Goal: Task Accomplishment & Management: Use online tool/utility

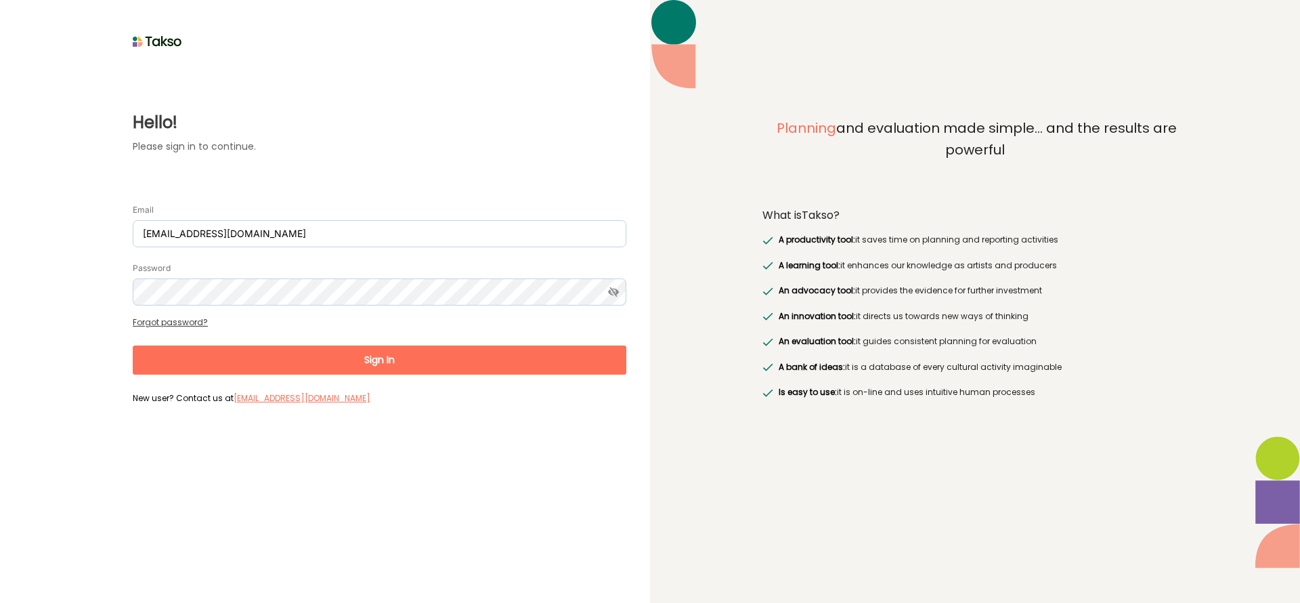
click at [391, 354] on button "Sign In" at bounding box center [380, 359] width 494 height 29
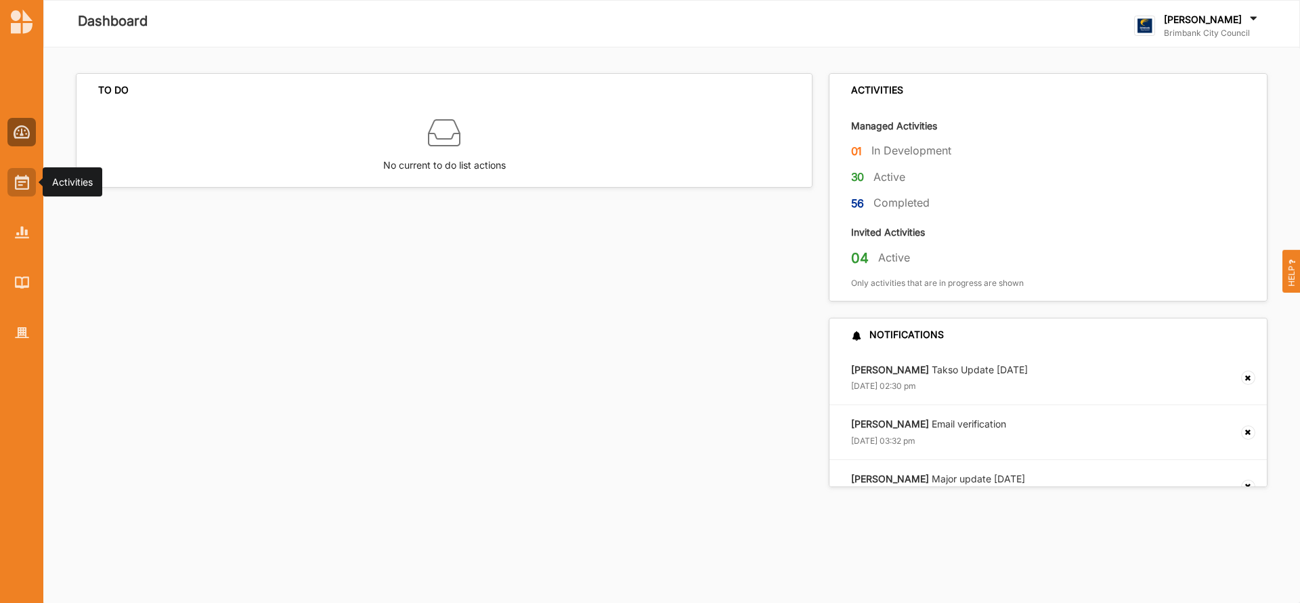
click at [28, 188] on img at bounding box center [22, 182] width 14 height 15
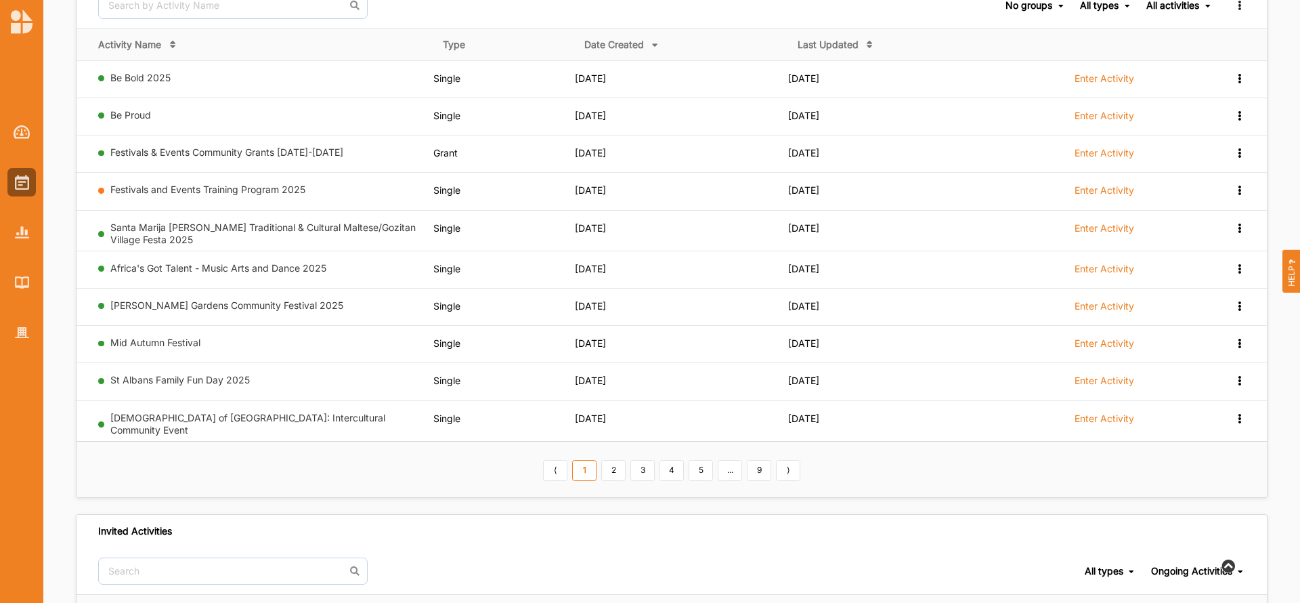
scroll to position [118, 0]
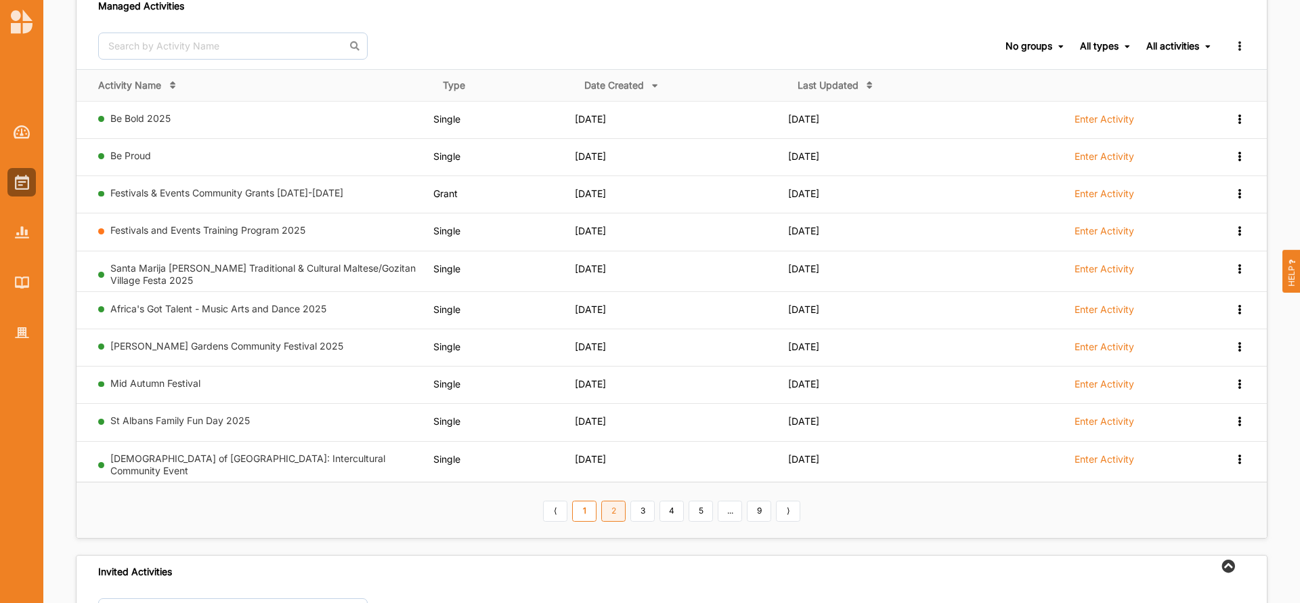
click at [615, 510] on link "2" at bounding box center [613, 511] width 24 height 22
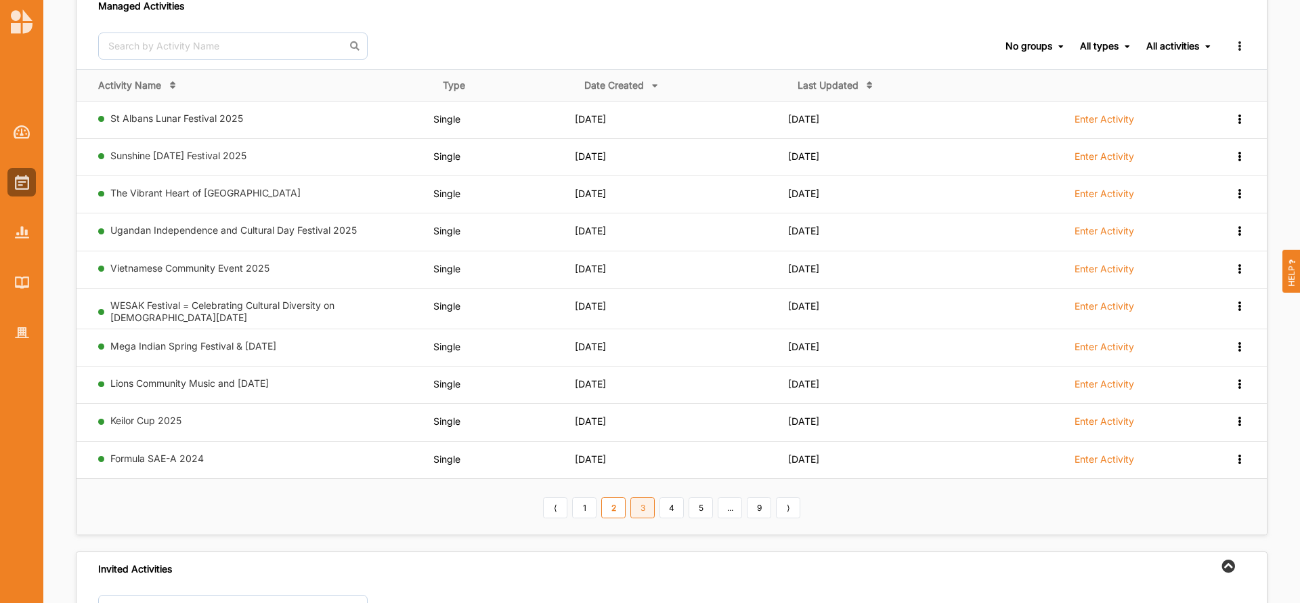
click at [642, 502] on link "3" at bounding box center [642, 508] width 24 height 22
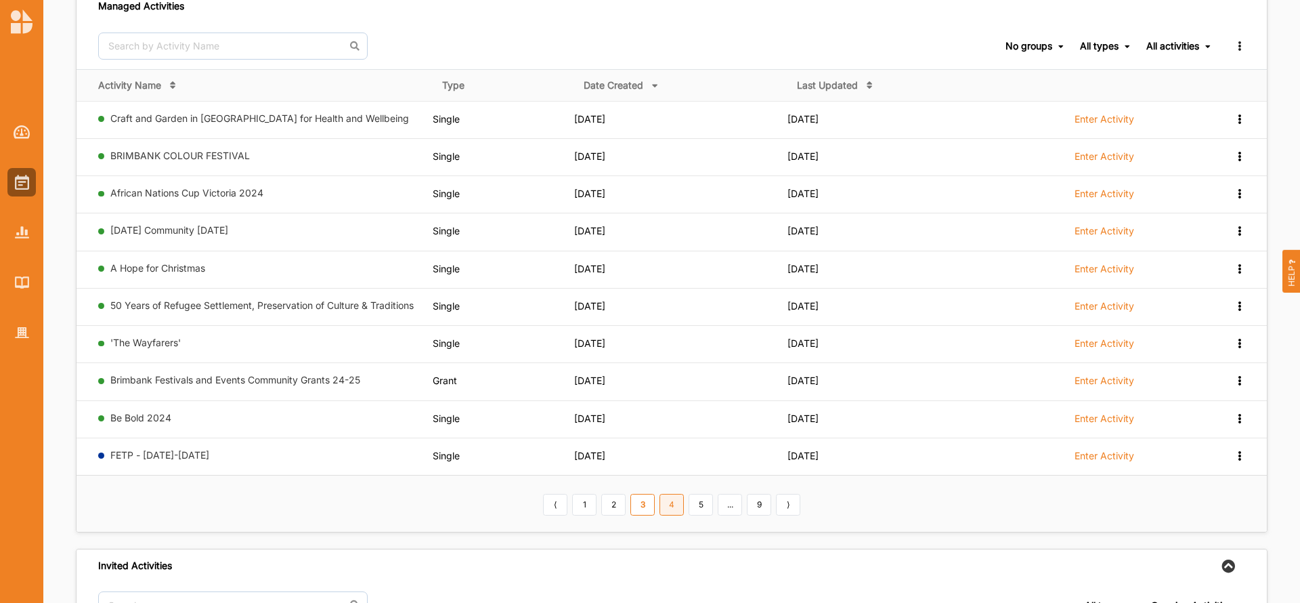
click at [671, 506] on link "4" at bounding box center [672, 505] width 24 height 22
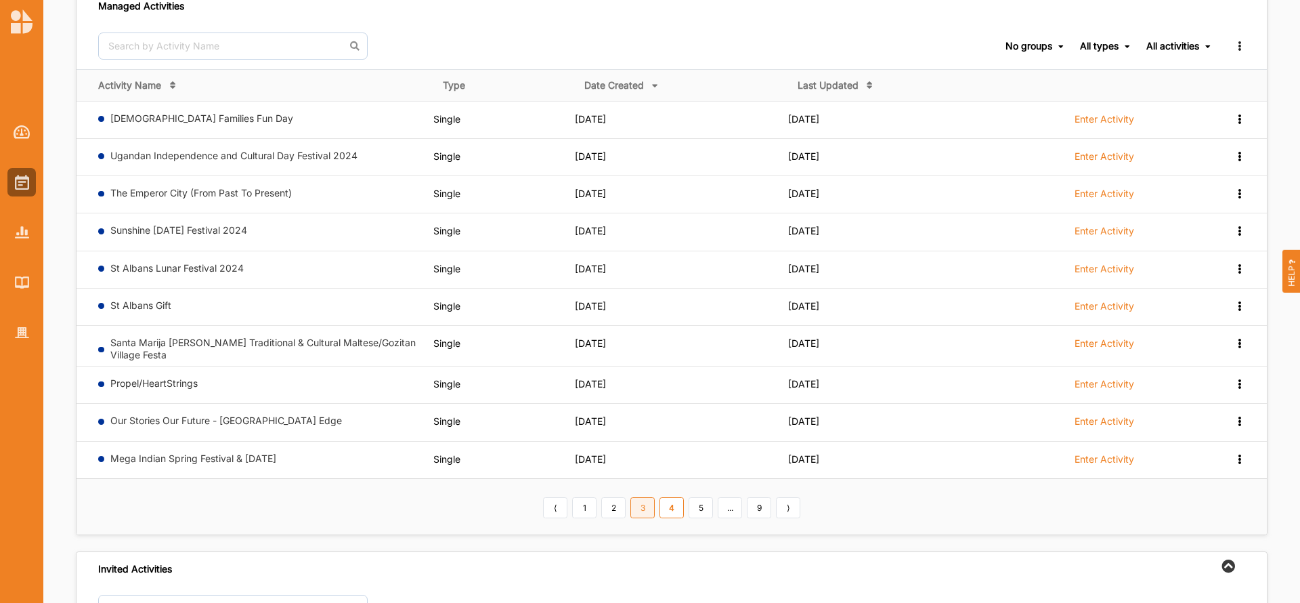
click at [639, 506] on link "3" at bounding box center [642, 508] width 24 height 22
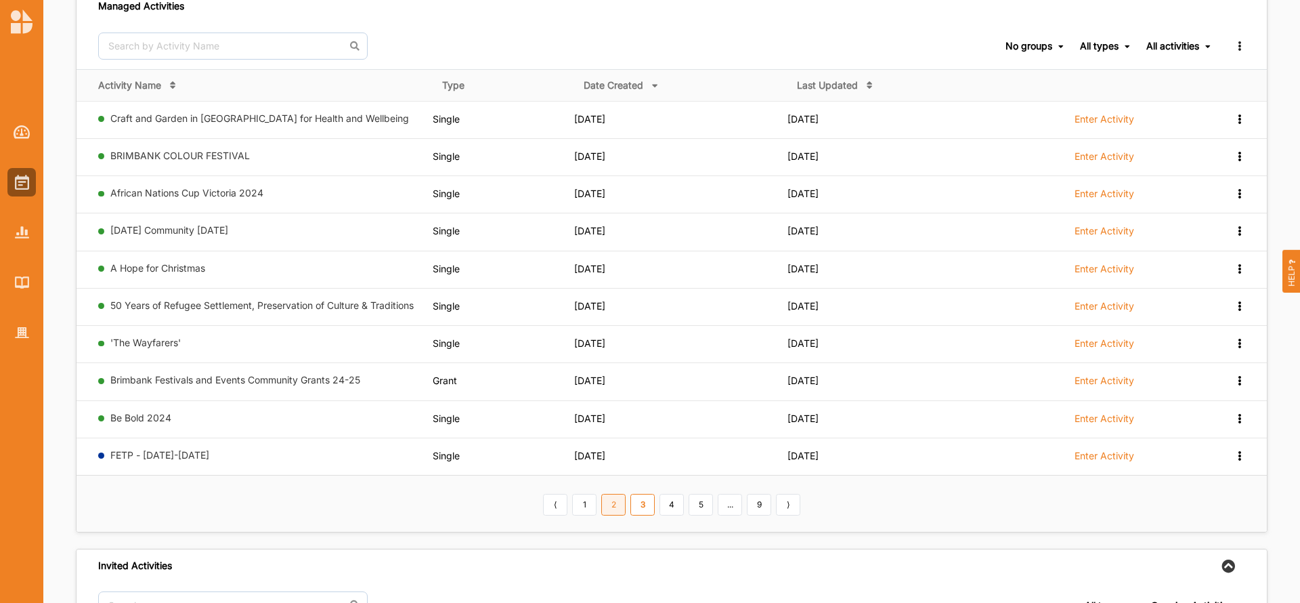
click at [608, 507] on link "2" at bounding box center [613, 505] width 24 height 22
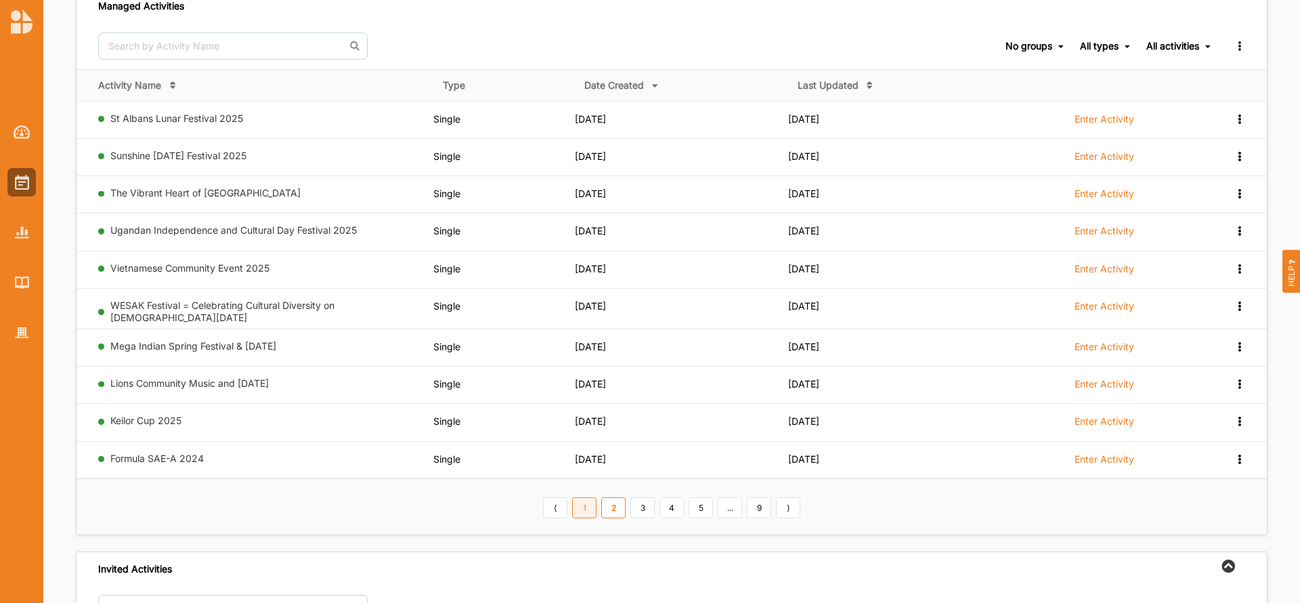
click at [589, 506] on link "1" at bounding box center [584, 508] width 24 height 22
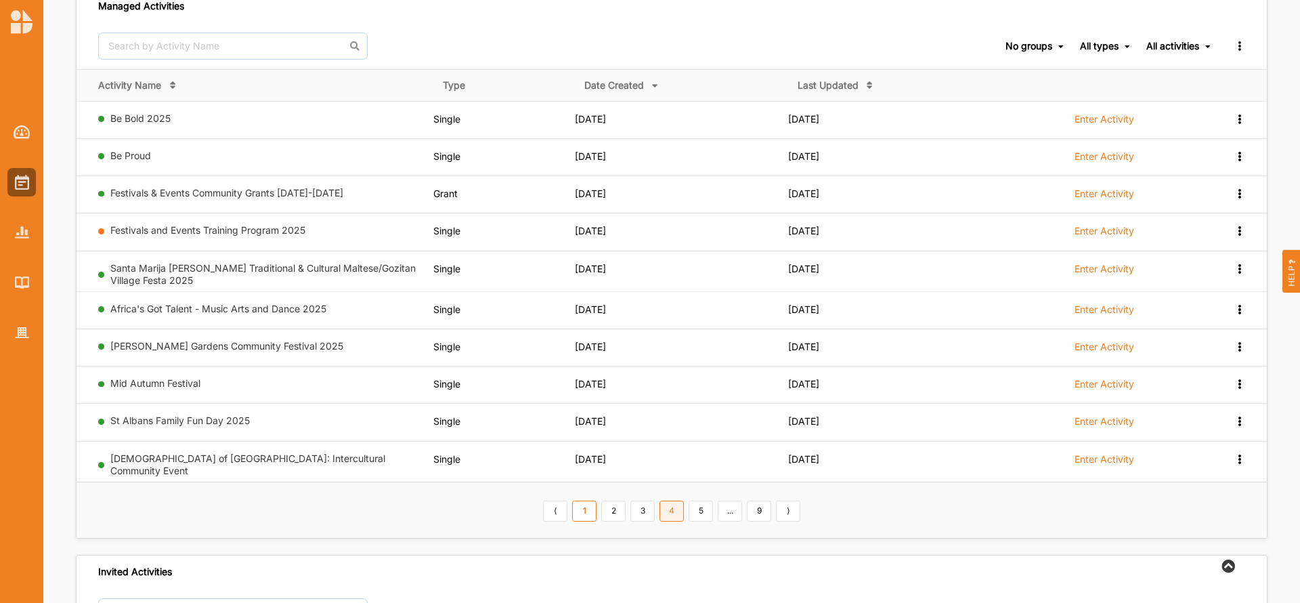
click at [670, 513] on link "4" at bounding box center [672, 511] width 24 height 22
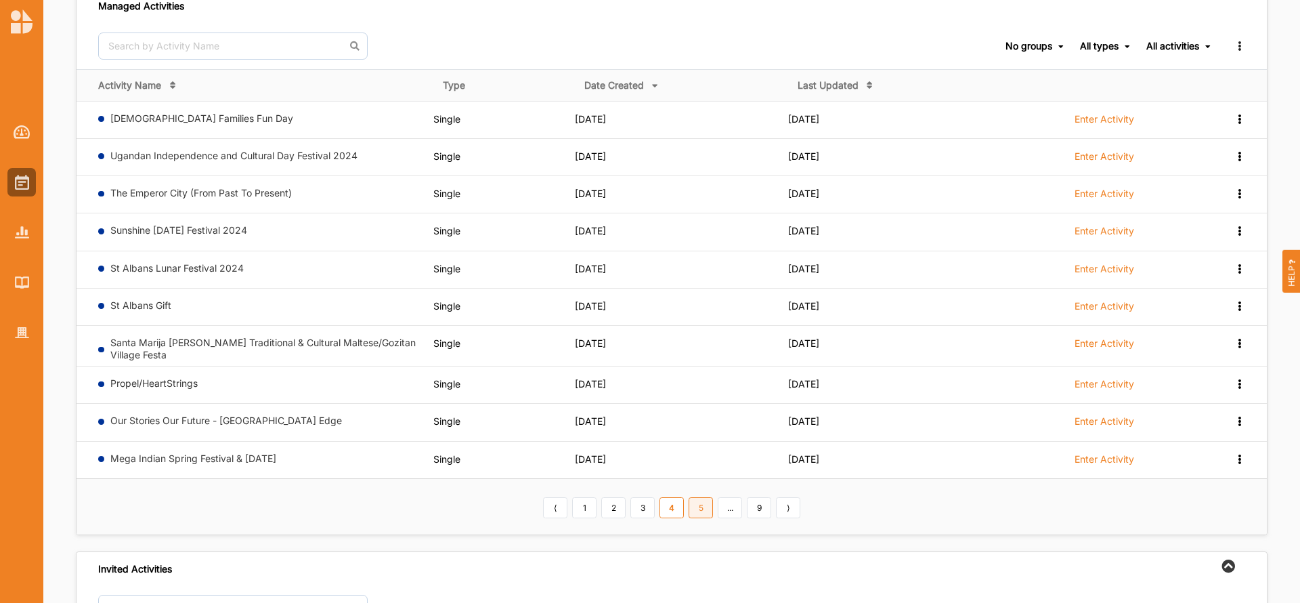
click at [694, 509] on link "5" at bounding box center [701, 508] width 24 height 22
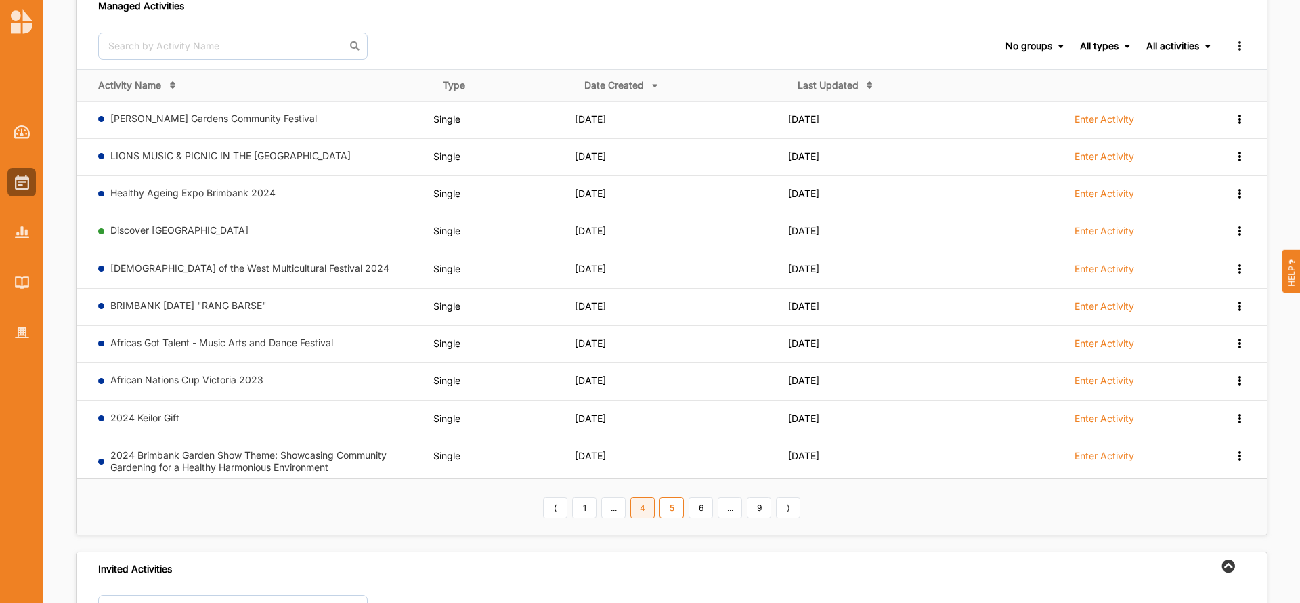
click at [648, 507] on link "4" at bounding box center [642, 508] width 24 height 22
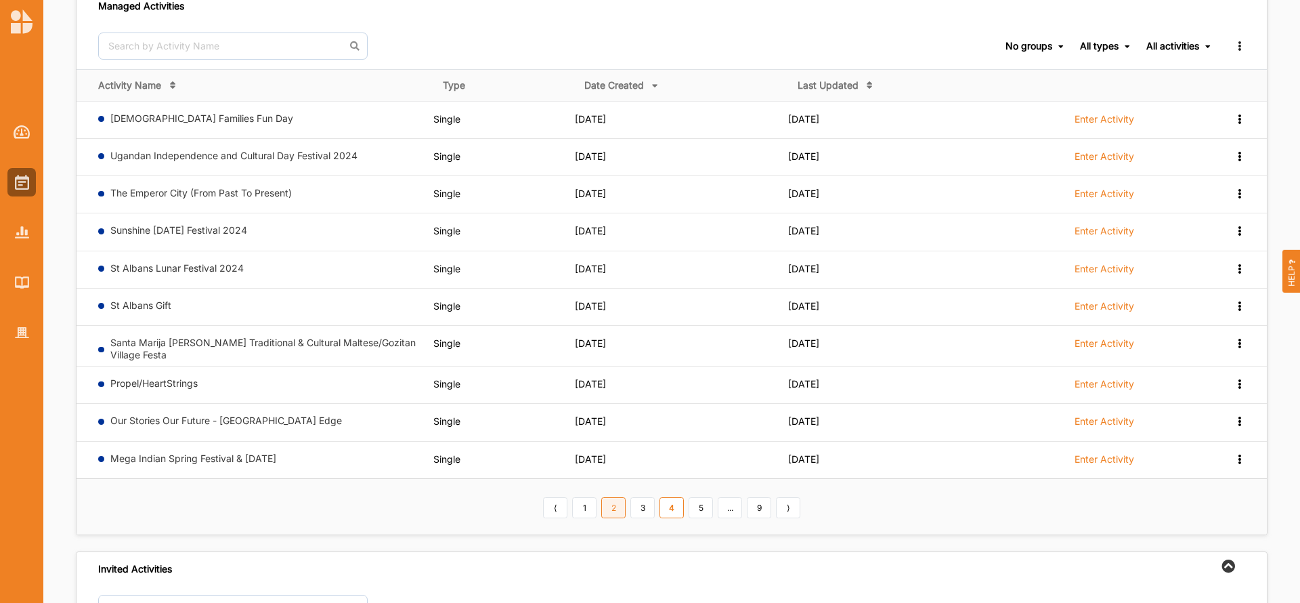
click at [617, 508] on link "2" at bounding box center [613, 508] width 24 height 22
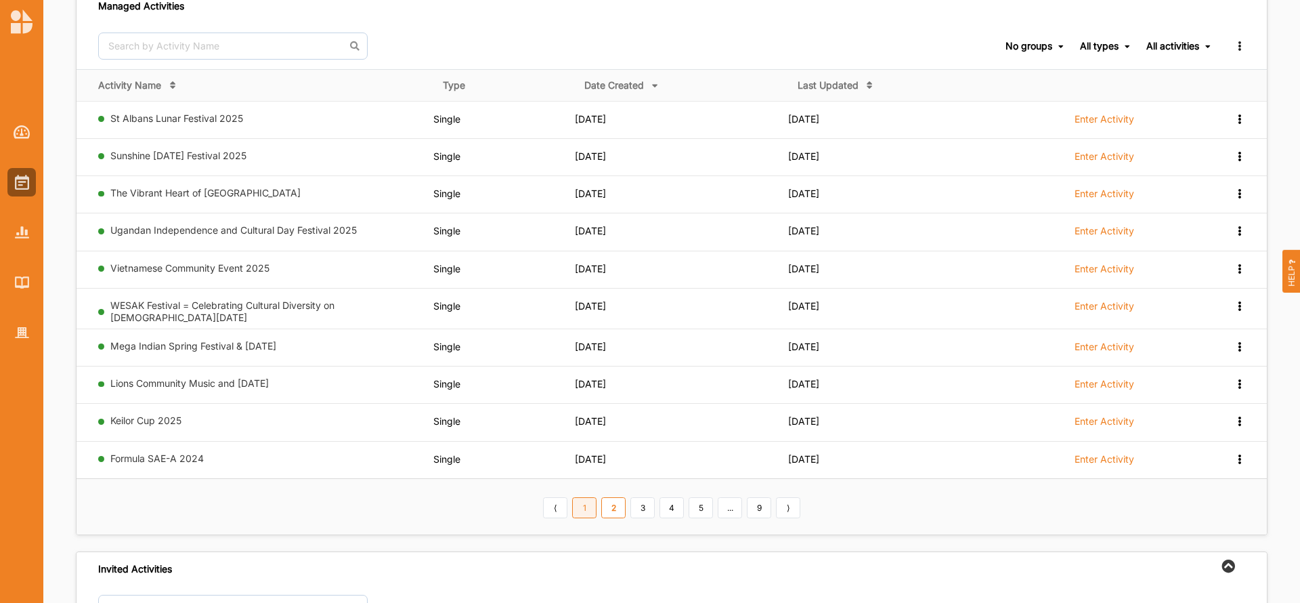
click at [590, 504] on link "1" at bounding box center [584, 508] width 24 height 22
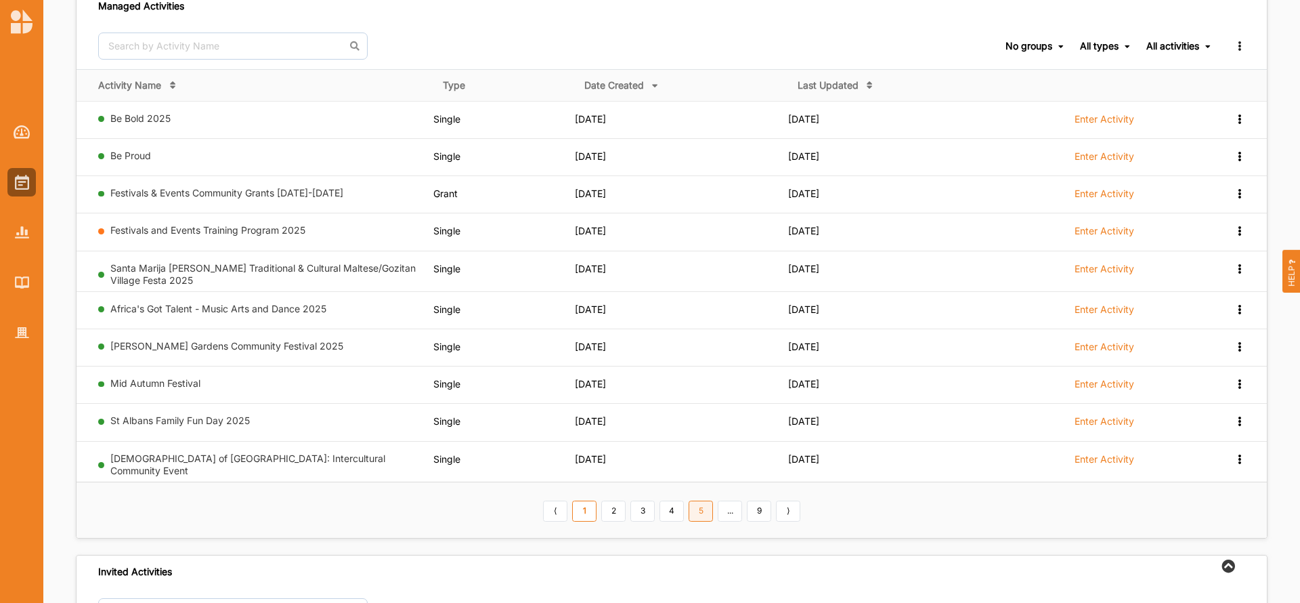
click at [703, 509] on link "5" at bounding box center [701, 511] width 24 height 22
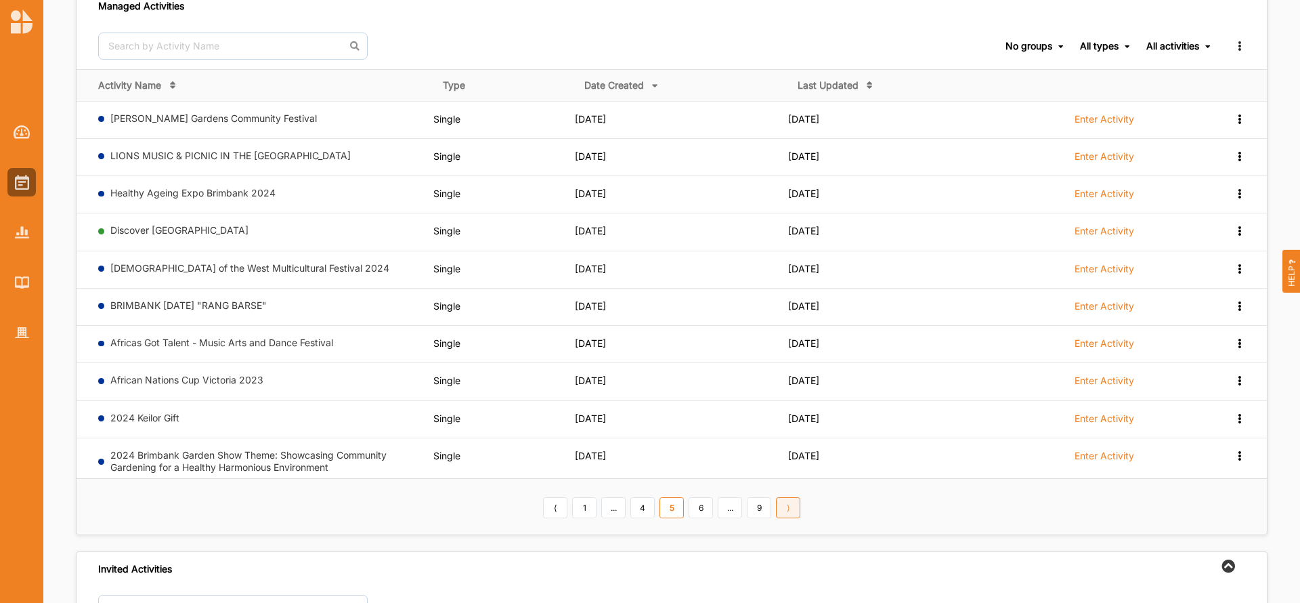
click at [789, 508] on link "⟩" at bounding box center [788, 508] width 24 height 22
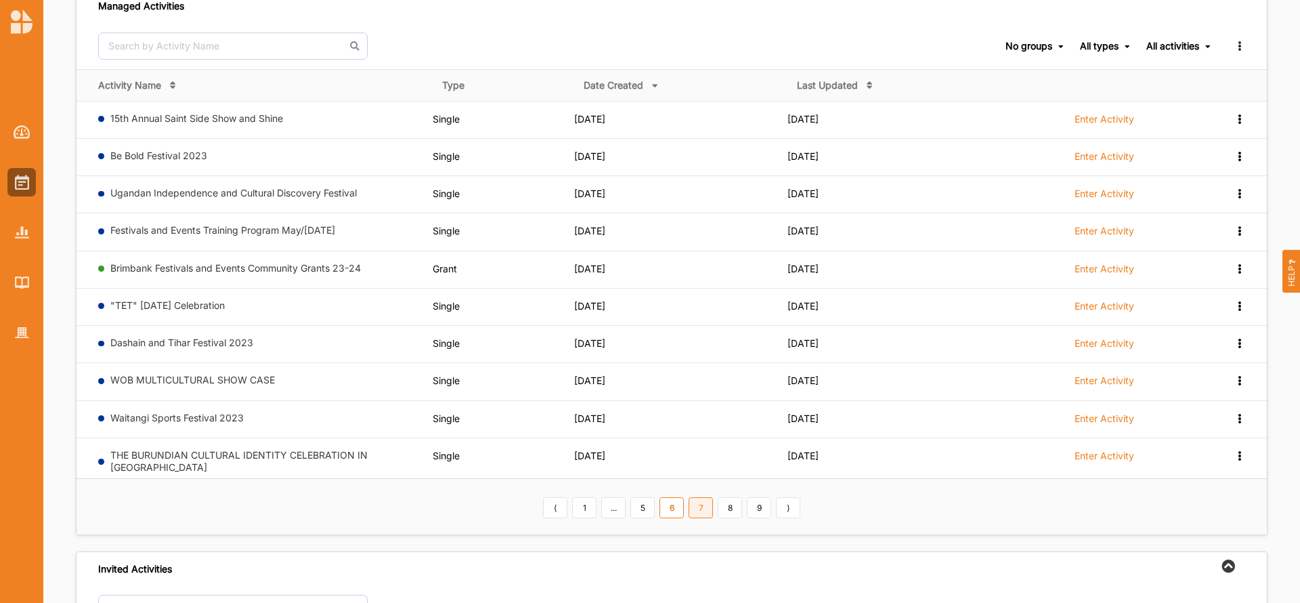
click at [700, 509] on link "7" at bounding box center [701, 508] width 24 height 22
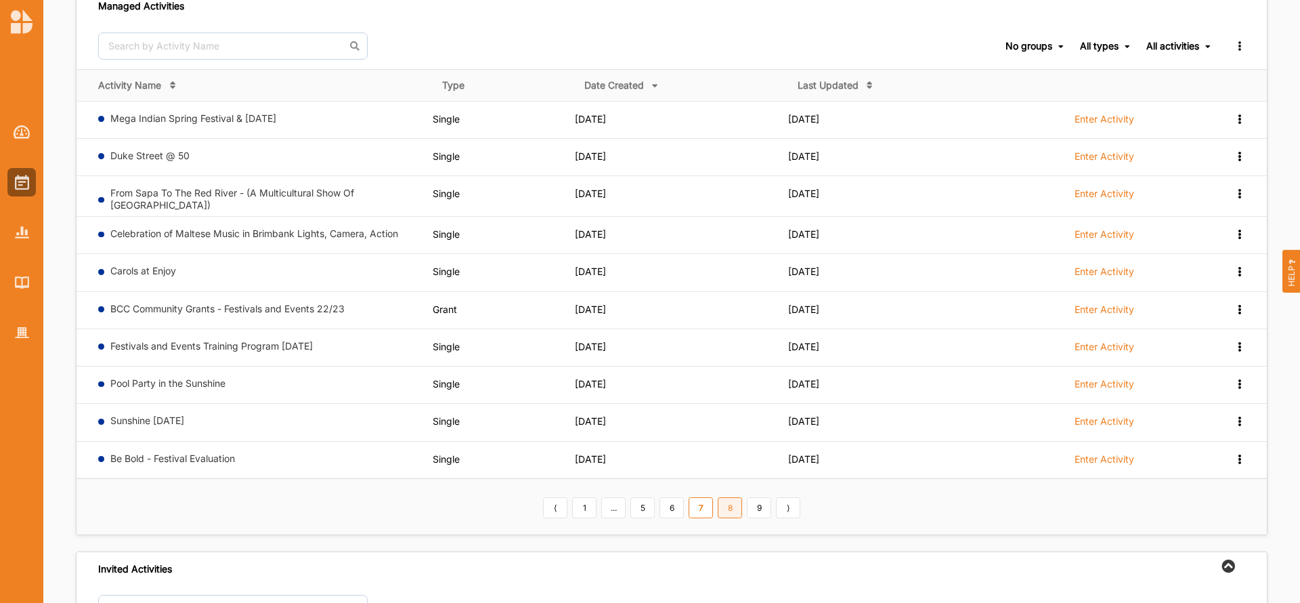
click at [728, 511] on link "8" at bounding box center [730, 508] width 24 height 22
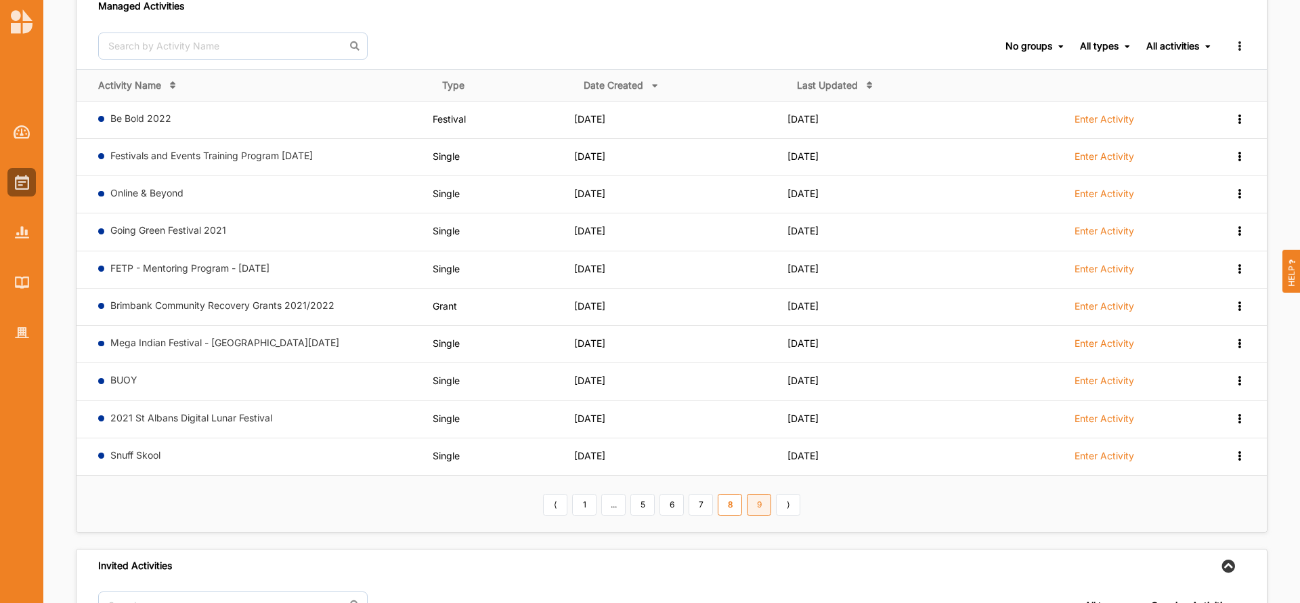
click at [760, 505] on link "9" at bounding box center [759, 505] width 24 height 22
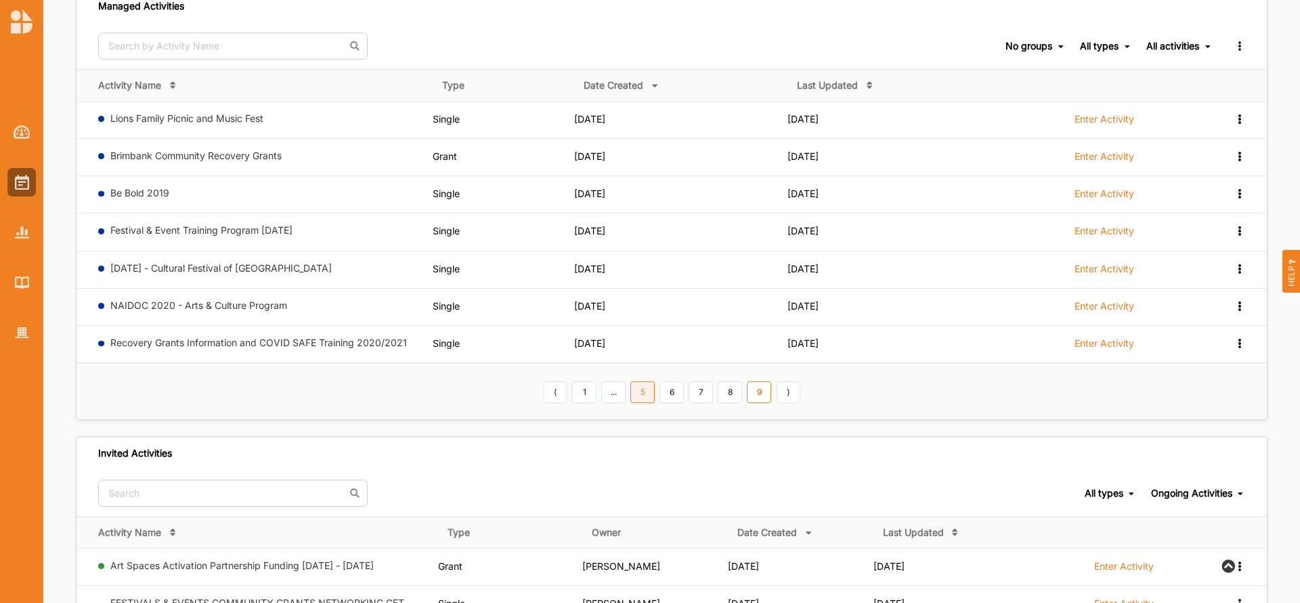
click at [643, 393] on link "5" at bounding box center [642, 392] width 24 height 22
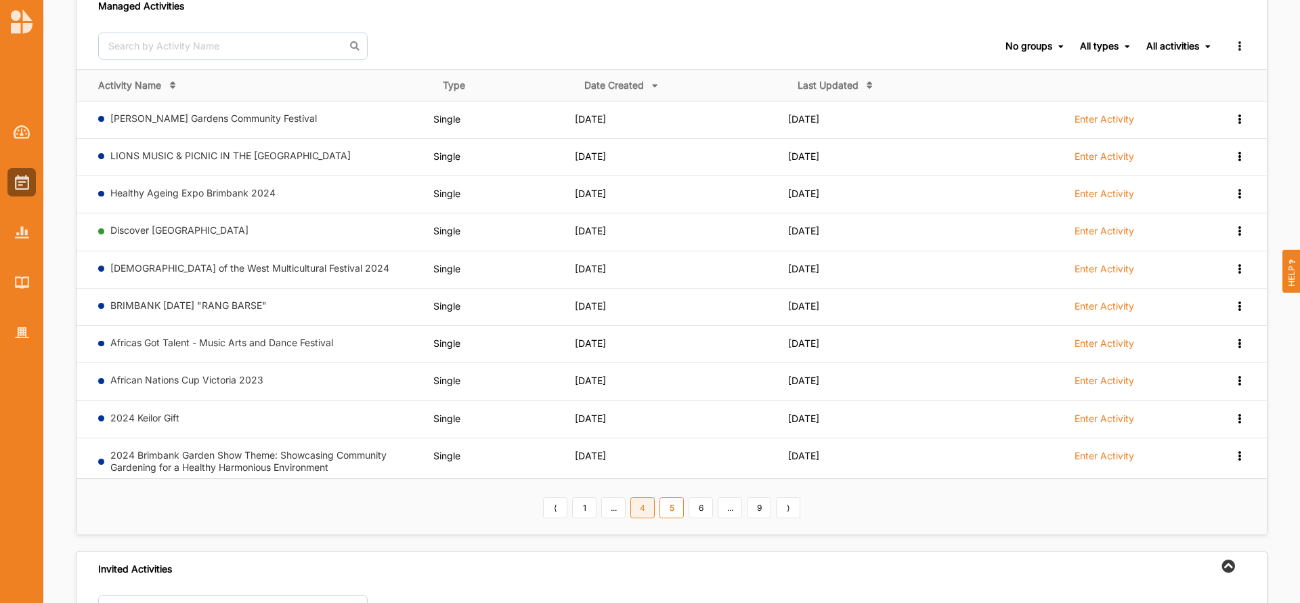
click at [645, 505] on link "4" at bounding box center [642, 508] width 24 height 22
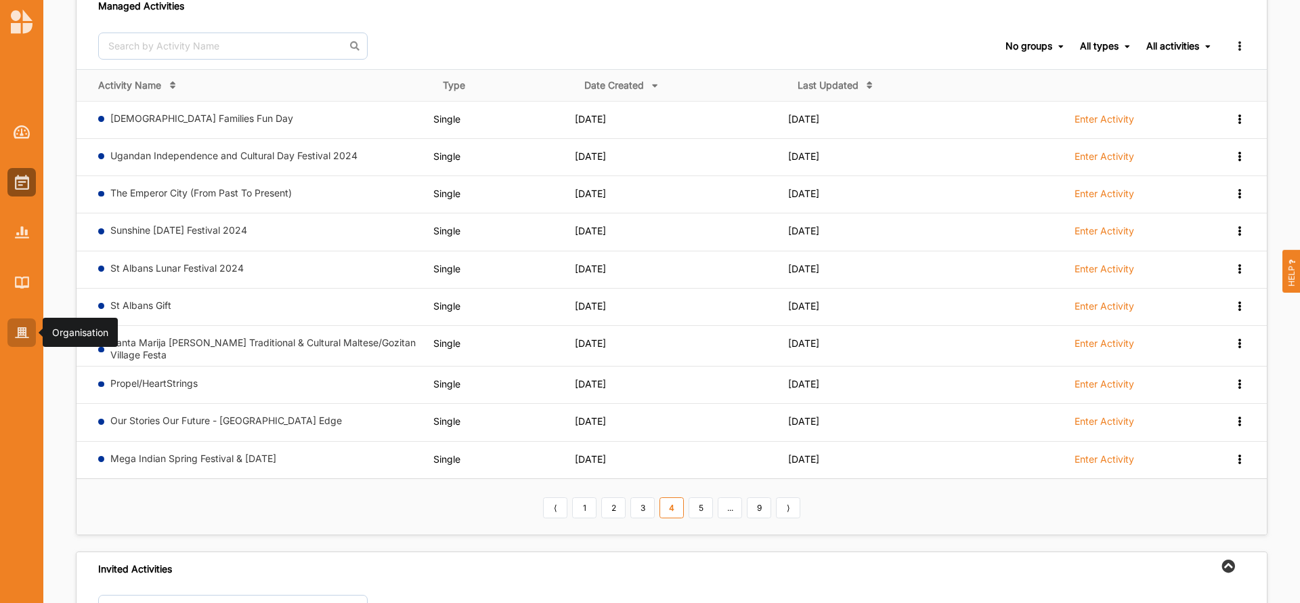
click at [15, 330] on img at bounding box center [22, 333] width 14 height 12
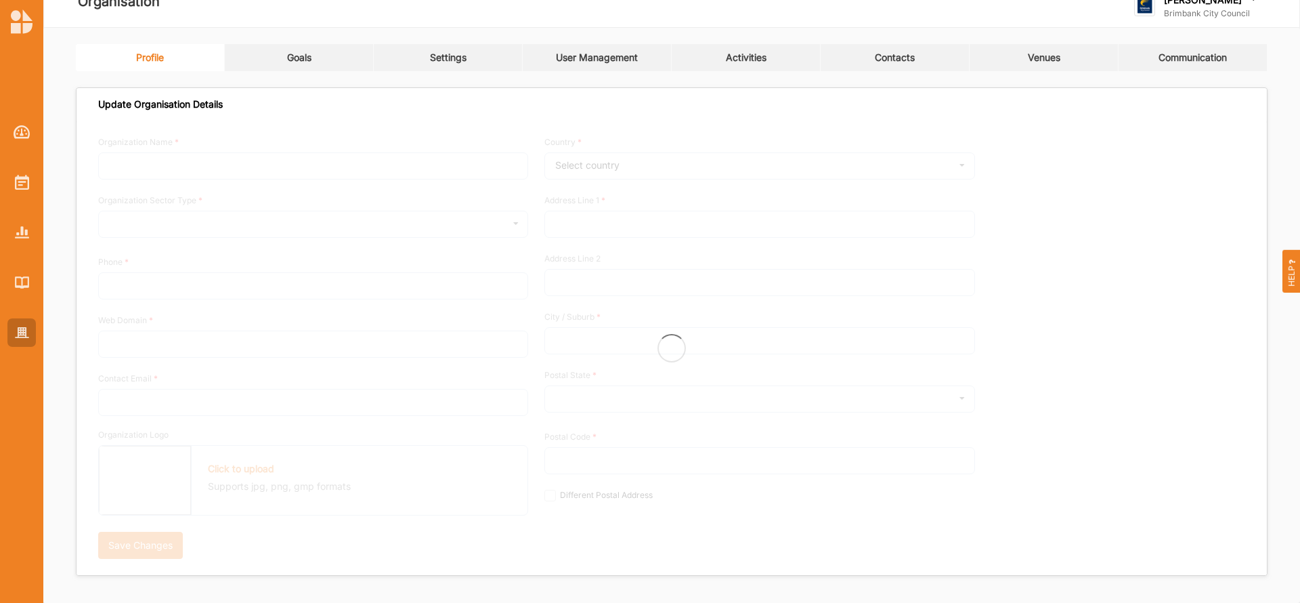
type input "Brimbank City Council"
type input "+61 03 9249 4000"
type input "brimbank.vic.gov.au"
type input "brimbank@brimbank.vic.gov.au"
type input "301 Hampshire Rd"
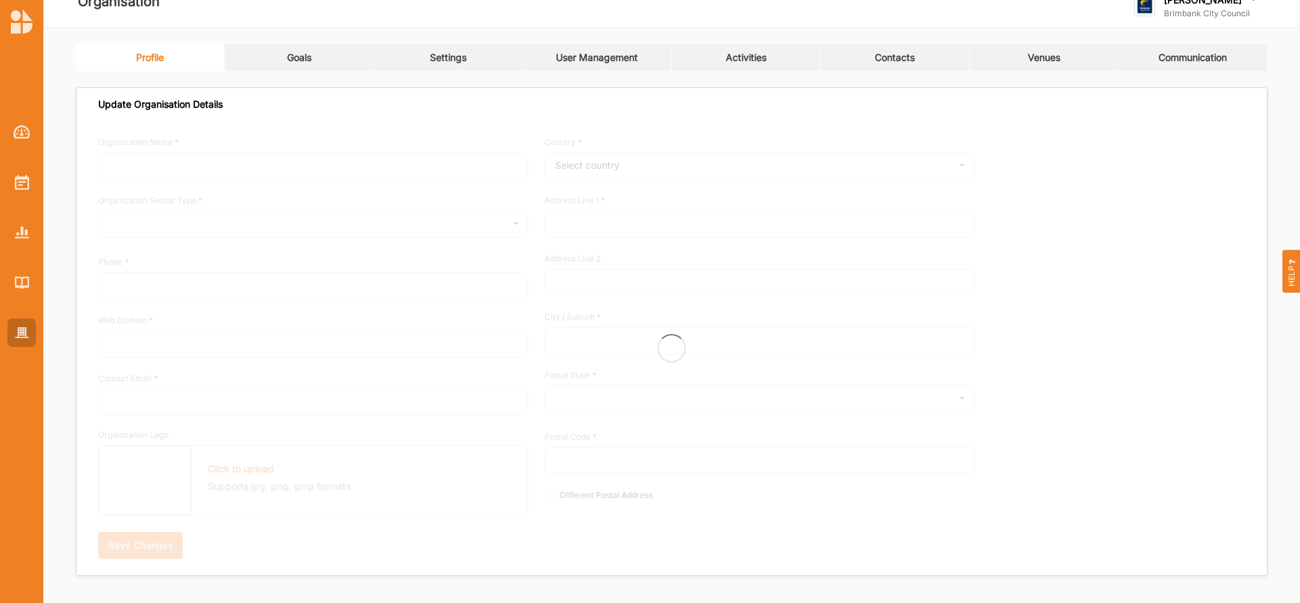
type input "Sunshine"
type input "3020"
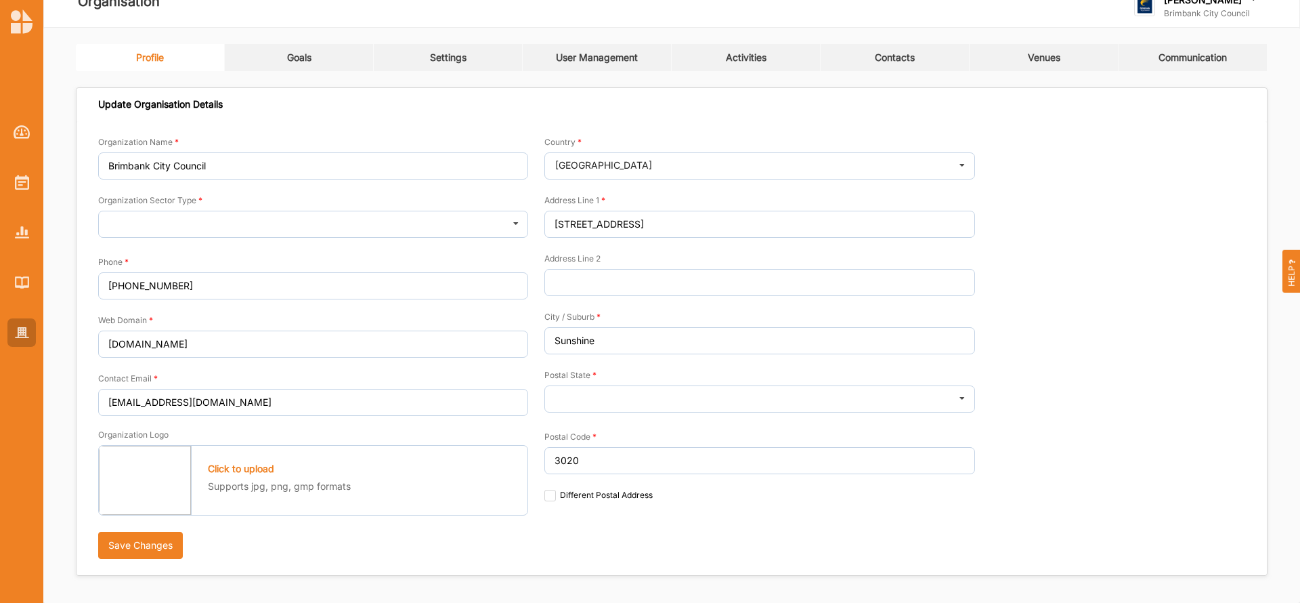
scroll to position [16, 0]
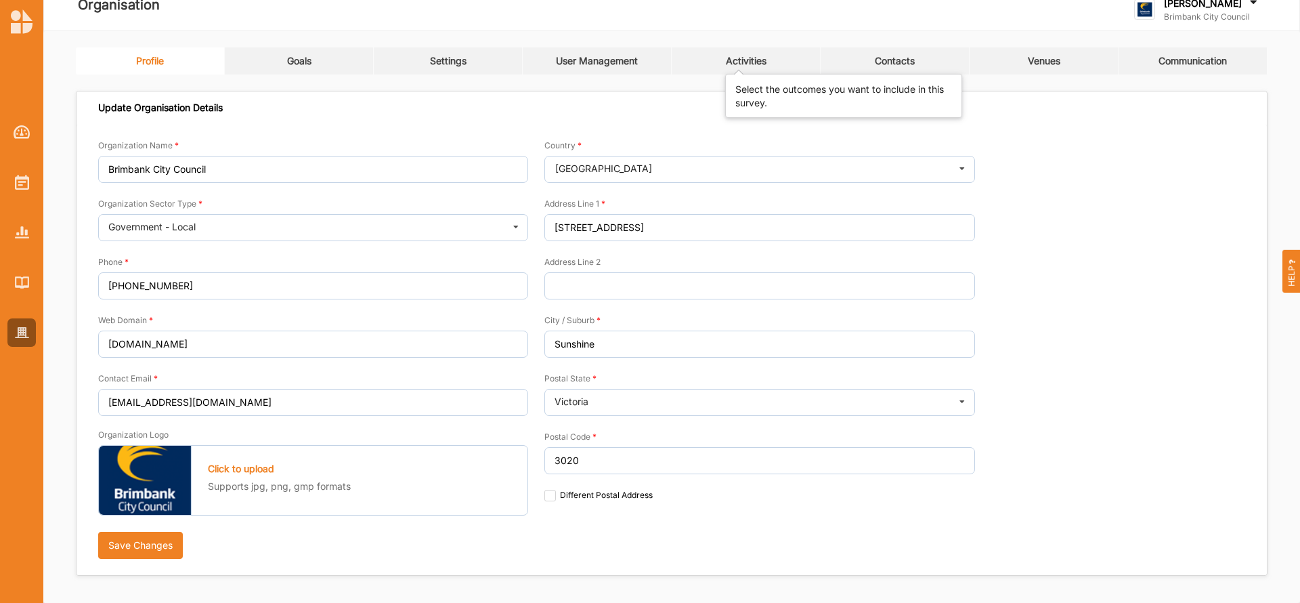
click at [739, 57] on div "Activities" at bounding box center [746, 61] width 41 height 12
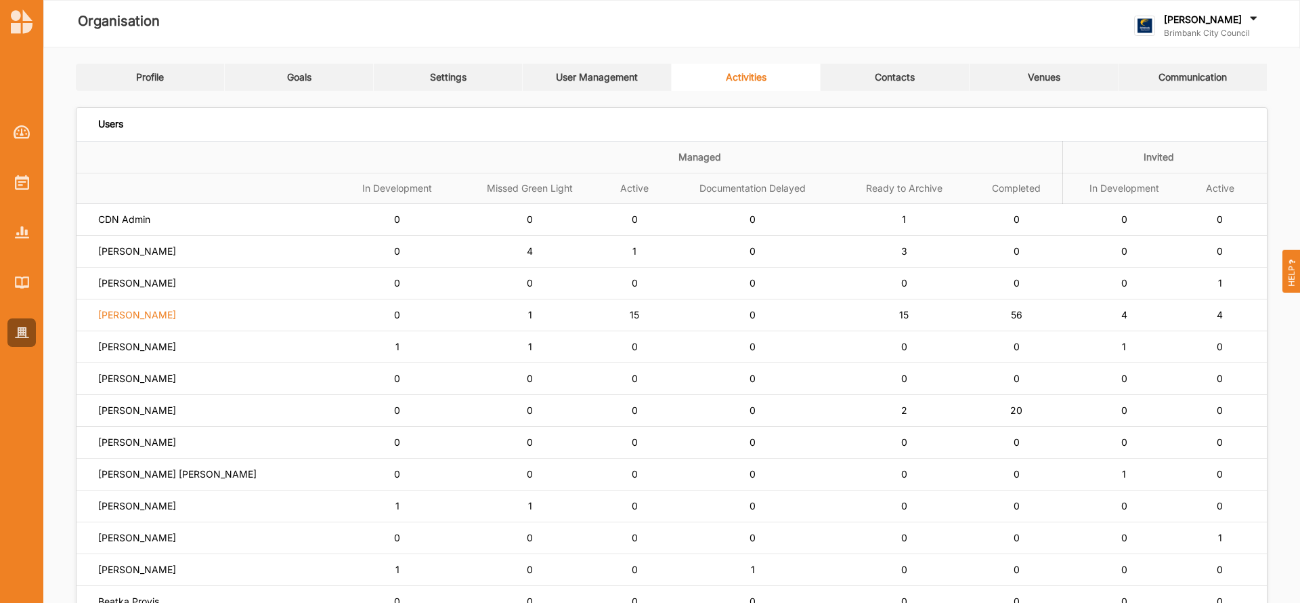
click at [158, 315] on label "[PERSON_NAME]" at bounding box center [137, 315] width 78 height 12
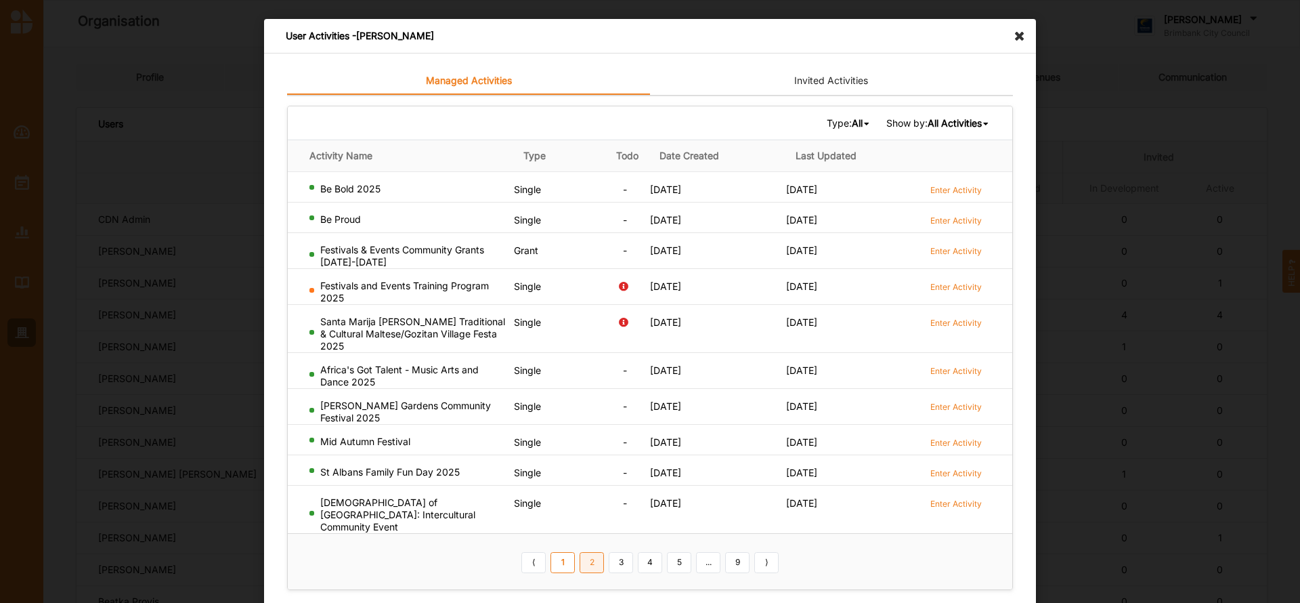
click at [593, 552] on link "2" at bounding box center [592, 563] width 24 height 22
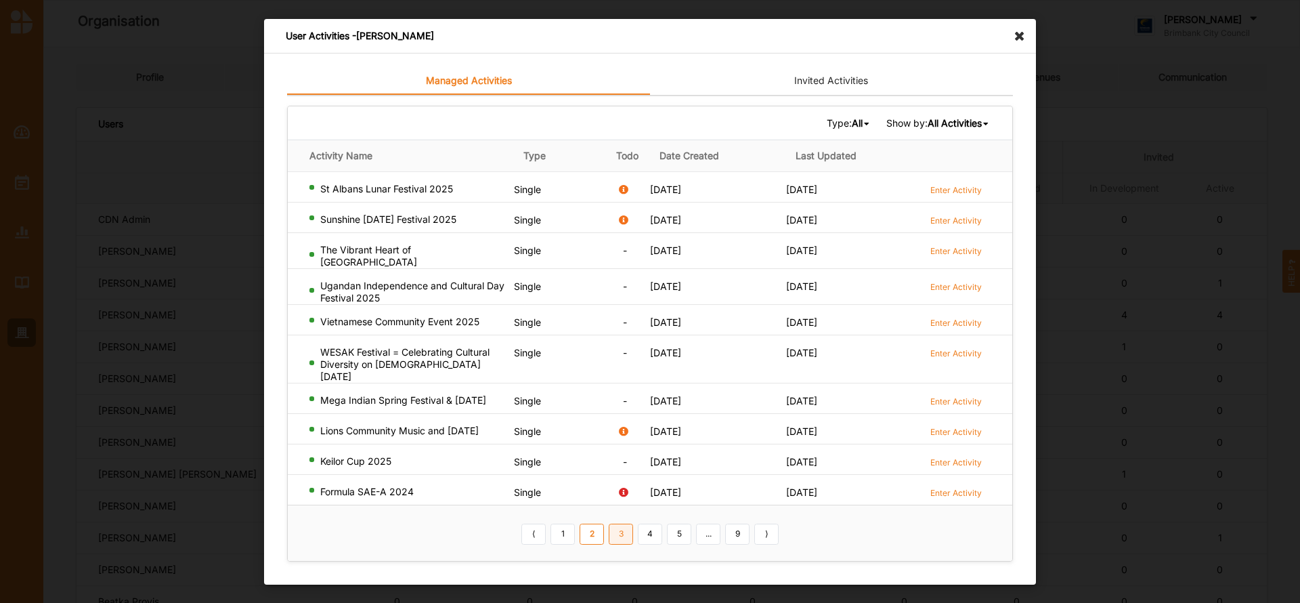
click at [620, 525] on link "3" at bounding box center [621, 534] width 24 height 22
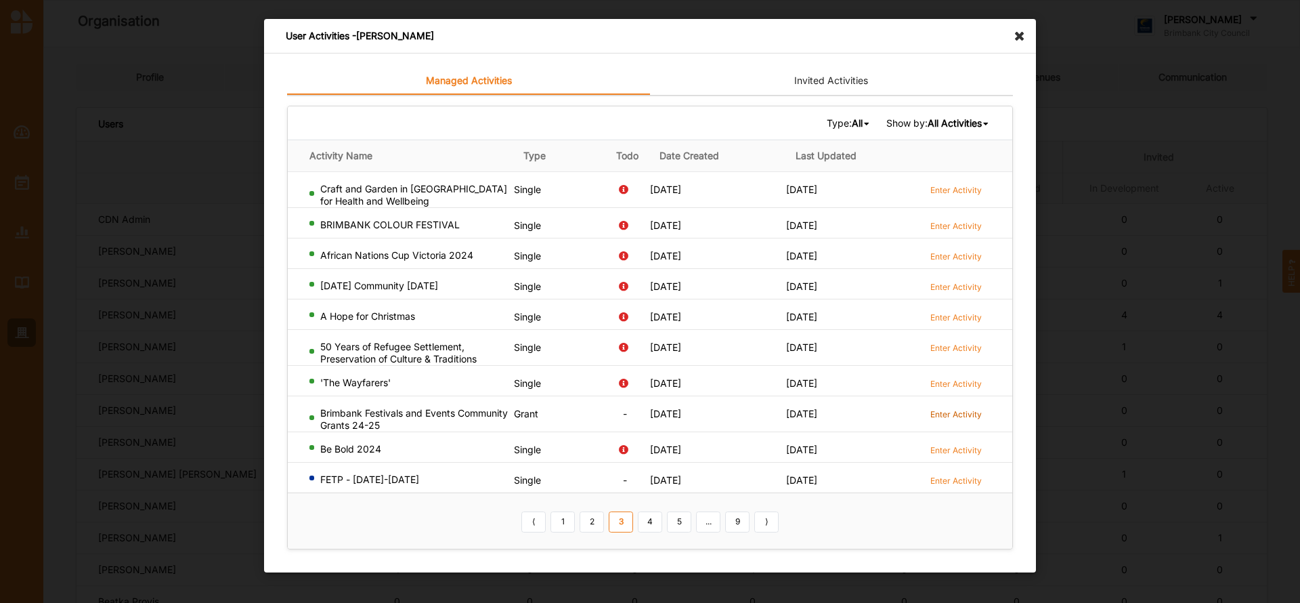
click at [950, 412] on label "Enter Activity" at bounding box center [955, 414] width 51 height 12
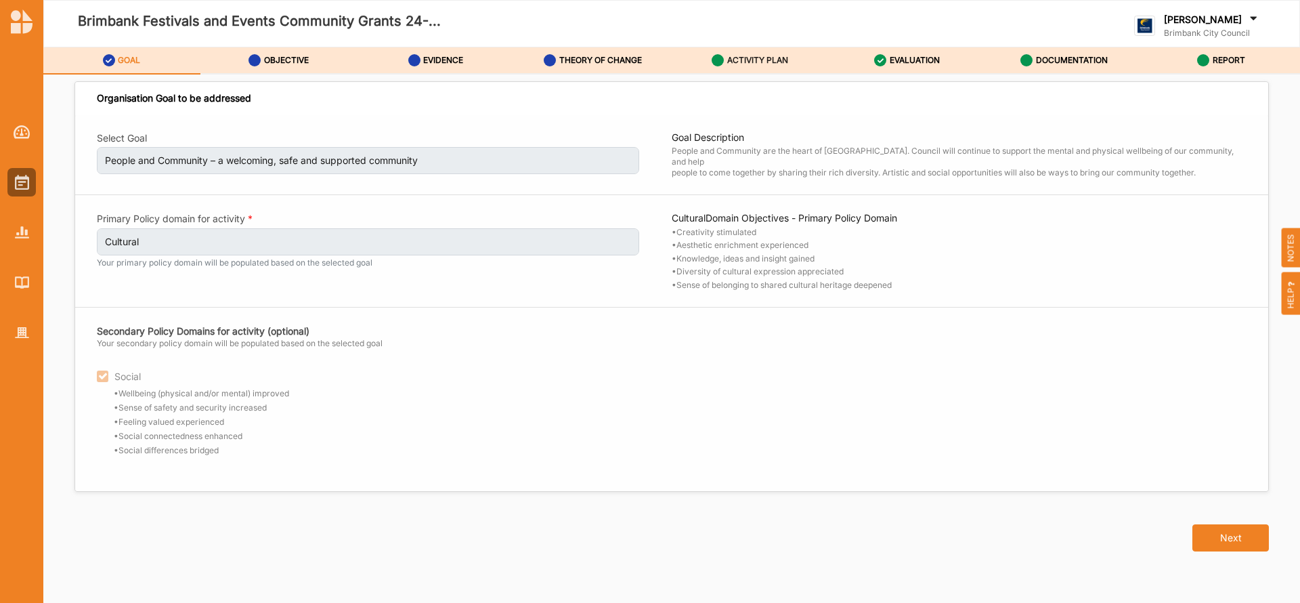
click at [756, 56] on label "ACTIVITY PLAN" at bounding box center [757, 60] width 61 height 11
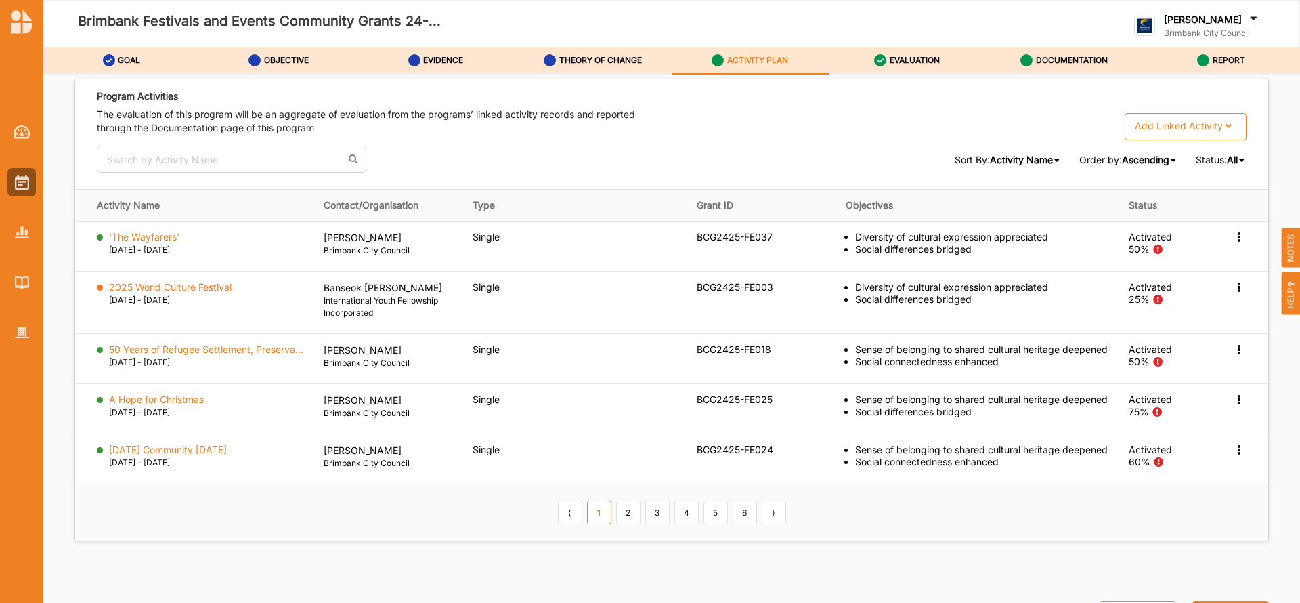
scroll to position [2009, 0]
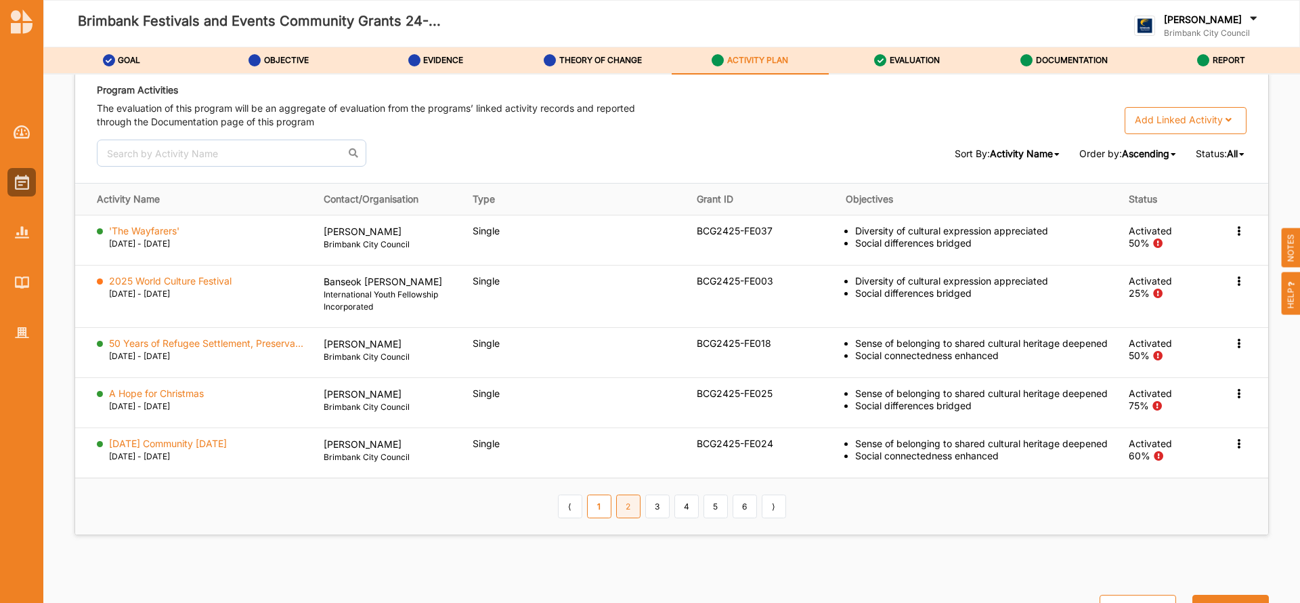
click at [626, 517] on link "2" at bounding box center [628, 505] width 24 height 23
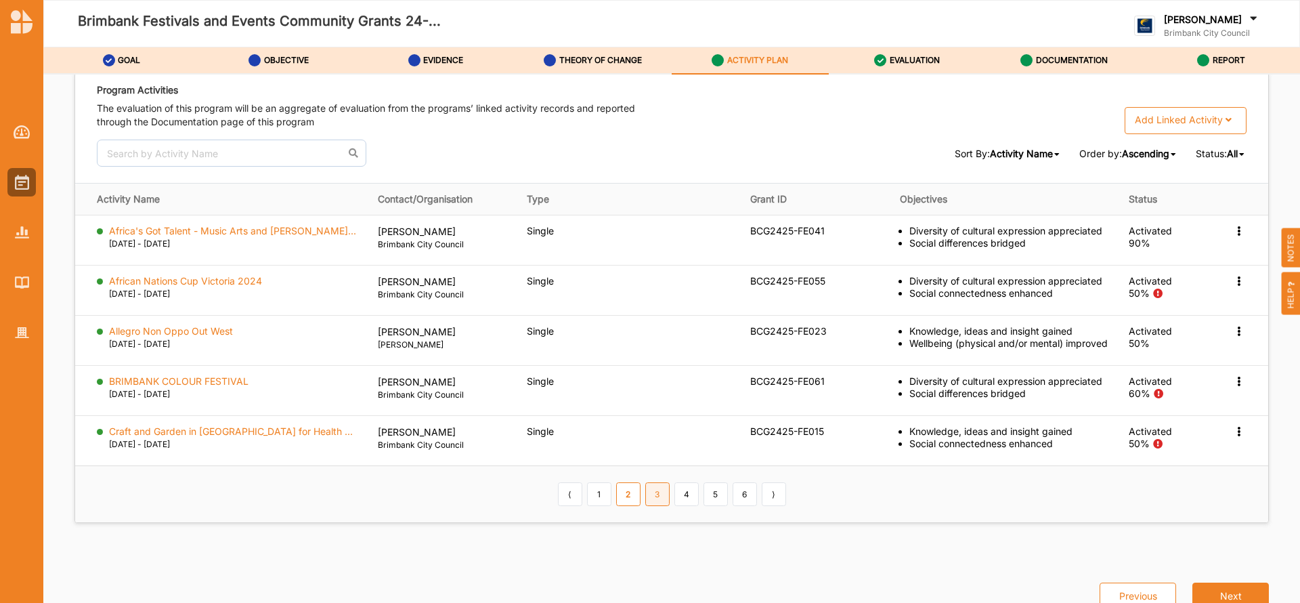
click at [650, 500] on link "3" at bounding box center [657, 493] width 24 height 23
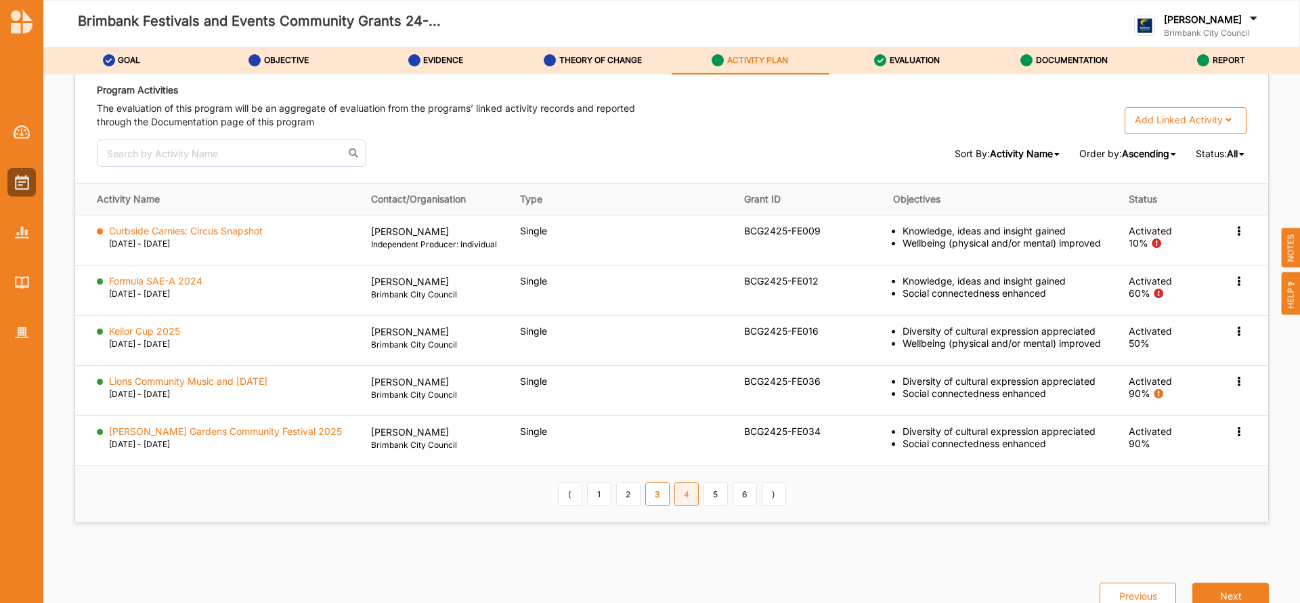
click at [685, 496] on link "4" at bounding box center [686, 493] width 24 height 23
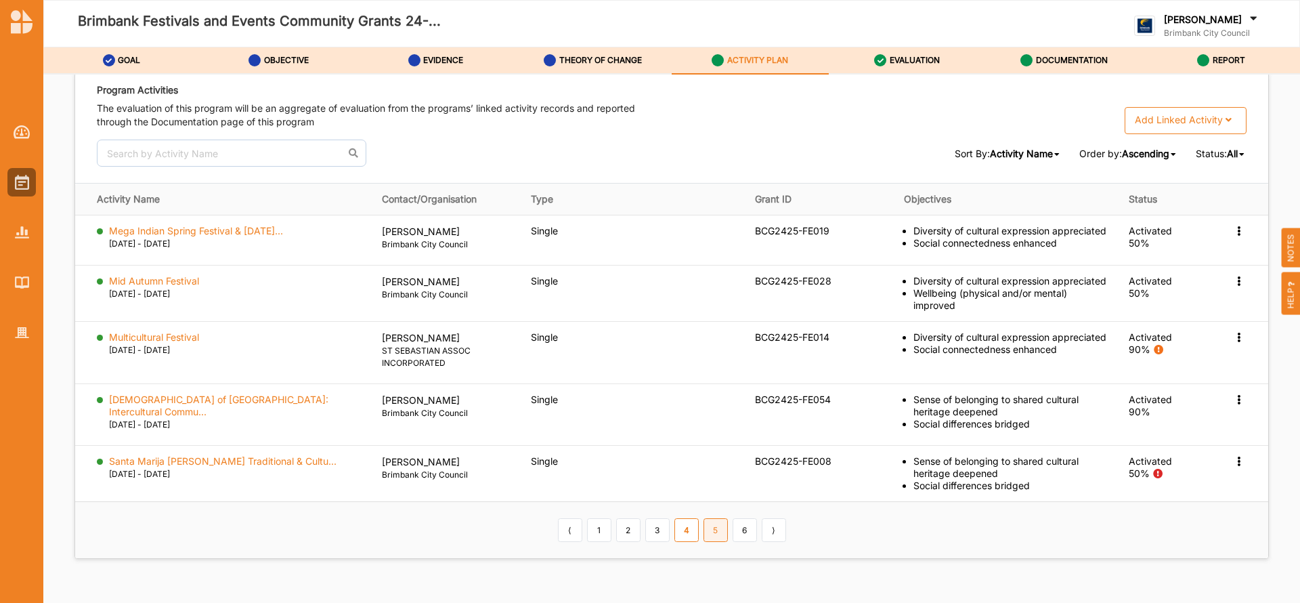
click at [715, 518] on link "5" at bounding box center [716, 529] width 24 height 23
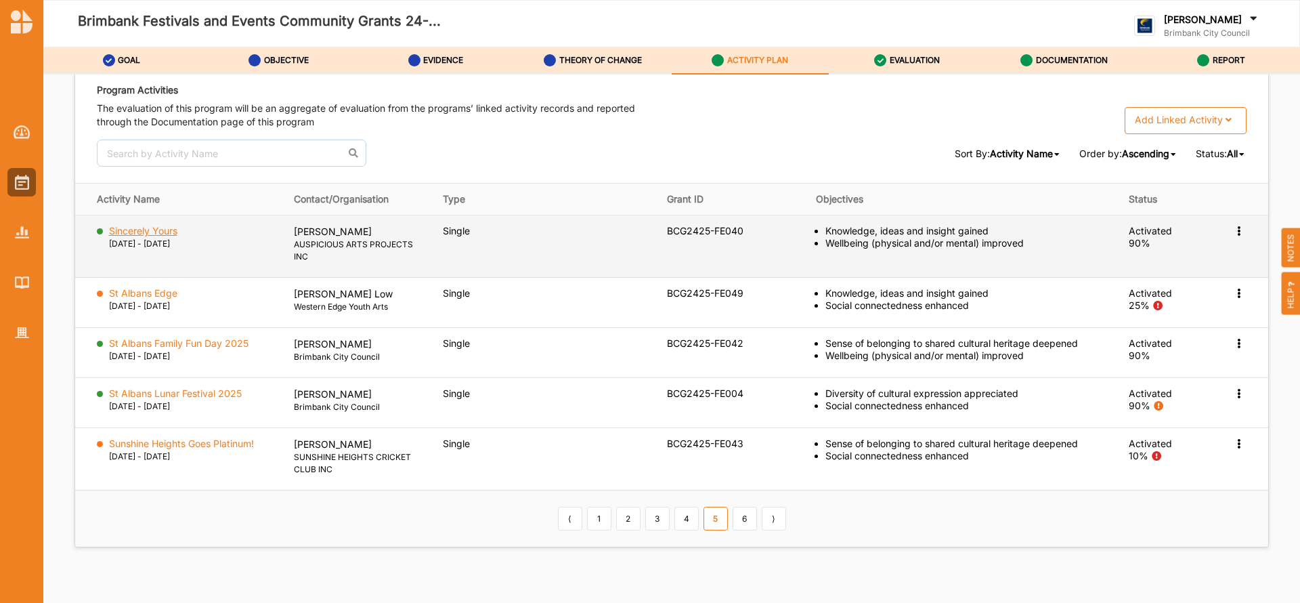
click at [157, 228] on label "Sincerely Yours" at bounding box center [143, 231] width 68 height 12
click at [1233, 230] on icon at bounding box center [1239, 229] width 12 height 9
click at [1170, 310] on label "Change Ownership" at bounding box center [1153, 311] width 85 height 12
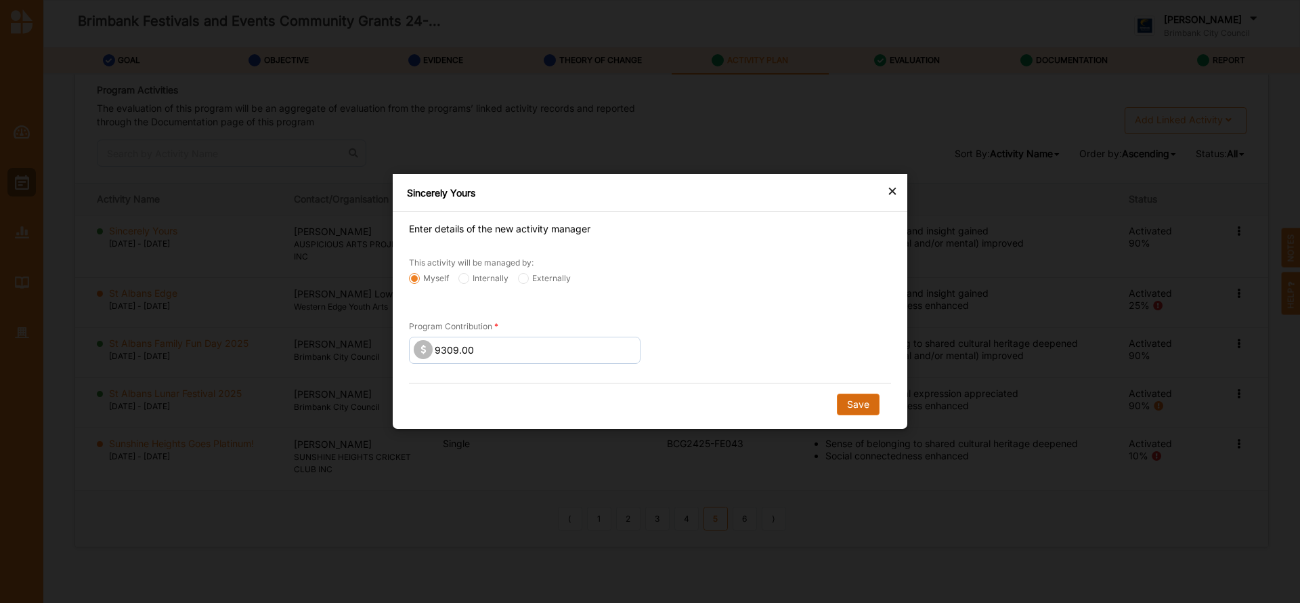
click at [859, 402] on button "Save" at bounding box center [858, 404] width 43 height 22
radio input "false"
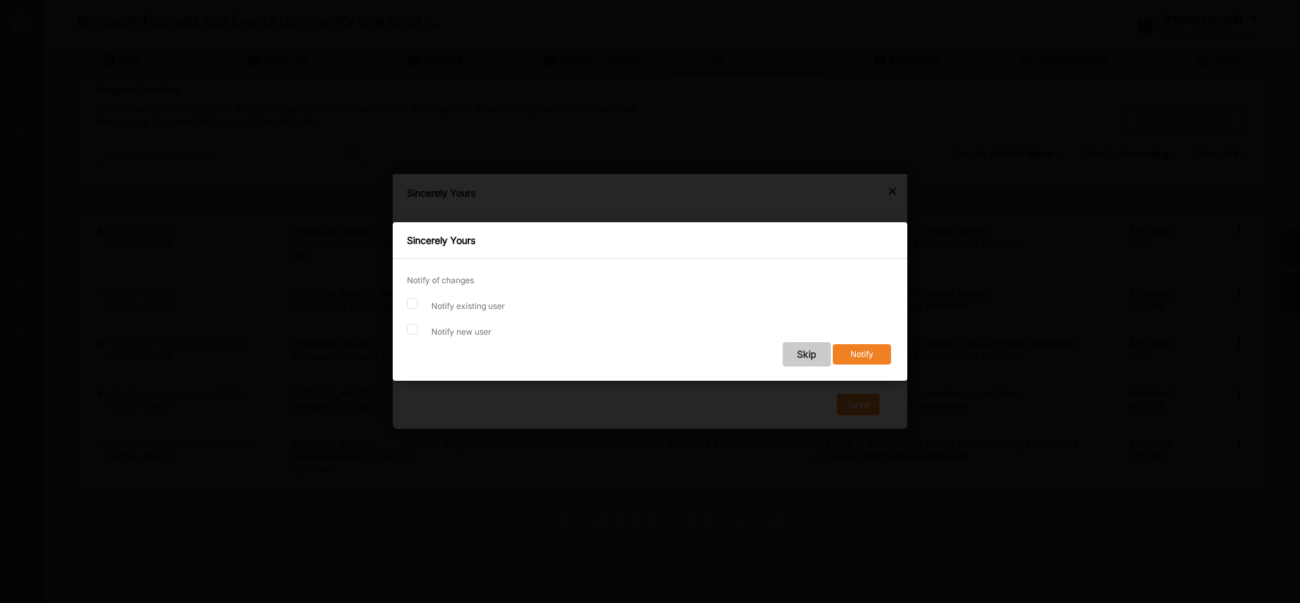
click at [809, 353] on button "Skip" at bounding box center [807, 354] width 48 height 24
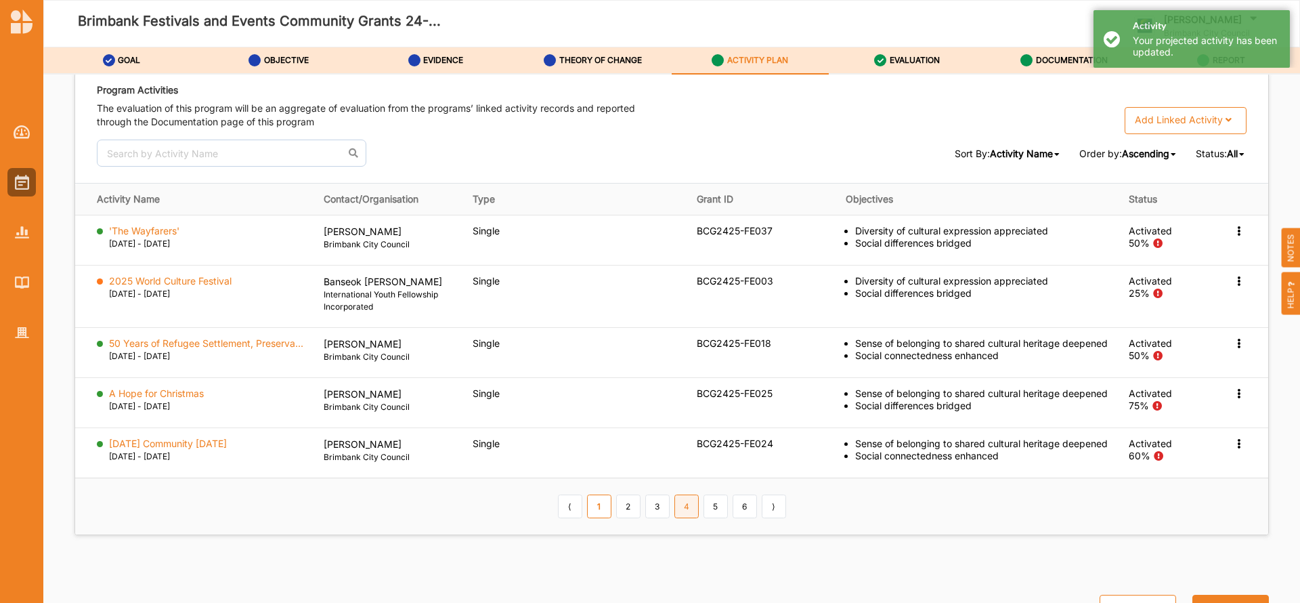
click at [684, 517] on link "4" at bounding box center [686, 505] width 24 height 23
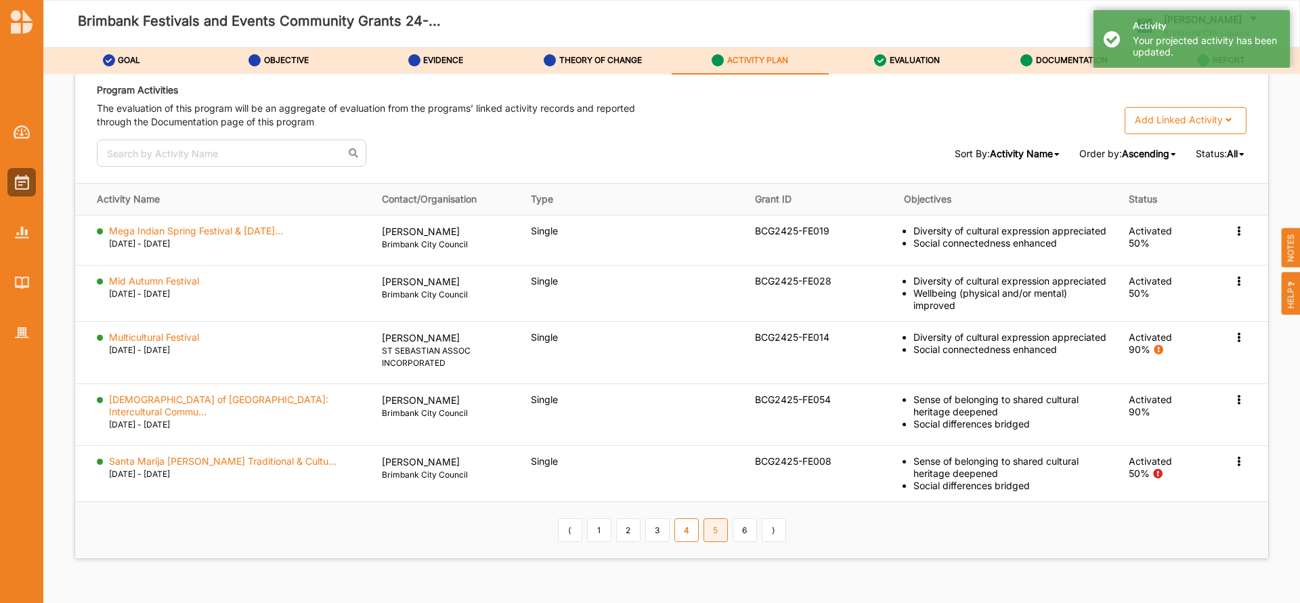
click at [712, 518] on link "5" at bounding box center [716, 529] width 24 height 23
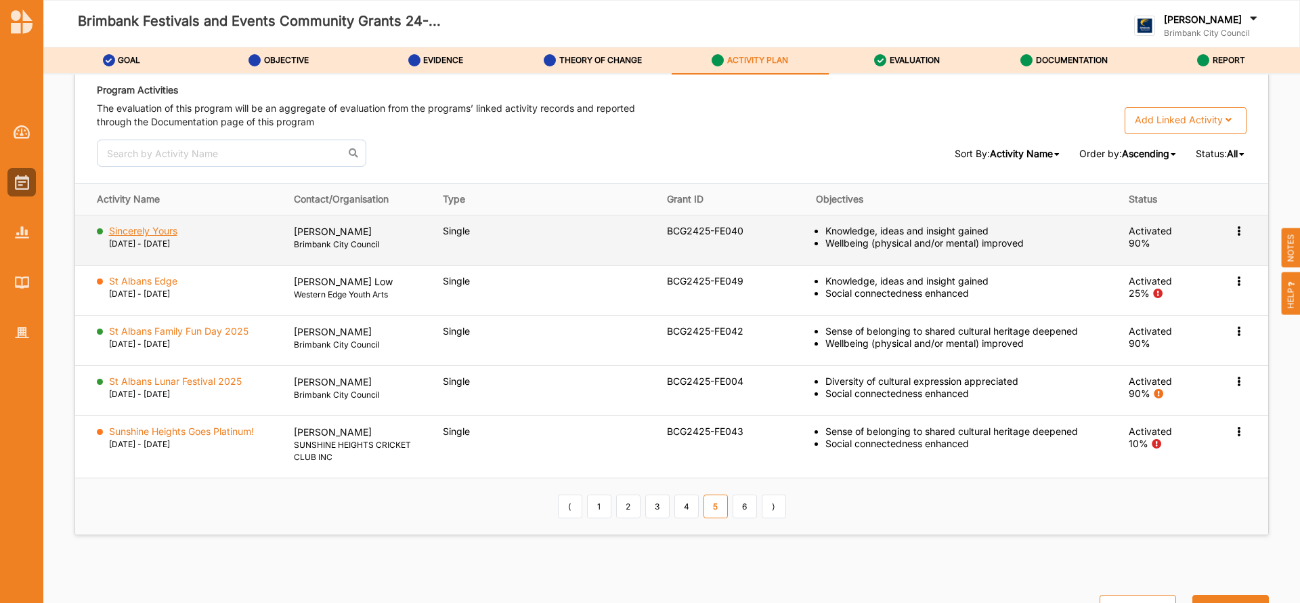
click at [163, 230] on label "Sincerely Yours" at bounding box center [143, 231] width 68 height 12
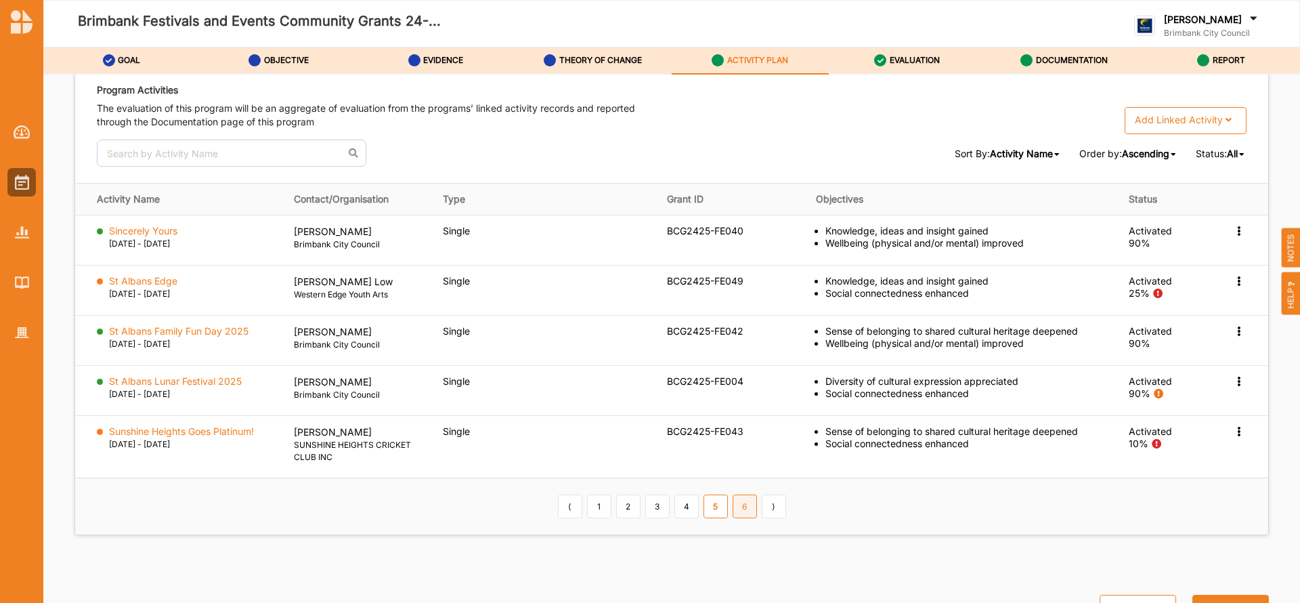
click at [737, 502] on link "6" at bounding box center [745, 505] width 24 height 23
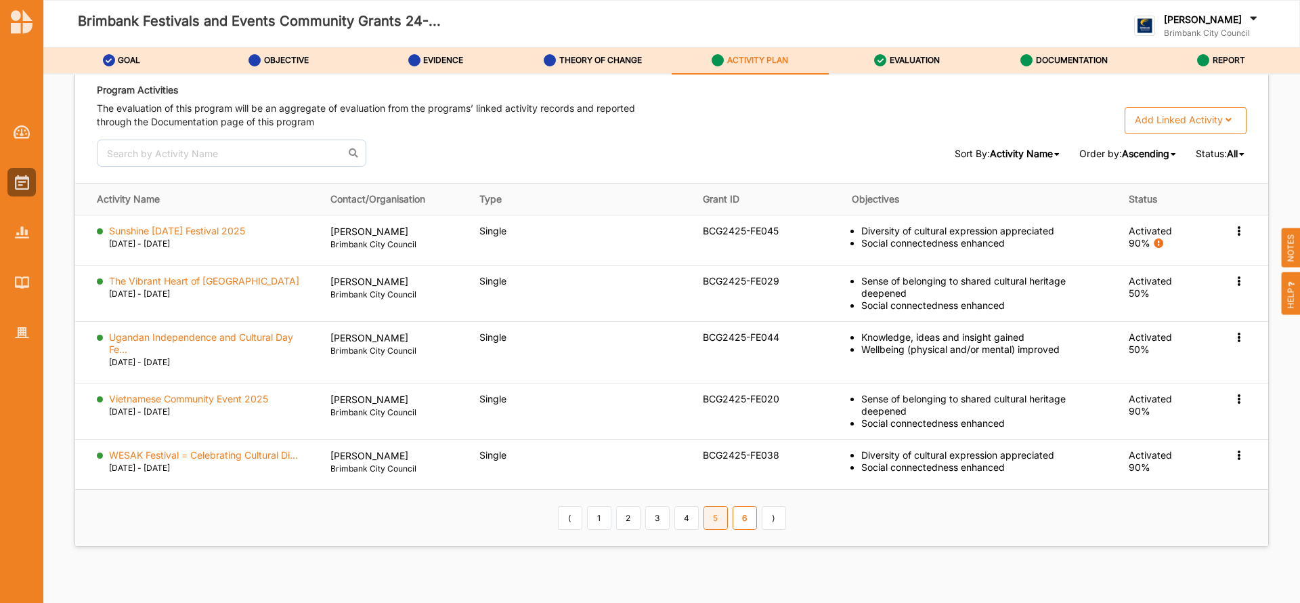
click at [716, 515] on link "5" at bounding box center [716, 517] width 24 height 23
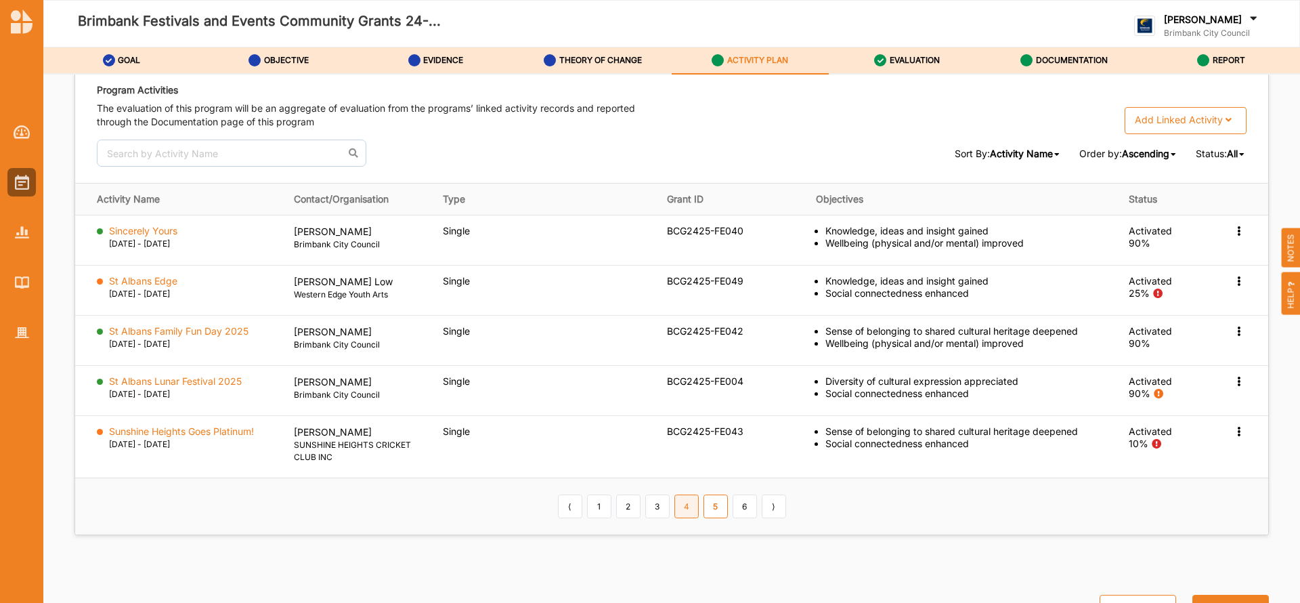
click at [680, 511] on link "4" at bounding box center [686, 505] width 24 height 23
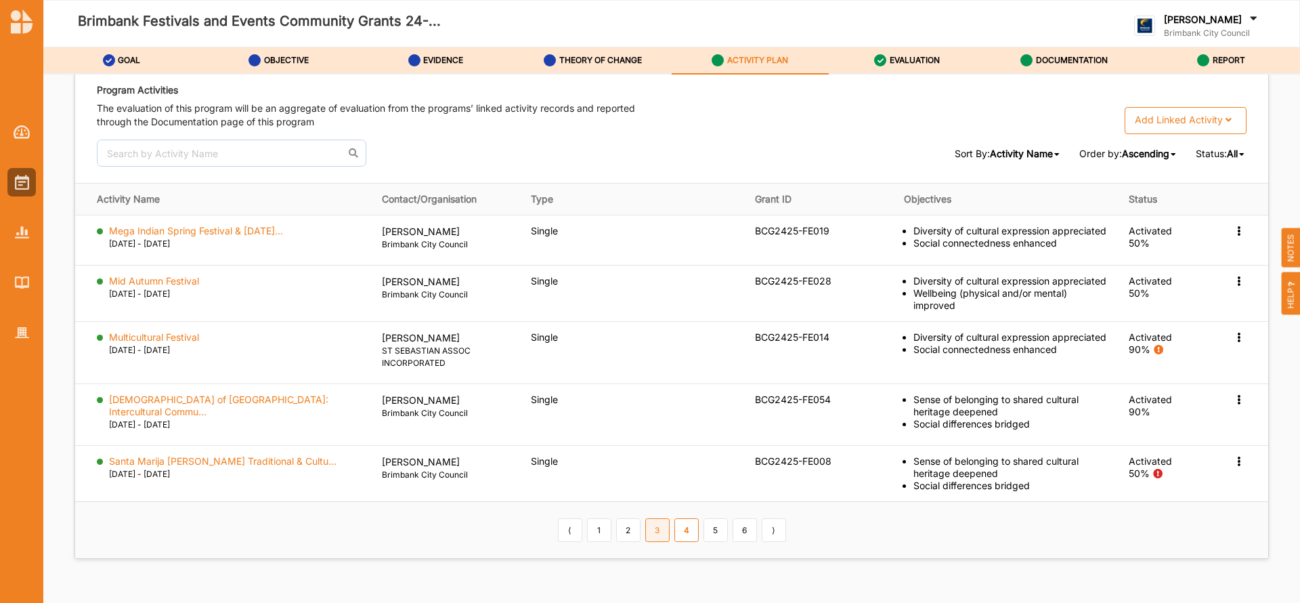
click at [657, 518] on link "3" at bounding box center [657, 529] width 24 height 23
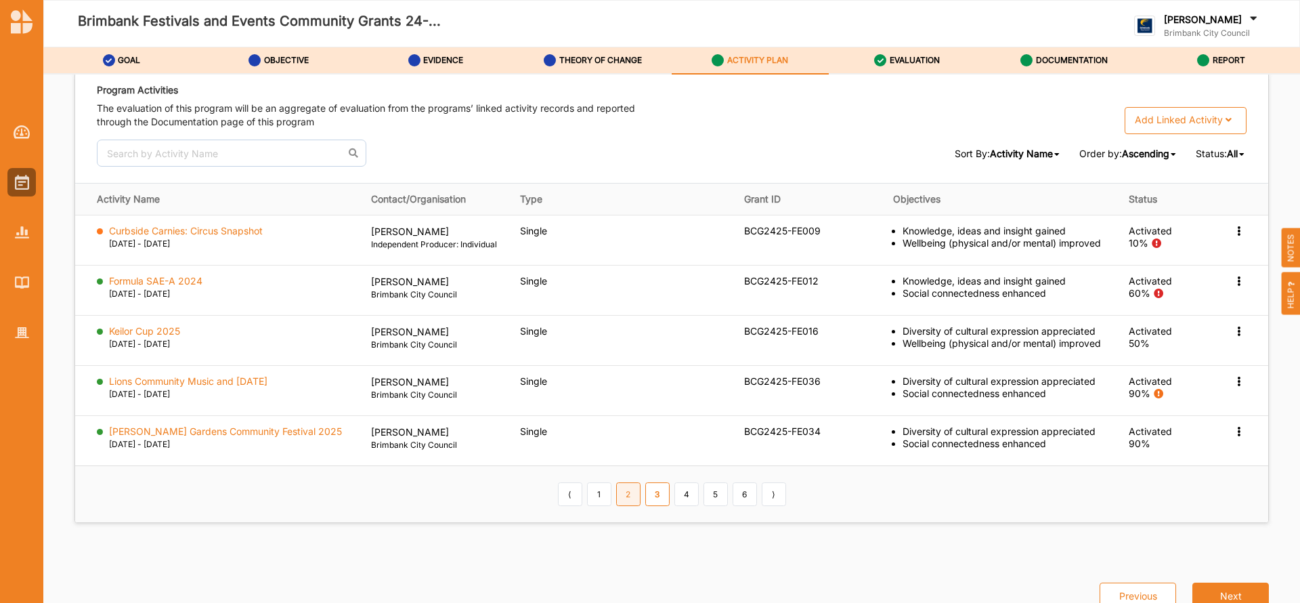
click at [625, 497] on link "2" at bounding box center [628, 493] width 24 height 23
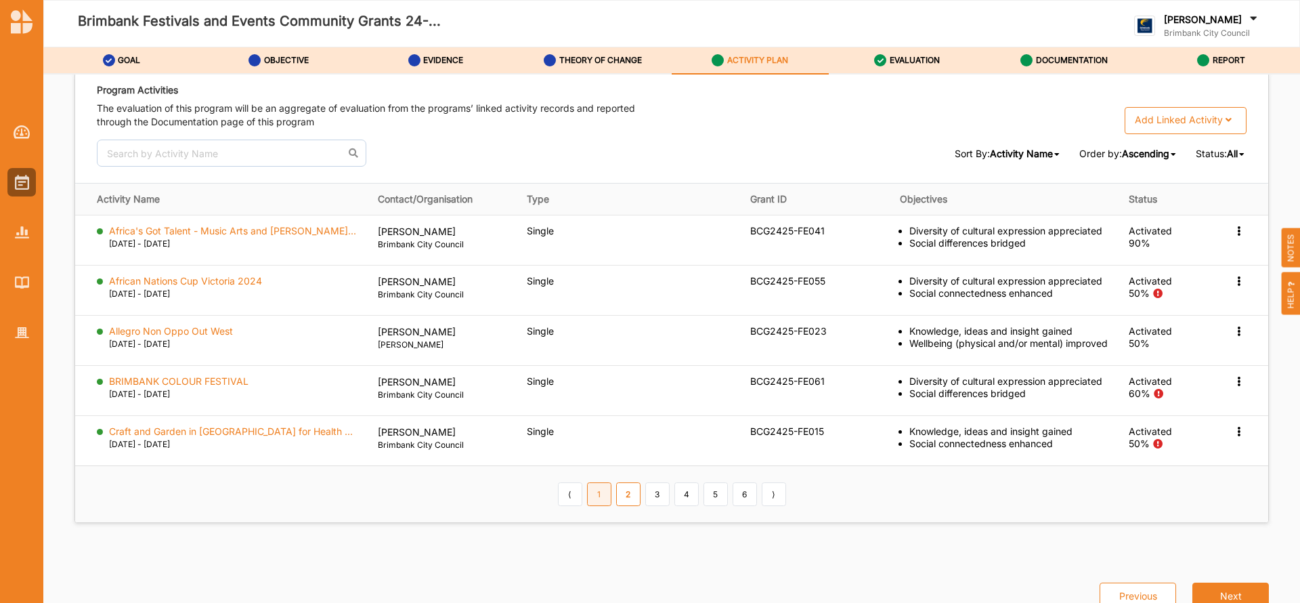
click at [601, 496] on link "1" at bounding box center [599, 493] width 24 height 23
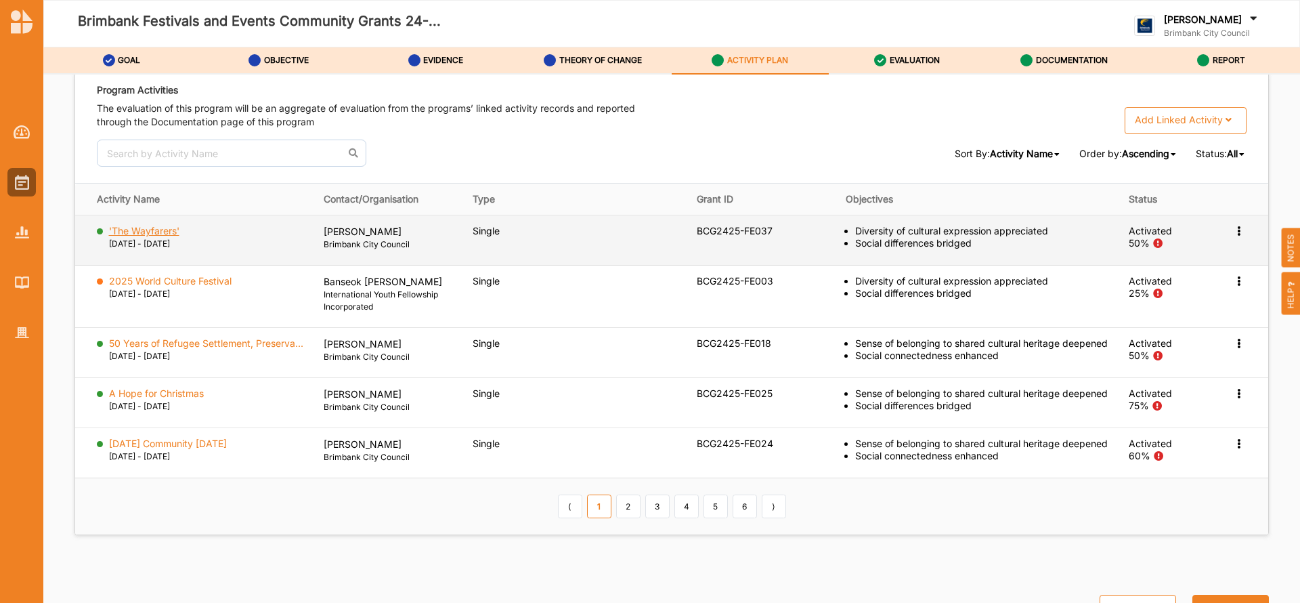
click at [156, 230] on label "'The Wayfarers'" at bounding box center [144, 231] width 70 height 12
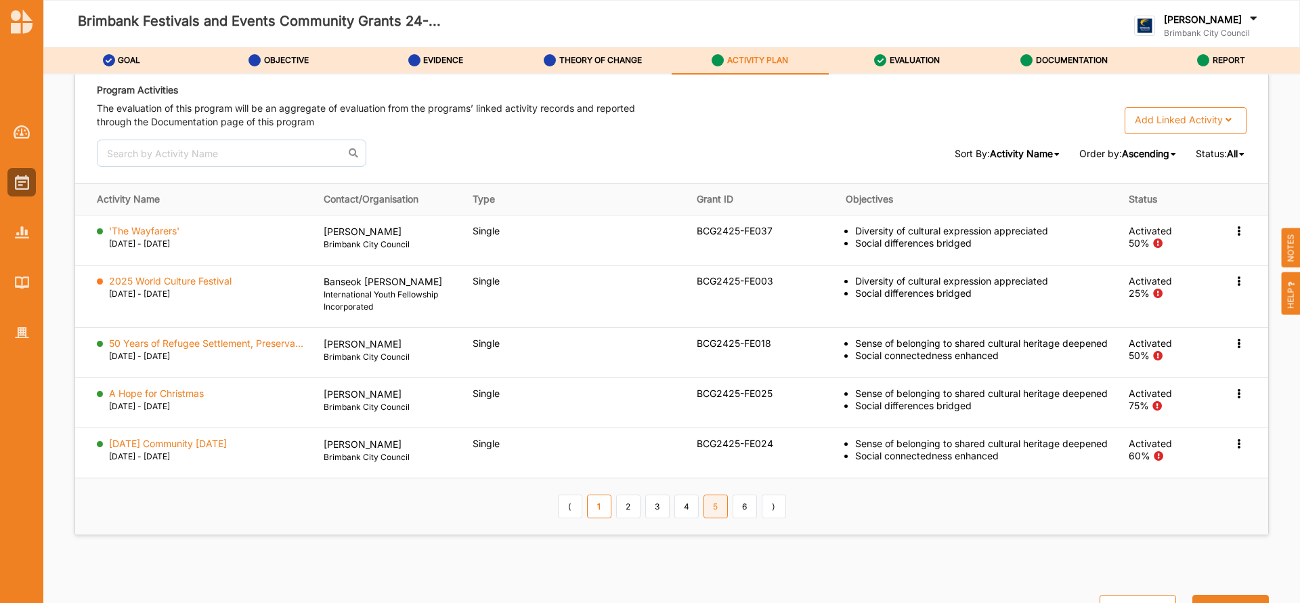
click at [707, 517] on link "5" at bounding box center [716, 505] width 24 height 23
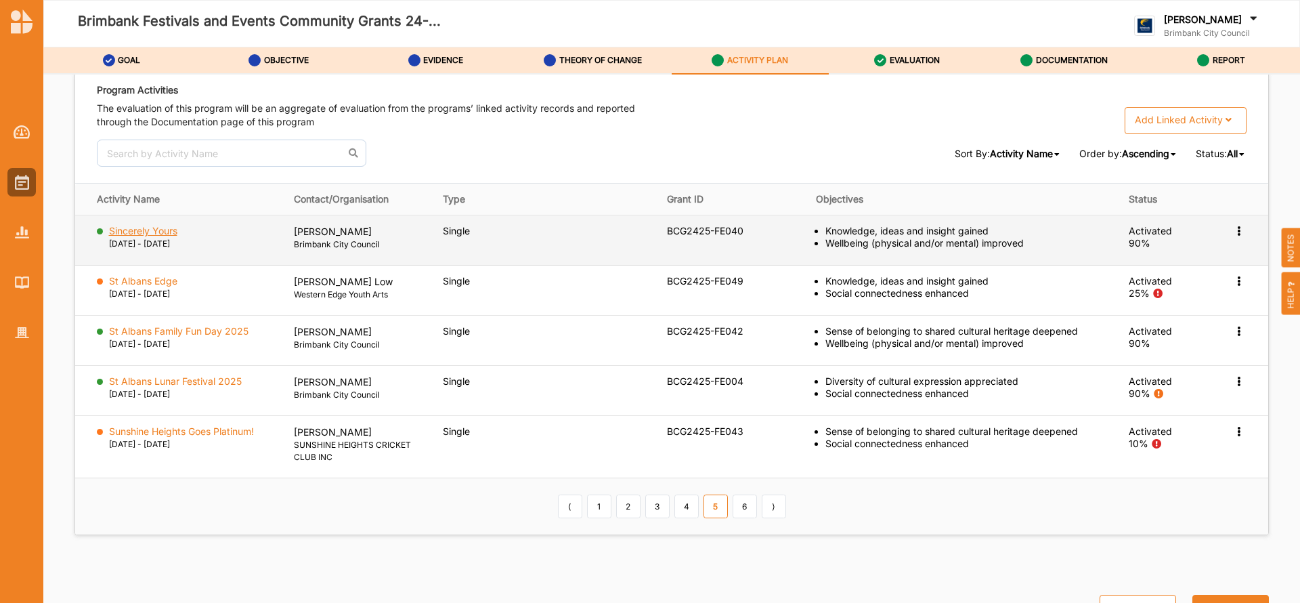
click at [155, 231] on label "Sincerely Yours" at bounding box center [143, 231] width 68 height 12
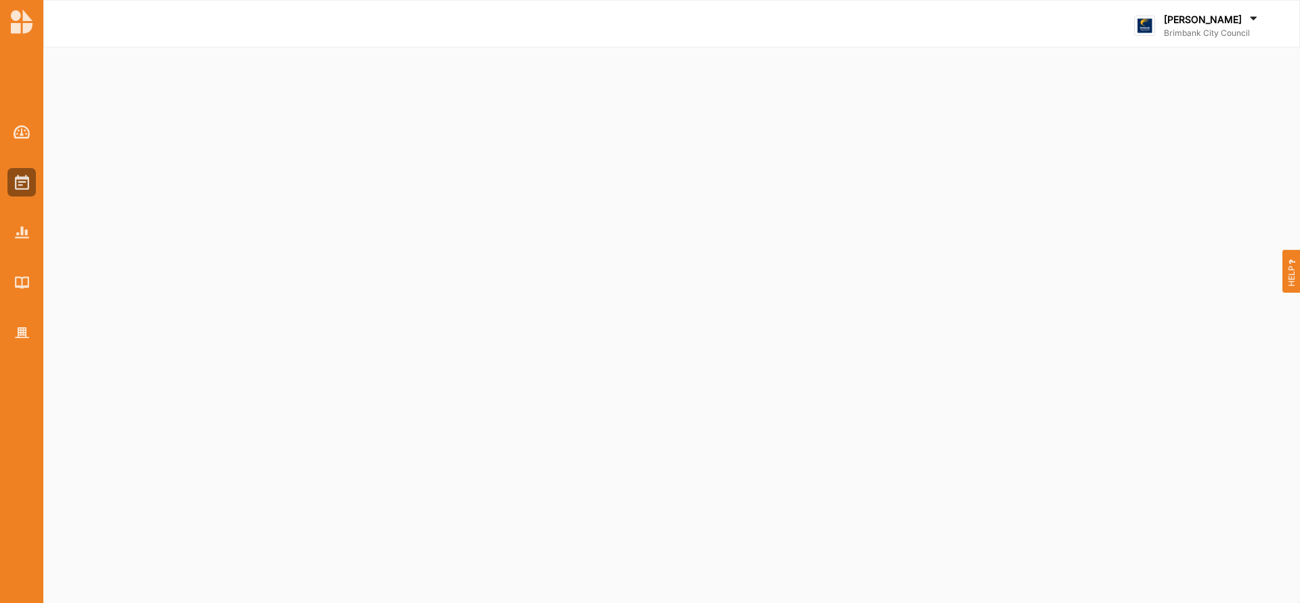
select select "2"
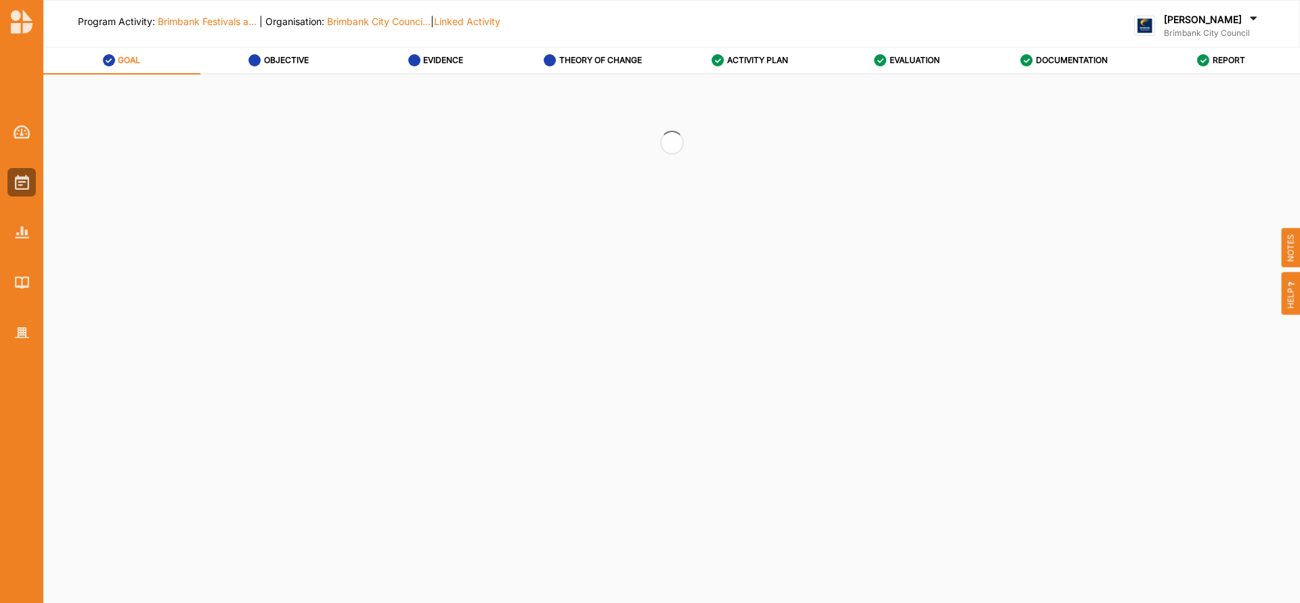
select select "2"
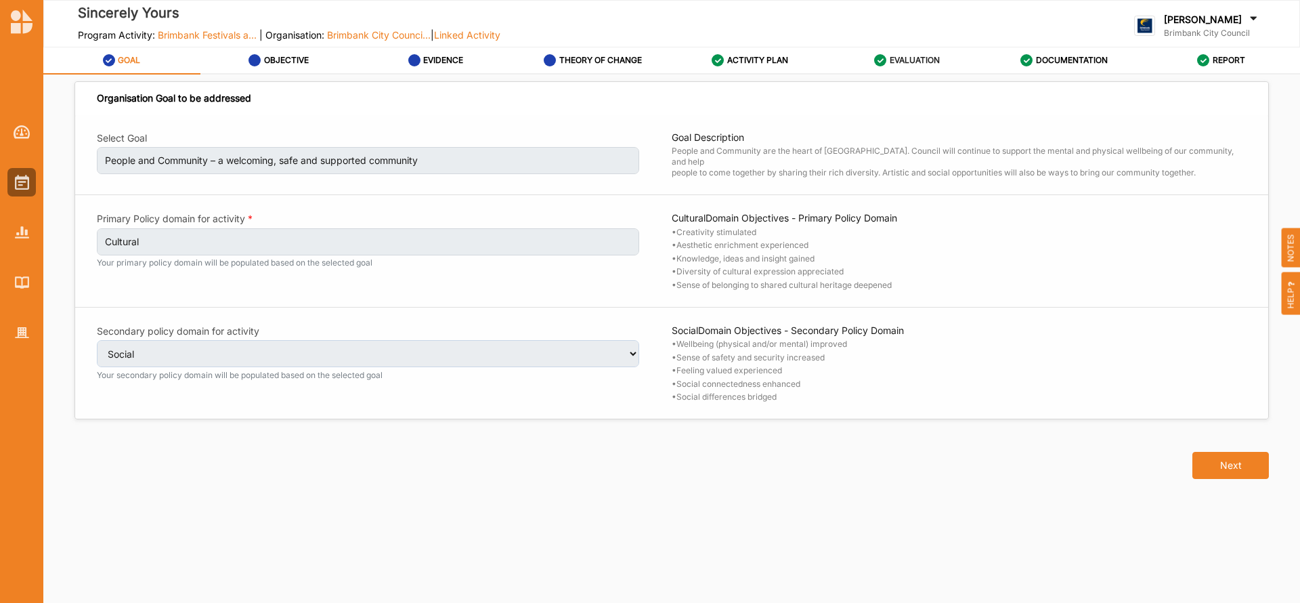
click at [892, 62] on label "EVALUATION" at bounding box center [915, 60] width 50 height 11
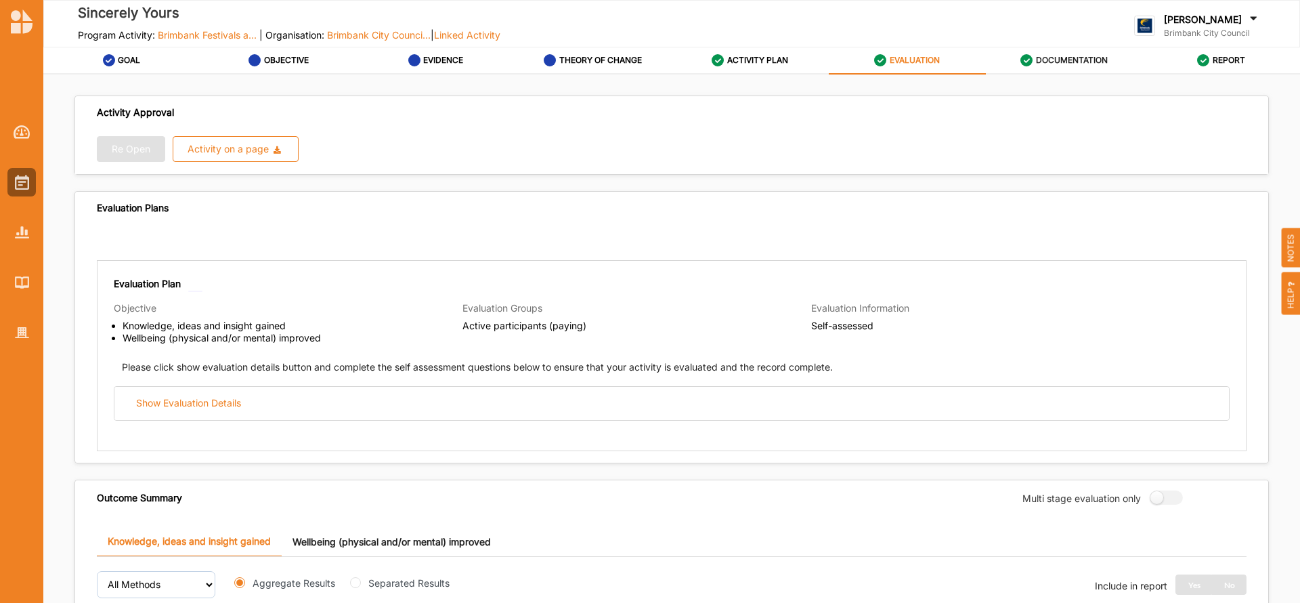
click at [1063, 57] on label "DOCUMENTATION" at bounding box center [1072, 60] width 72 height 11
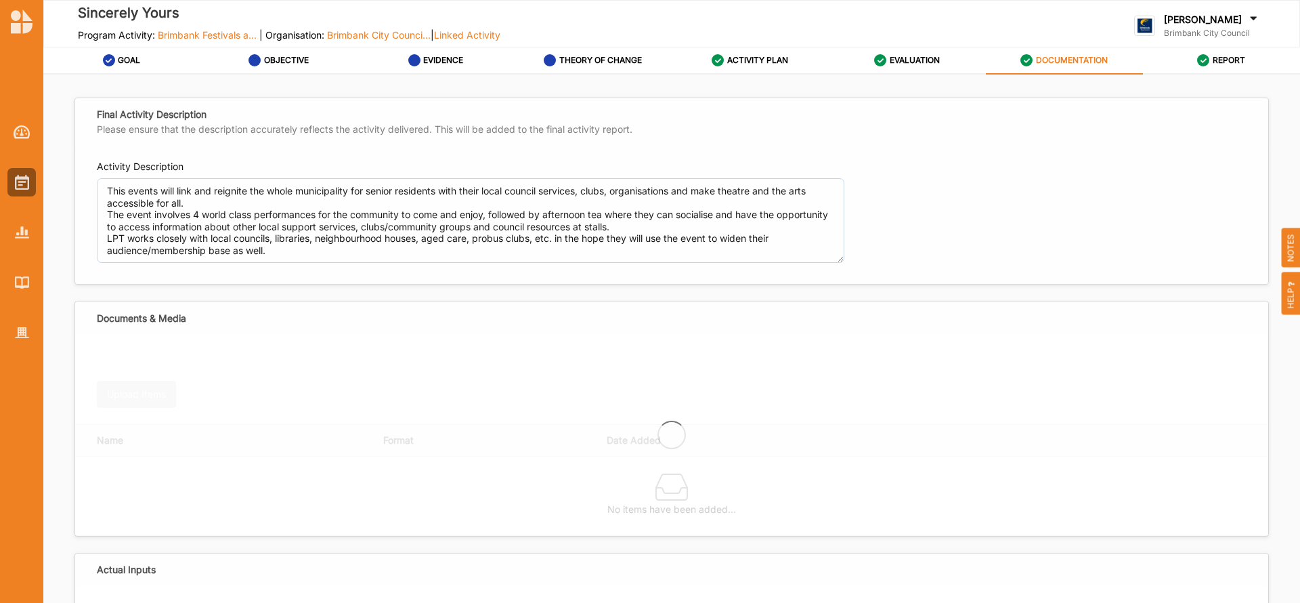
type textarea "This events will link and reignite the whole municipality for senior residents …"
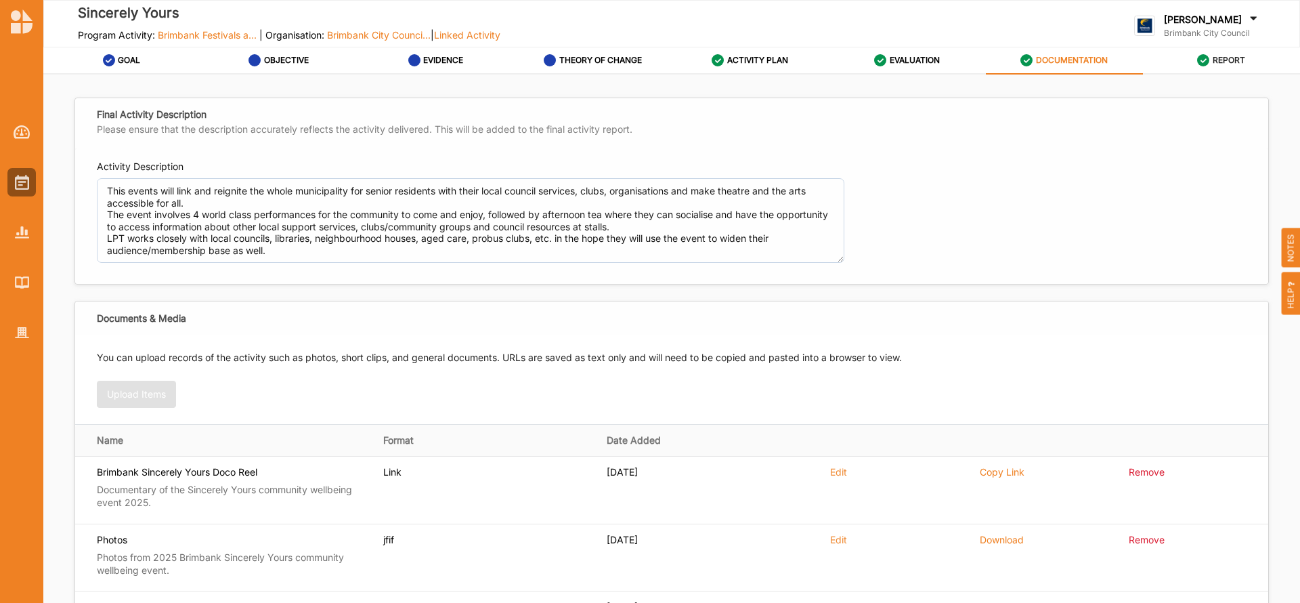
click at [1220, 60] on label "REPORT" at bounding box center [1229, 60] width 33 height 11
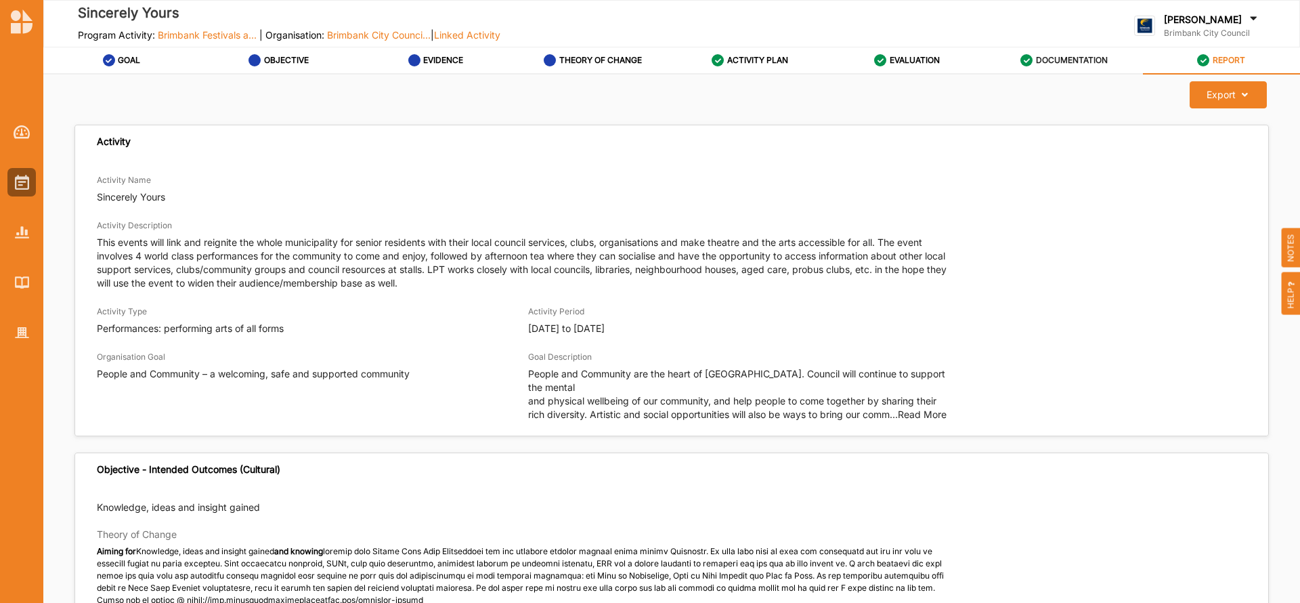
click at [1058, 55] on label "DOCUMENTATION" at bounding box center [1072, 60] width 72 height 11
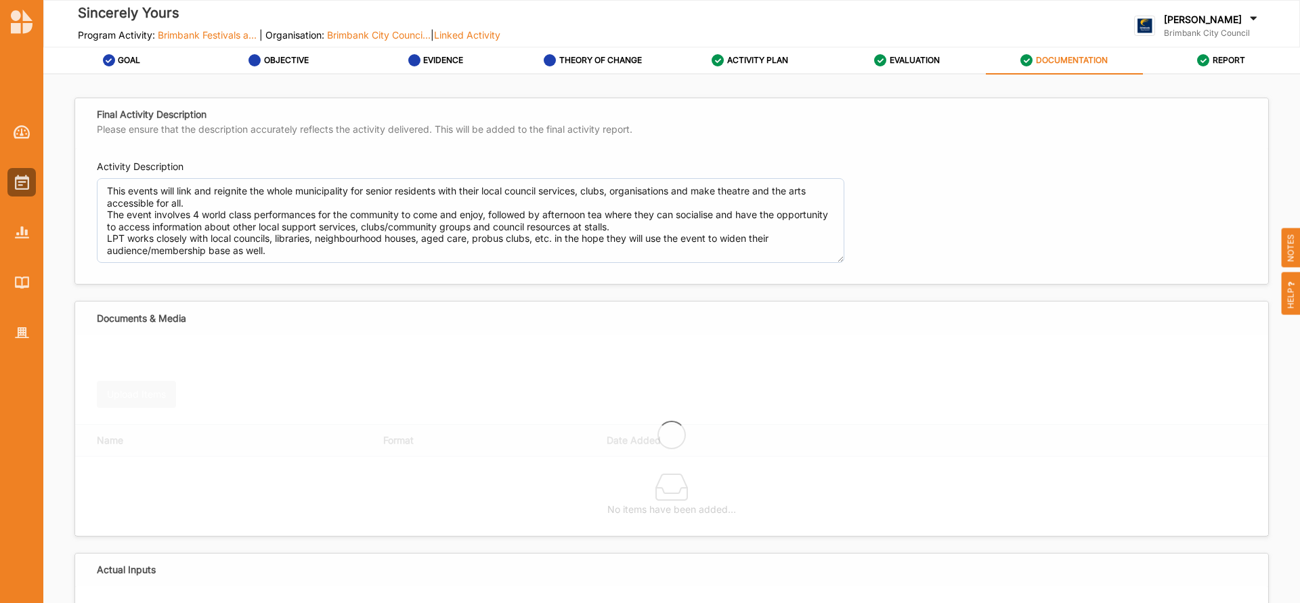
type textarea "This events will link and reignite the whole municipality for senior residents …"
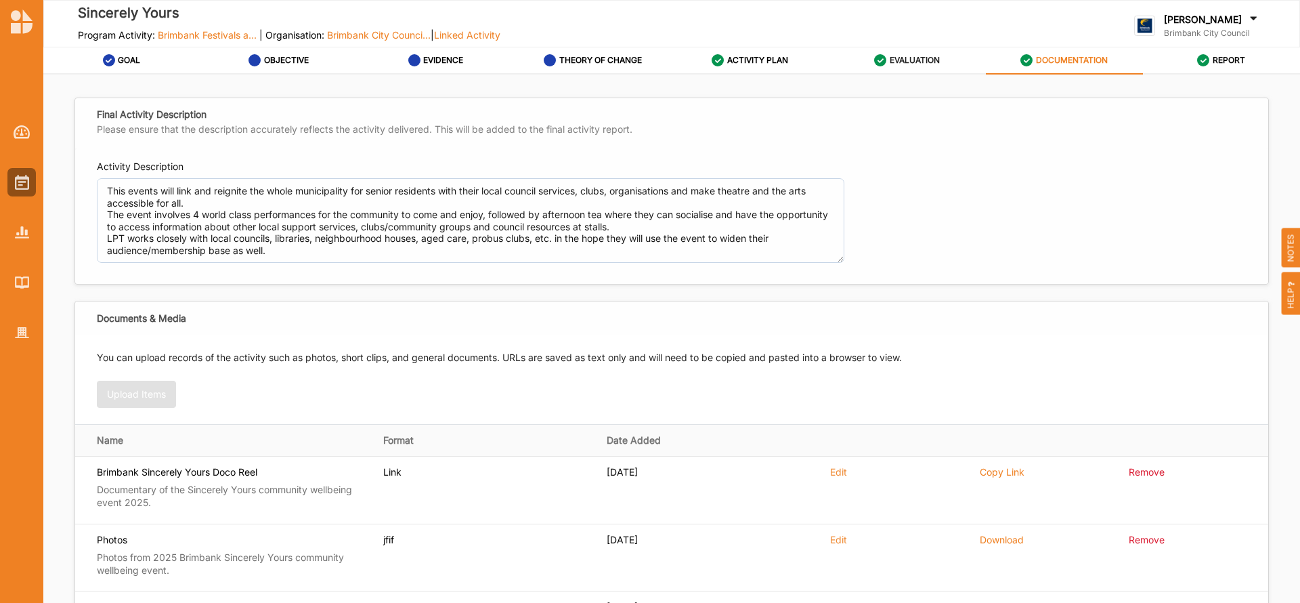
click at [911, 53] on div "EVALUATION" at bounding box center [907, 60] width 66 height 24
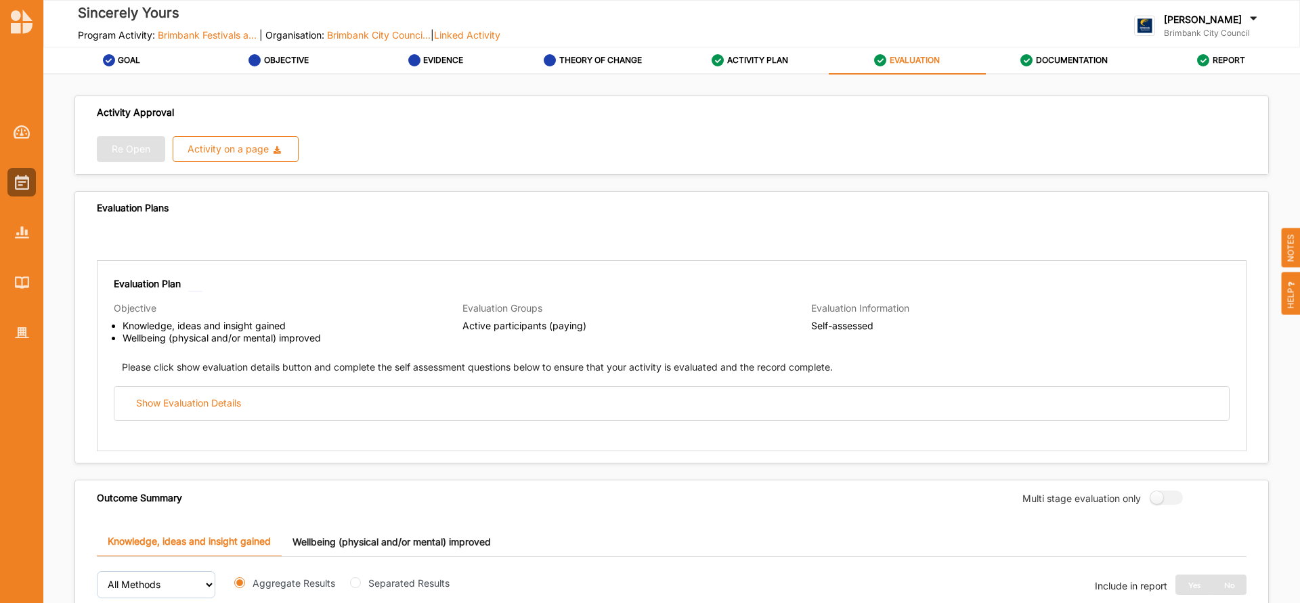
scroll to position [90, 0]
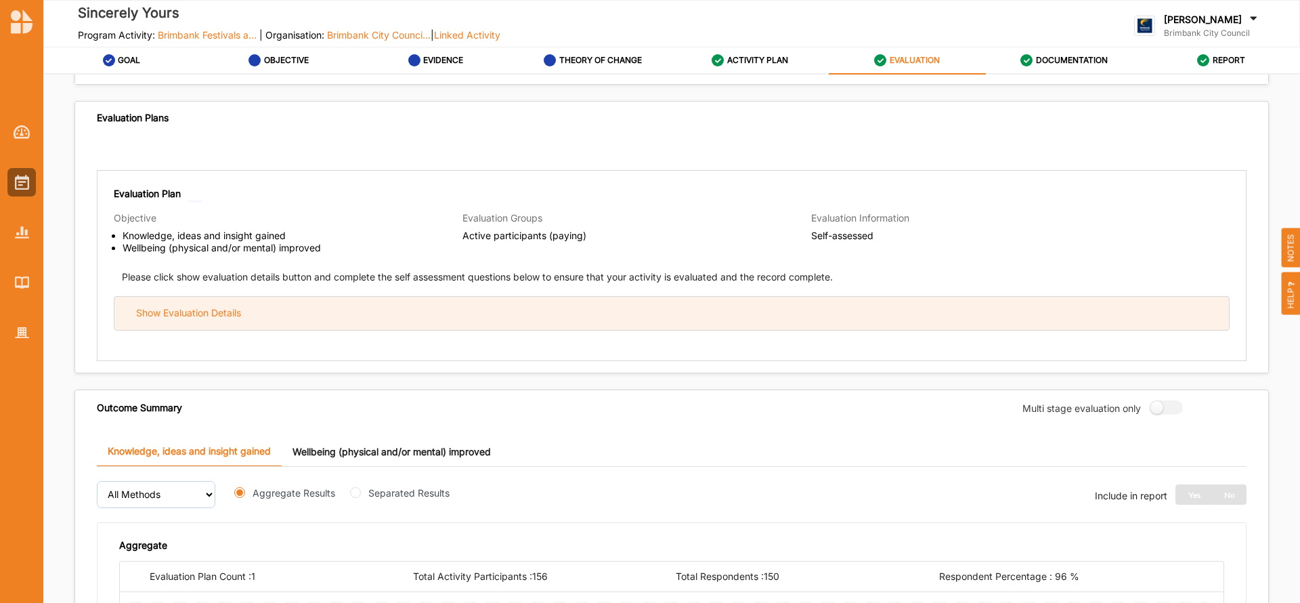
click at [472, 319] on div "Show Evaluation Details" at bounding box center [671, 313] width 1115 height 33
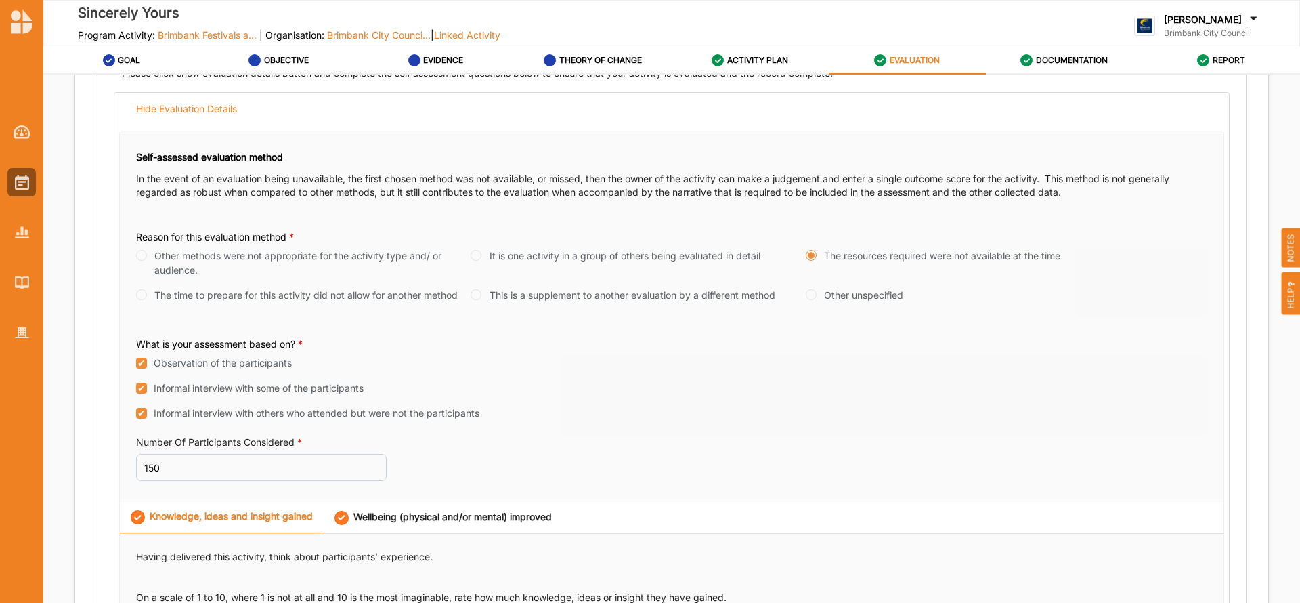
scroll to position [0, 0]
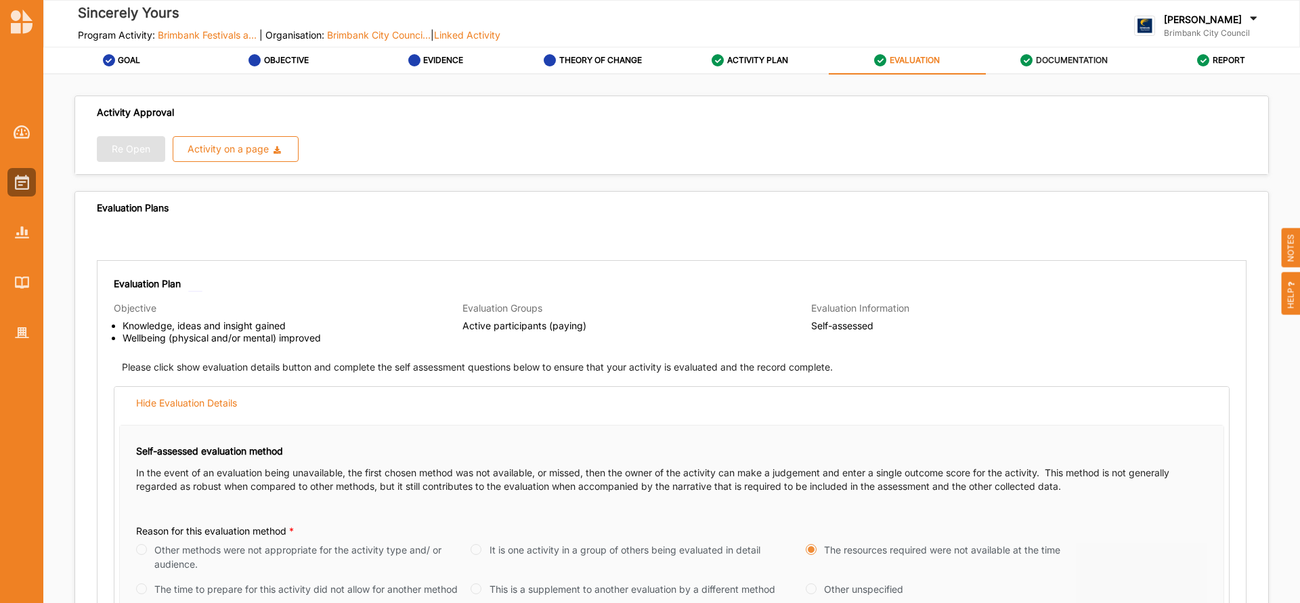
click at [1058, 58] on label "DOCUMENTATION" at bounding box center [1072, 60] width 72 height 11
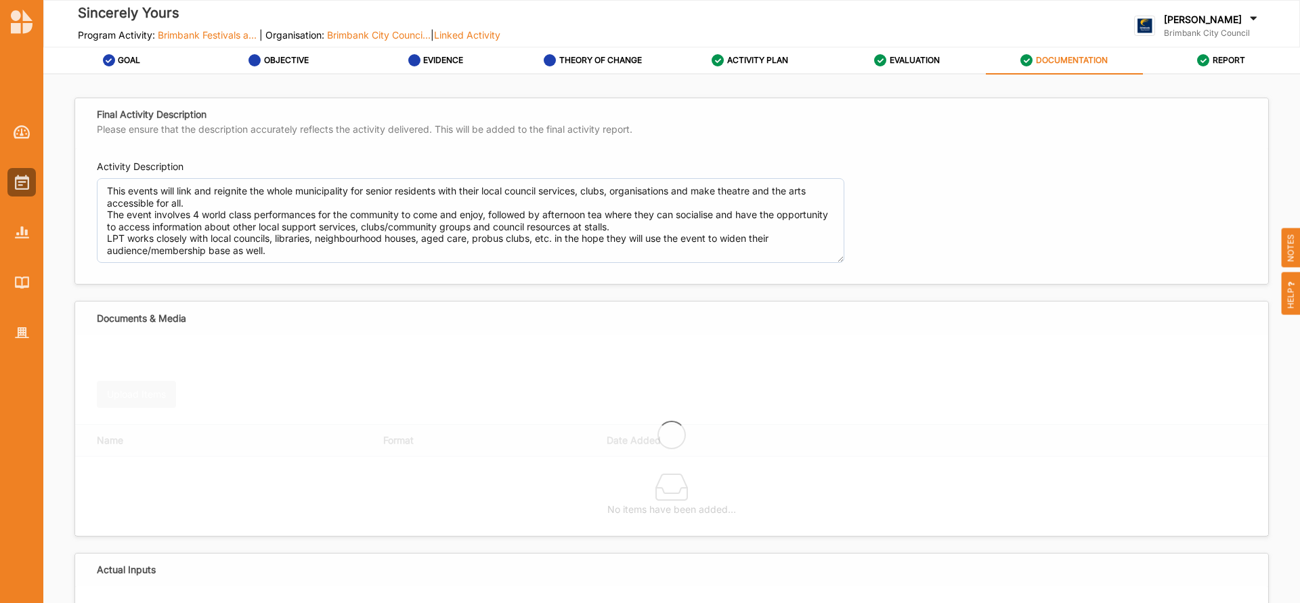
type textarea "This events will link and reignite the whole municipality for senior residents …"
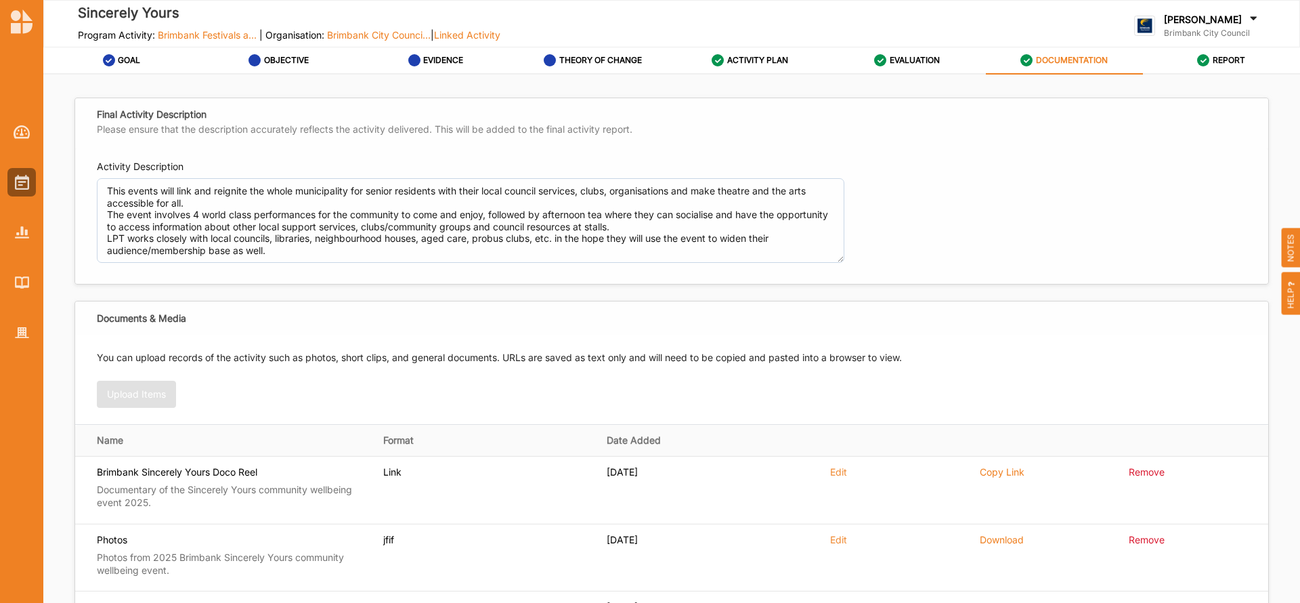
drag, startPoint x: 1292, startPoint y: 134, endPoint x: 1297, endPoint y: 205, distance: 70.6
click at [1297, 205] on div "Final Activity Description Please ensure that the description accurately reflec…" at bounding box center [671, 342] width 1257 height 536
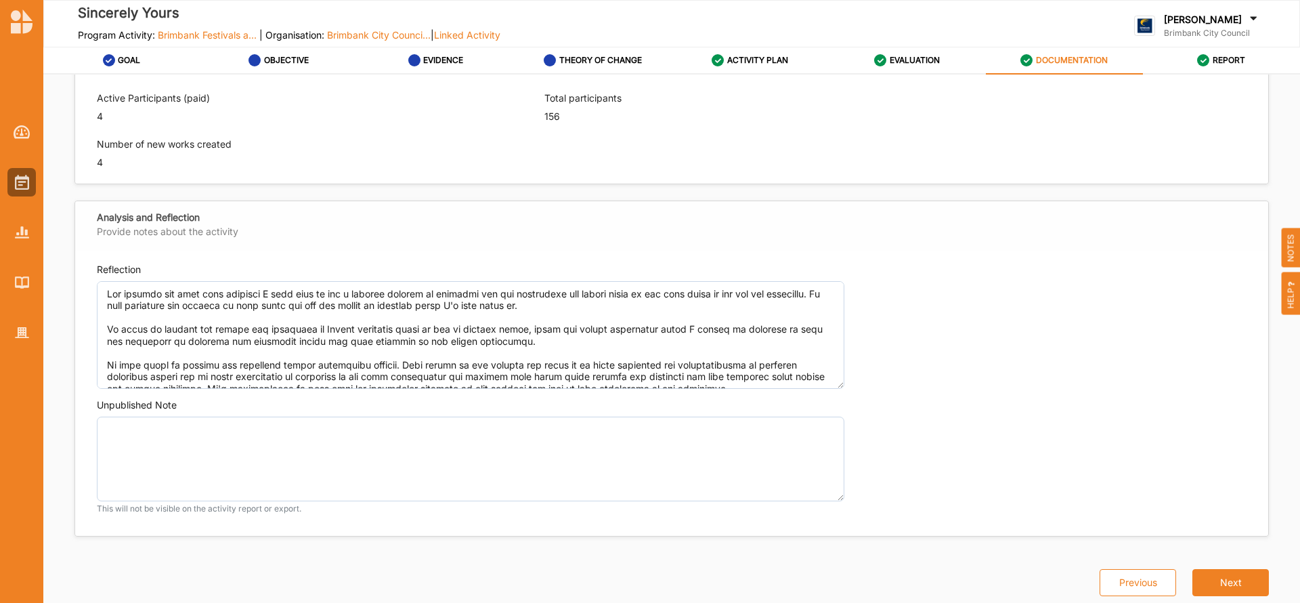
scroll to position [1005, 0]
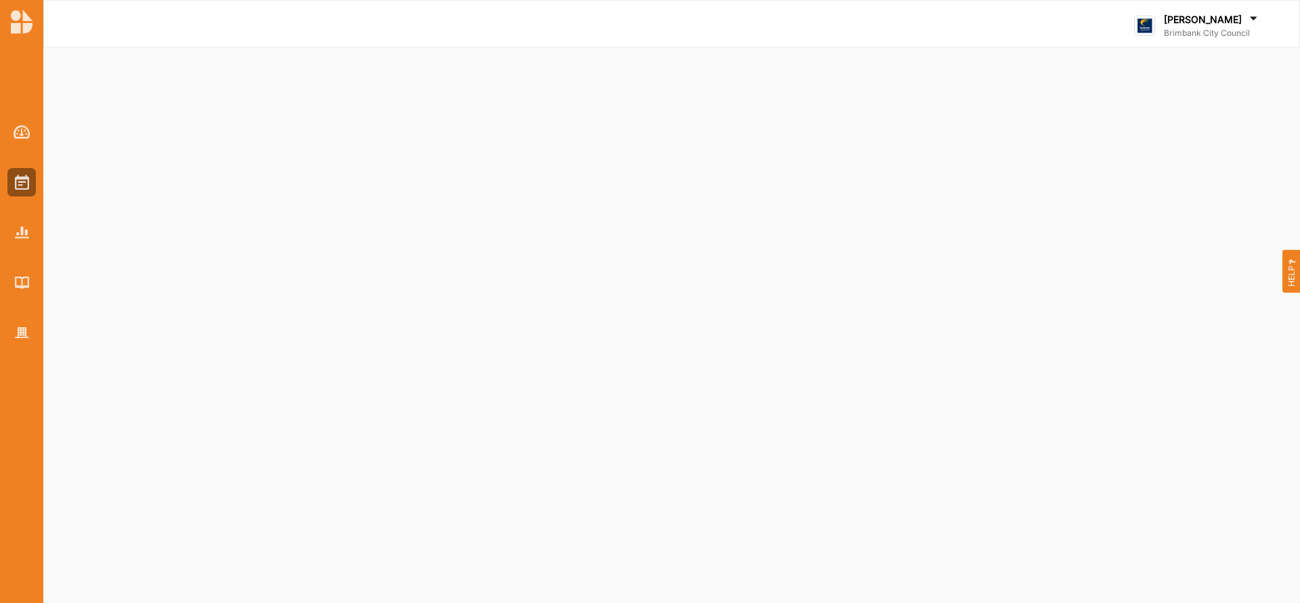
select select "2"
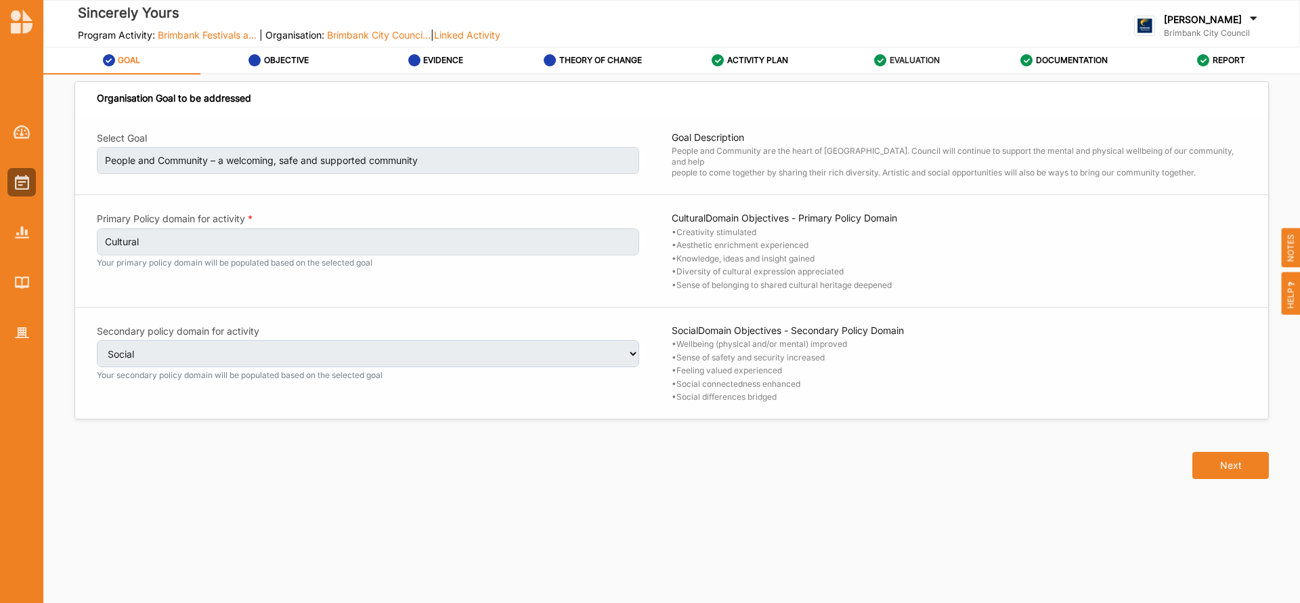
click at [908, 58] on label "EVALUATION" at bounding box center [915, 60] width 50 height 11
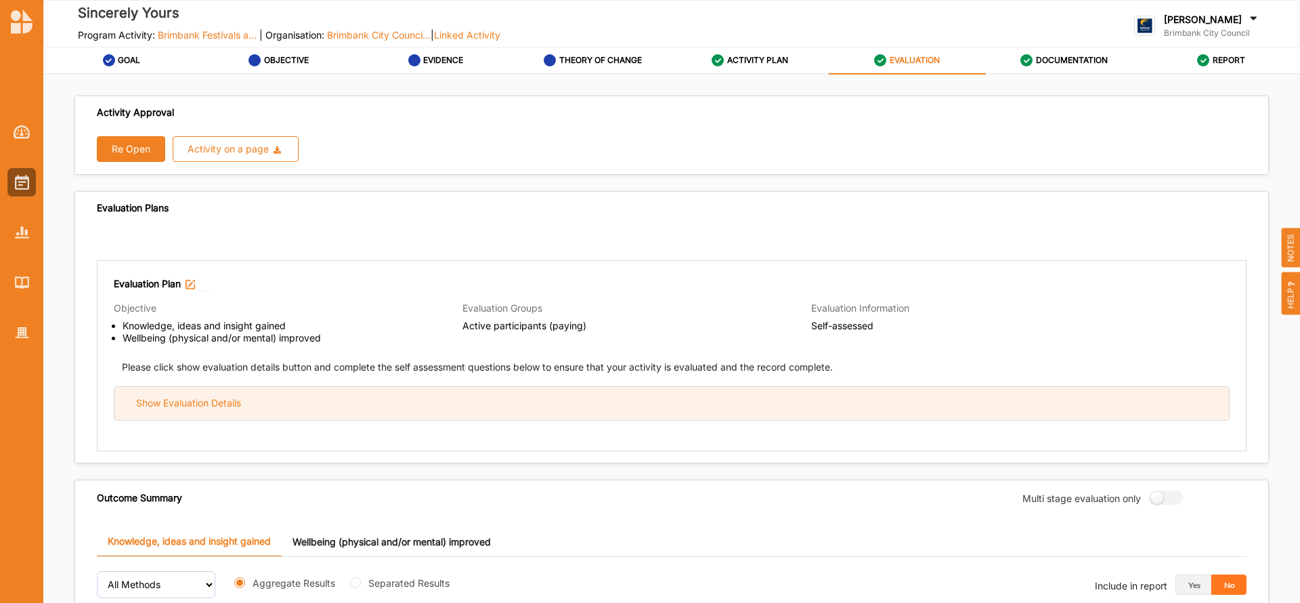
click at [576, 400] on div "Show Evaluation Details" at bounding box center [671, 403] width 1115 height 33
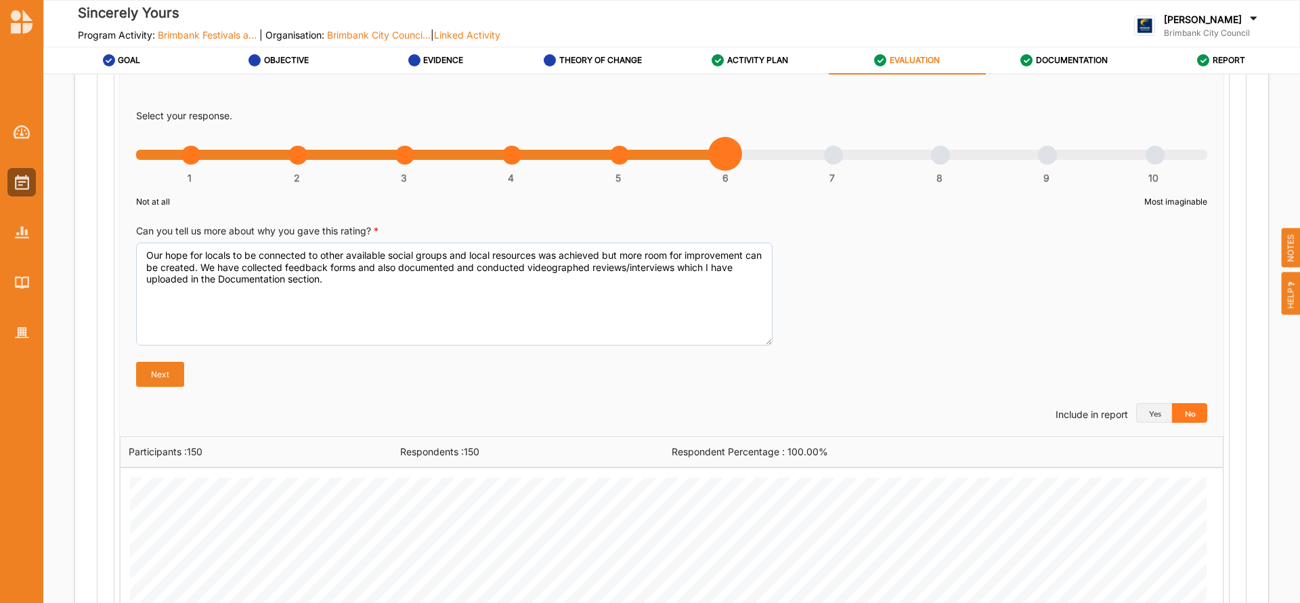
scroll to position [852, 0]
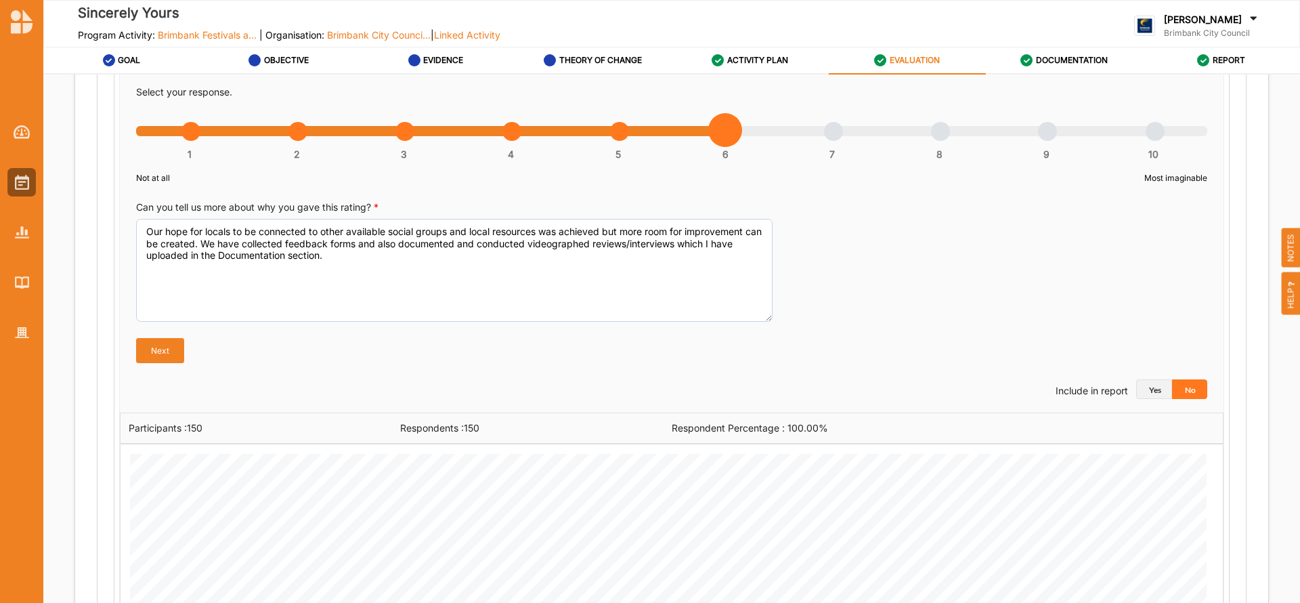
click at [1141, 388] on button "Yes" at bounding box center [1154, 389] width 36 height 20
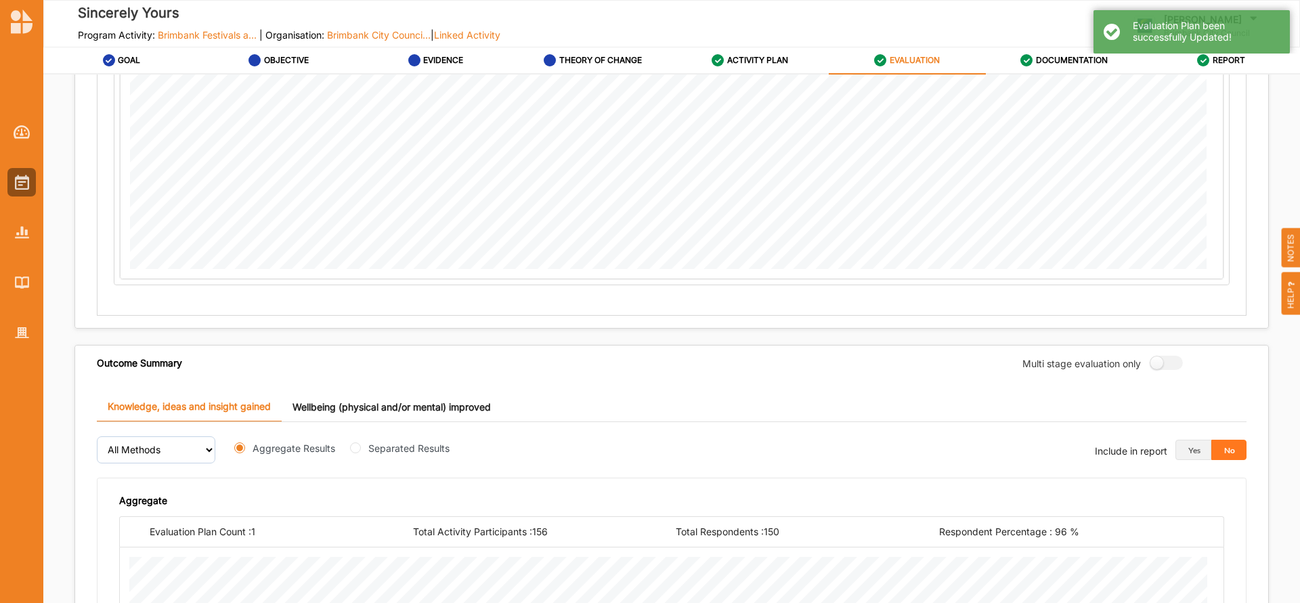
scroll to position [1572, 0]
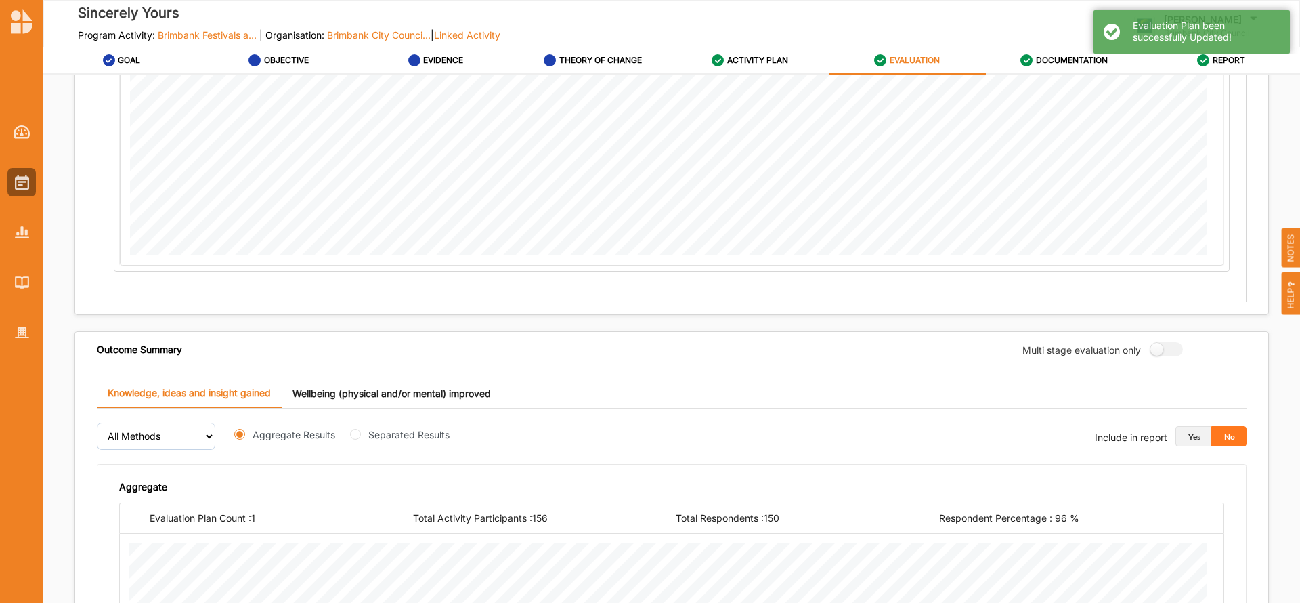
click at [1187, 434] on button "Yes" at bounding box center [1194, 436] width 36 height 20
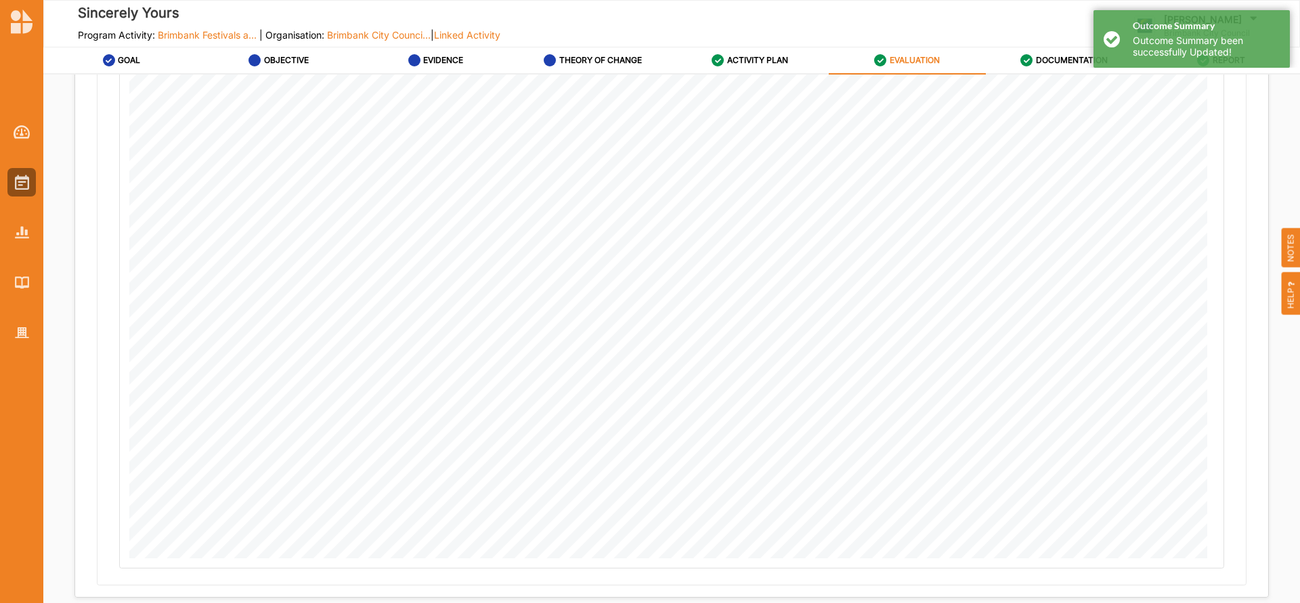
scroll to position [2139, 0]
click at [1226, 580] on button "Next" at bounding box center [1231, 582] width 77 height 27
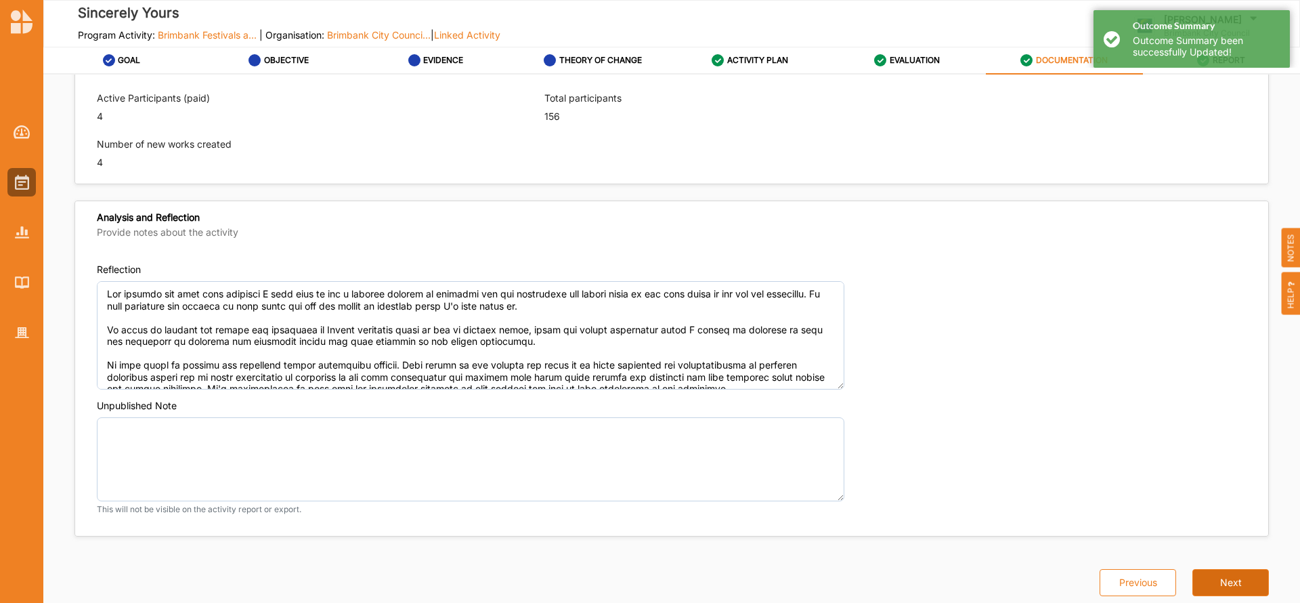
type textarea "This events will link and reignite the whole municipality for senior residents …"
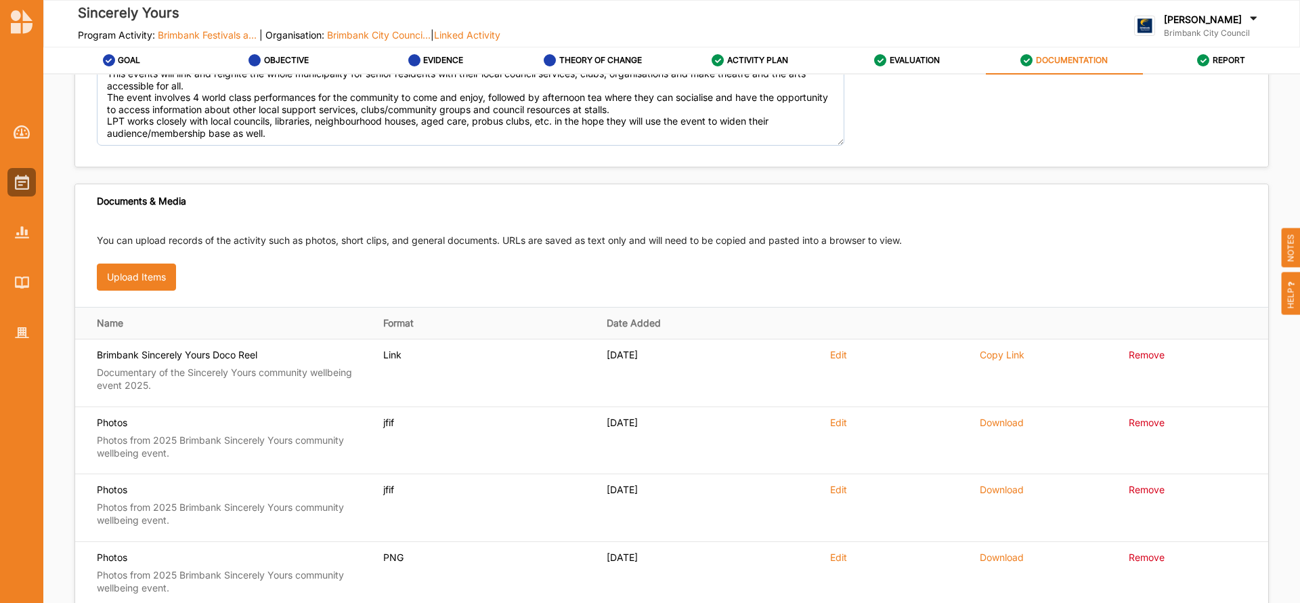
scroll to position [82, 0]
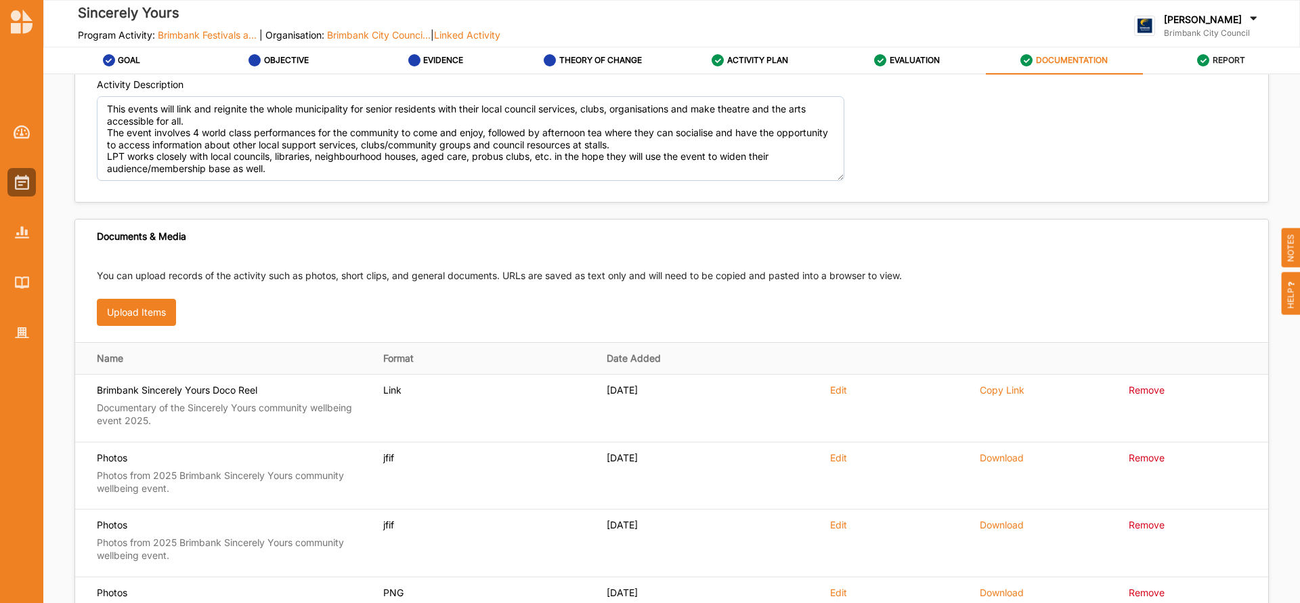
click at [1231, 57] on label "REPORT" at bounding box center [1229, 60] width 33 height 11
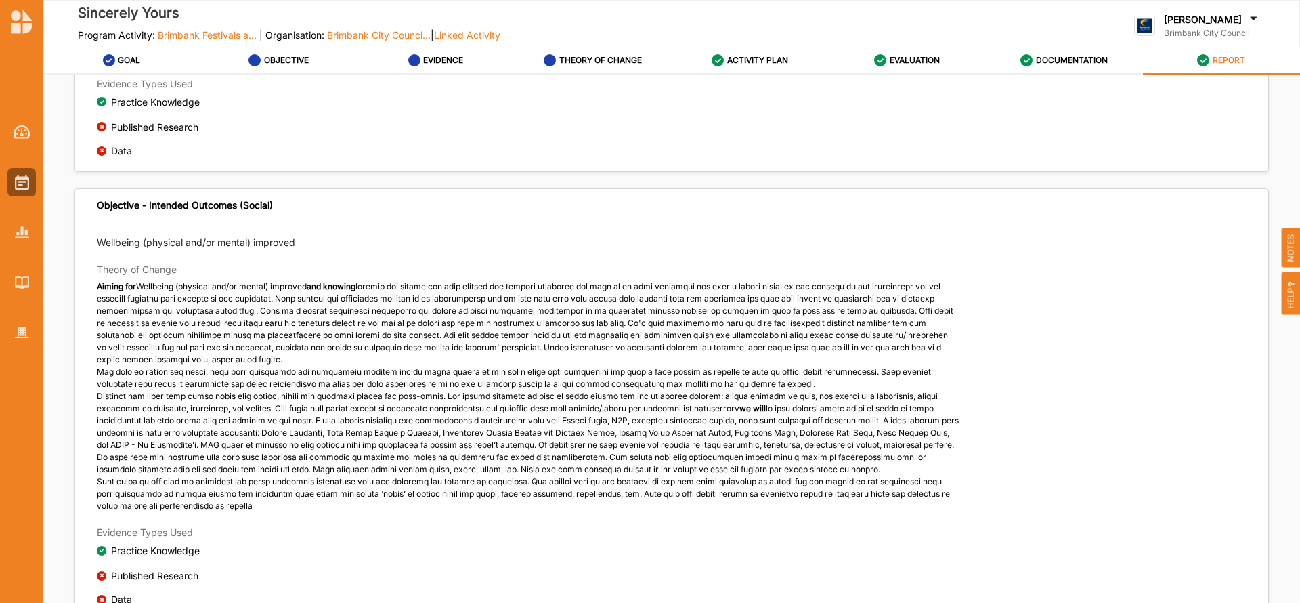
scroll to position [771, 0]
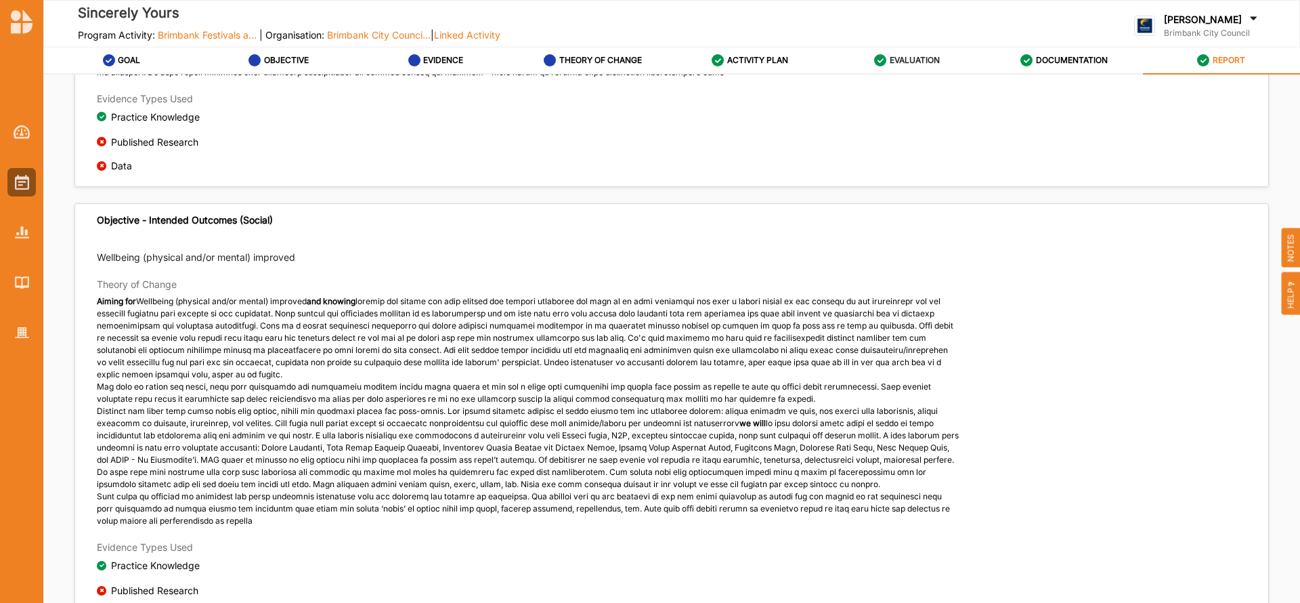
click at [900, 53] on div "EVALUATION" at bounding box center [907, 60] width 66 height 24
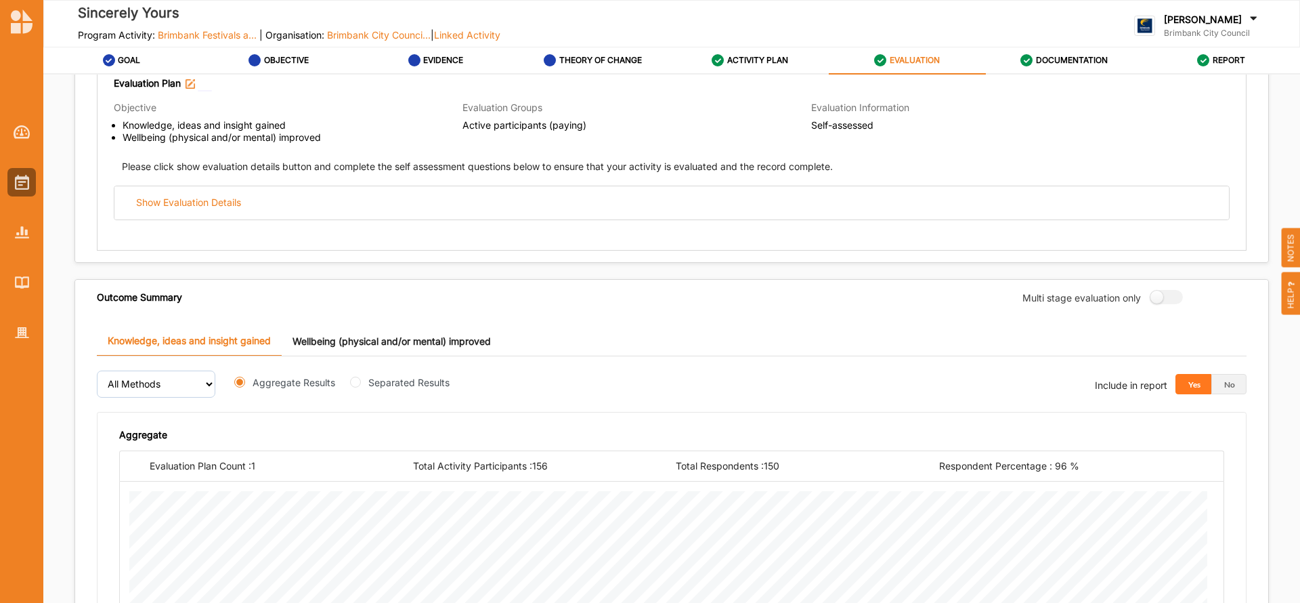
scroll to position [196, 0]
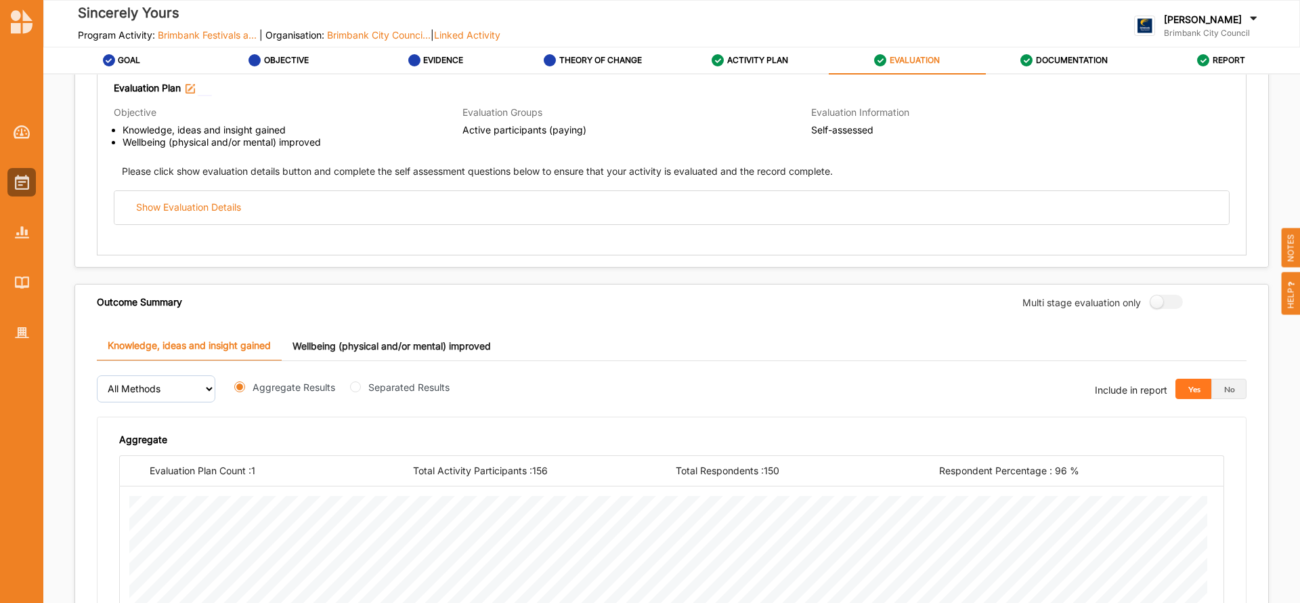
click at [364, 347] on link "Wellbeing (physical and/or mental) improved" at bounding box center [392, 345] width 220 height 29
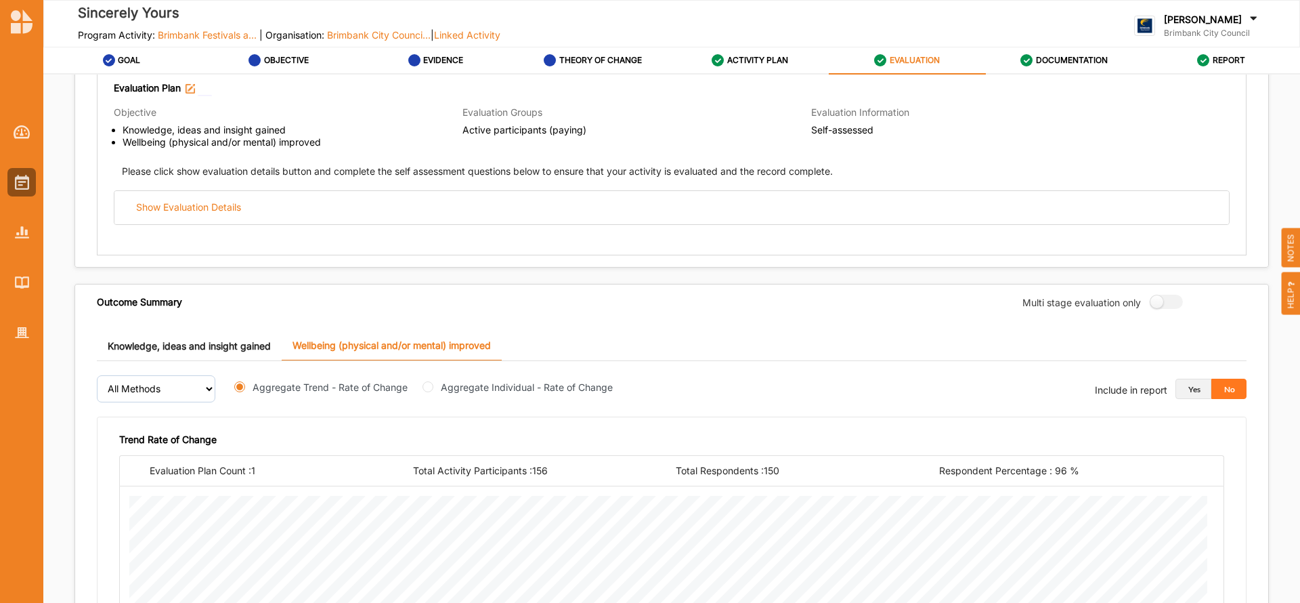
click at [1189, 387] on button "Yes" at bounding box center [1194, 389] width 36 height 20
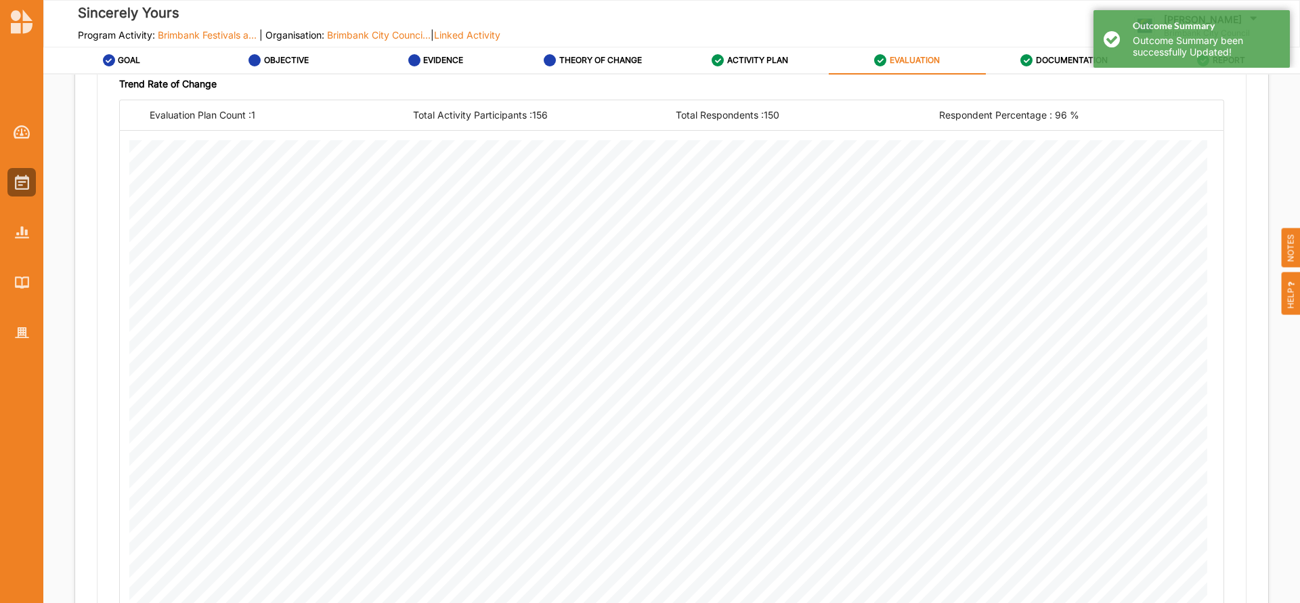
scroll to position [716, 0]
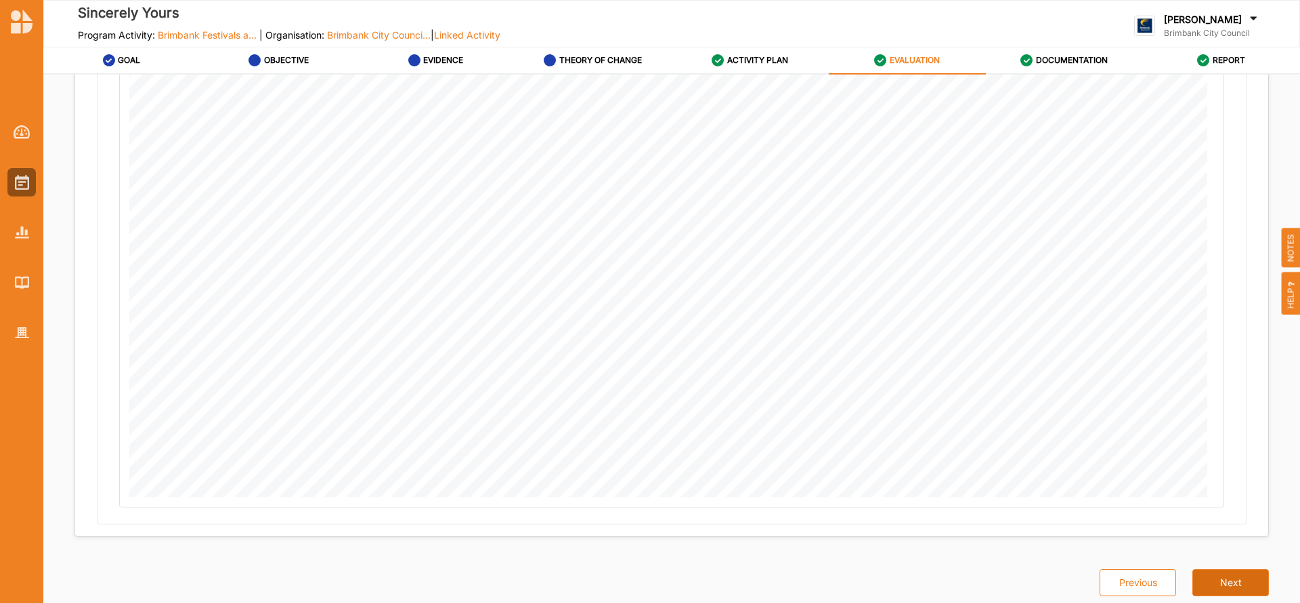
click at [1229, 580] on button "Next" at bounding box center [1231, 582] width 77 height 27
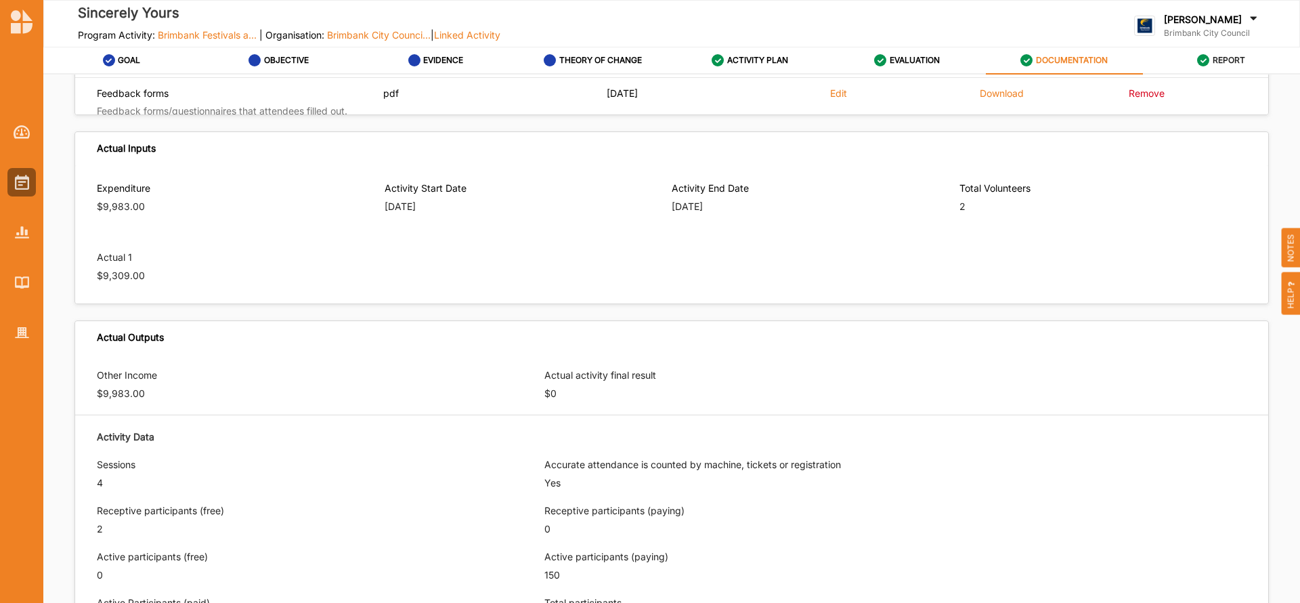
click at [1222, 61] on label "REPORT" at bounding box center [1229, 60] width 33 height 11
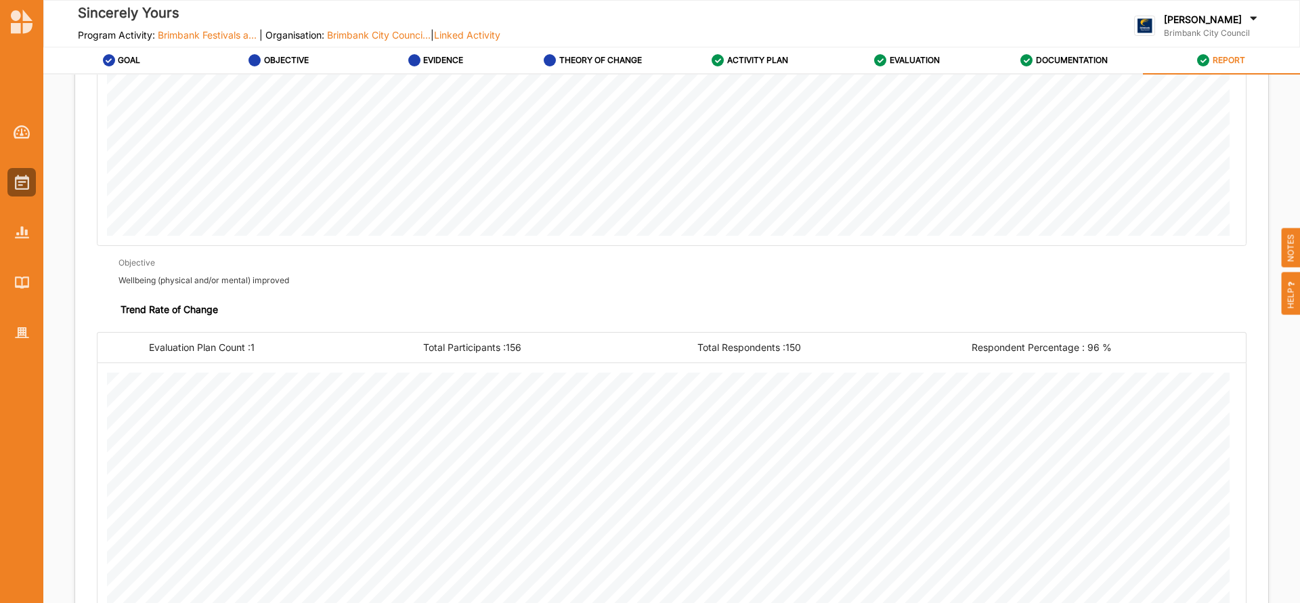
scroll to position [1331, 0]
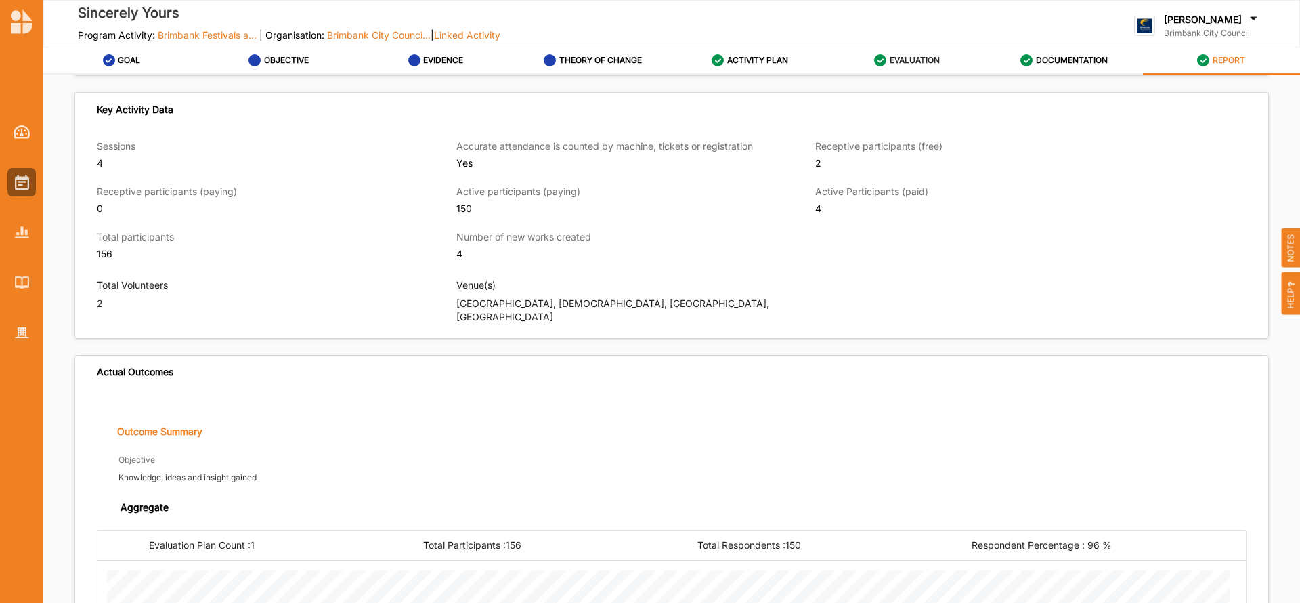
click at [905, 62] on label "EVALUATION" at bounding box center [915, 60] width 50 height 11
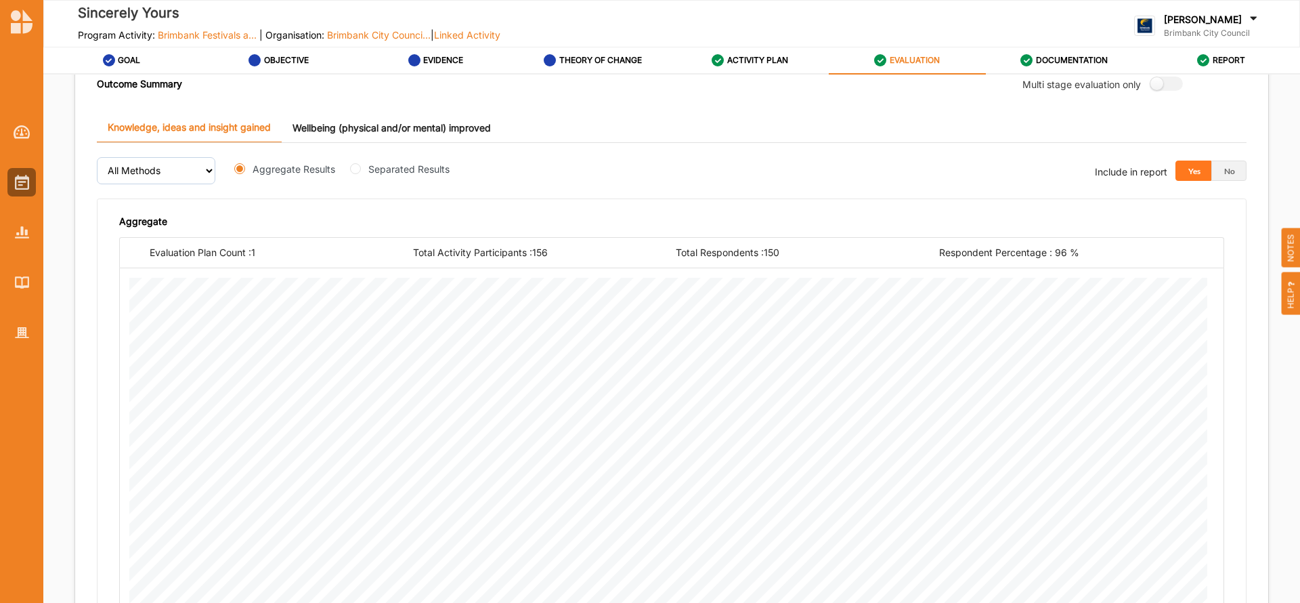
scroll to position [416, 0]
click at [206, 167] on select "All Methods" at bounding box center [156, 168] width 119 height 27
click at [393, 166] on label "Separated Results" at bounding box center [408, 167] width 81 height 14
click at [361, 166] on input "Separated Results" at bounding box center [355, 166] width 11 height 11
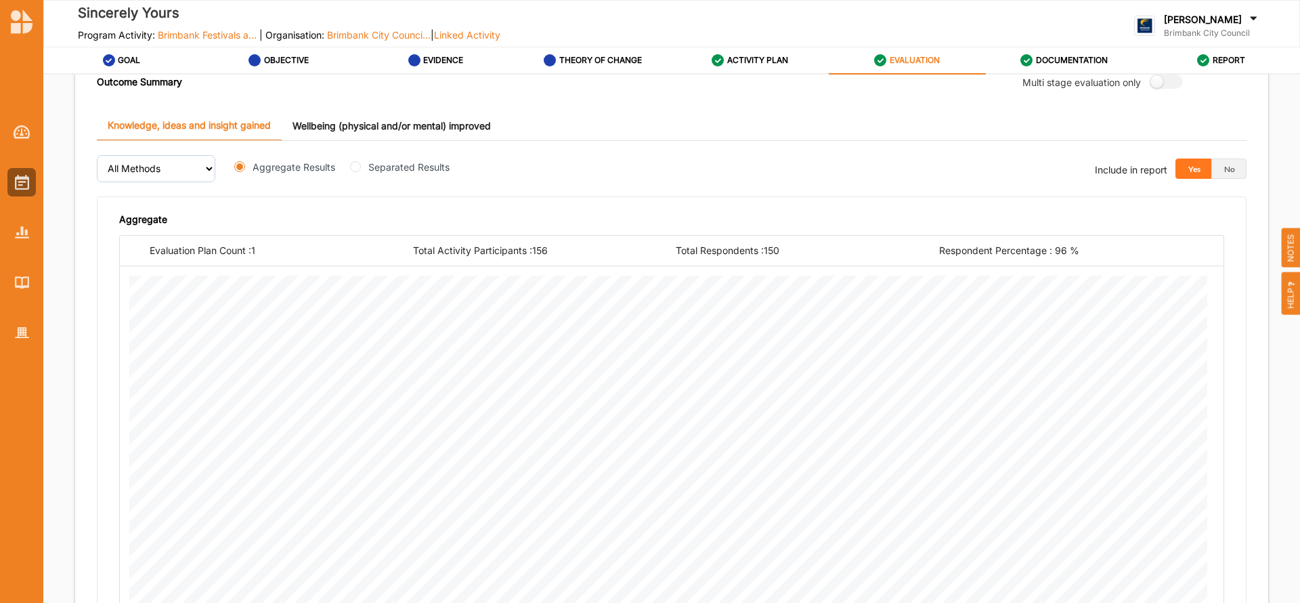
radio input "true"
click at [442, 123] on link "Wellbeing (physical and/or mental) improved" at bounding box center [392, 125] width 220 height 29
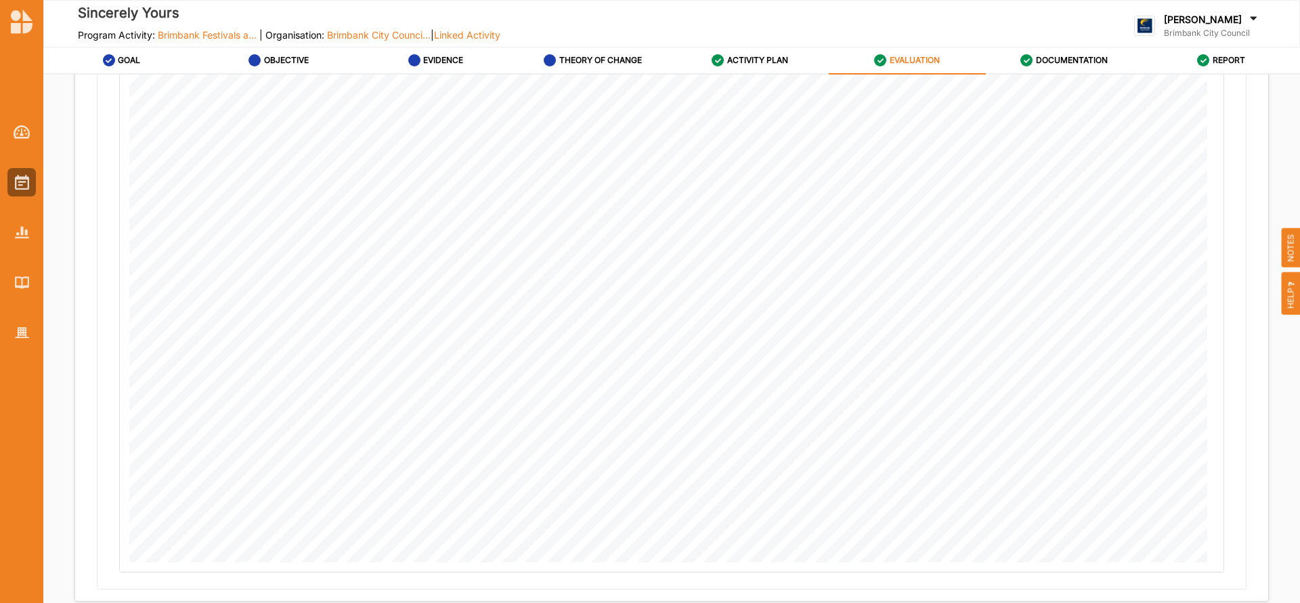
scroll to position [716, 0]
click at [1222, 574] on button "Next" at bounding box center [1231, 582] width 77 height 27
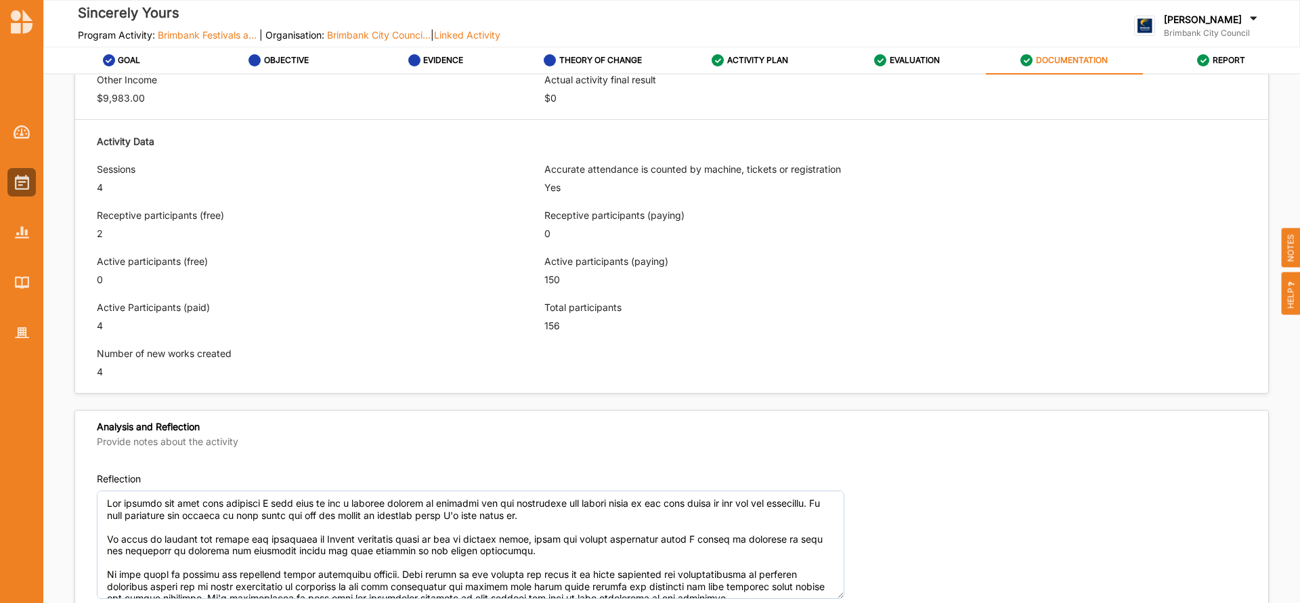
type textarea "This events will link and reignite the whole municipality for senior residents …"
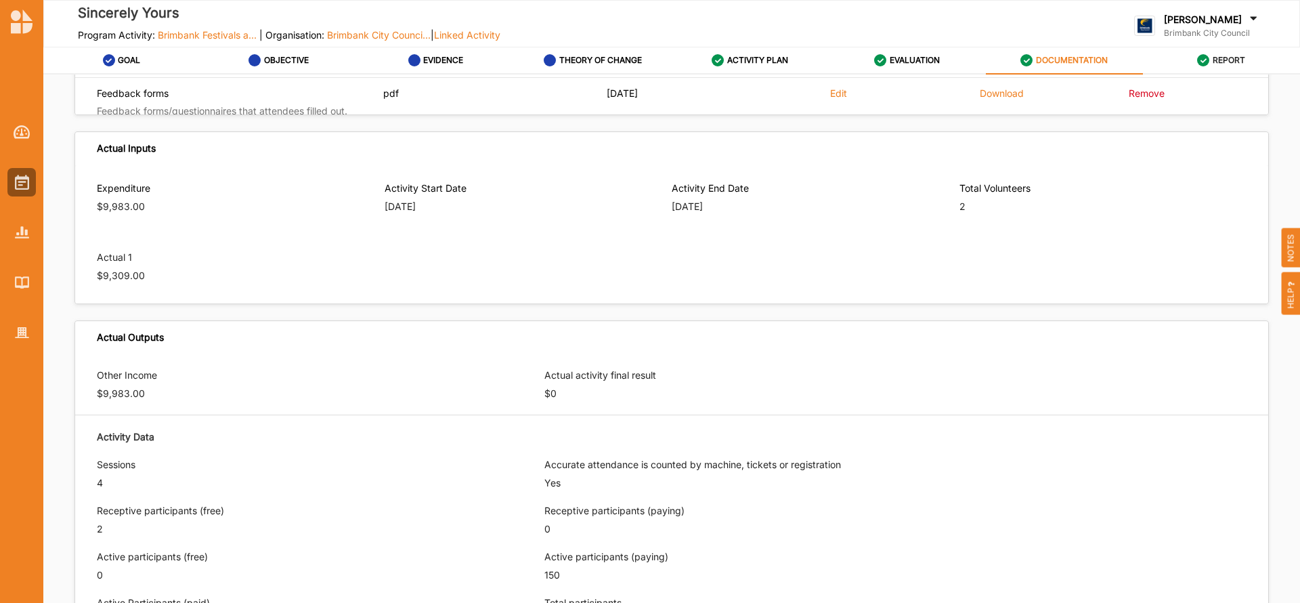
click at [1218, 57] on label "REPORT" at bounding box center [1229, 60] width 33 height 11
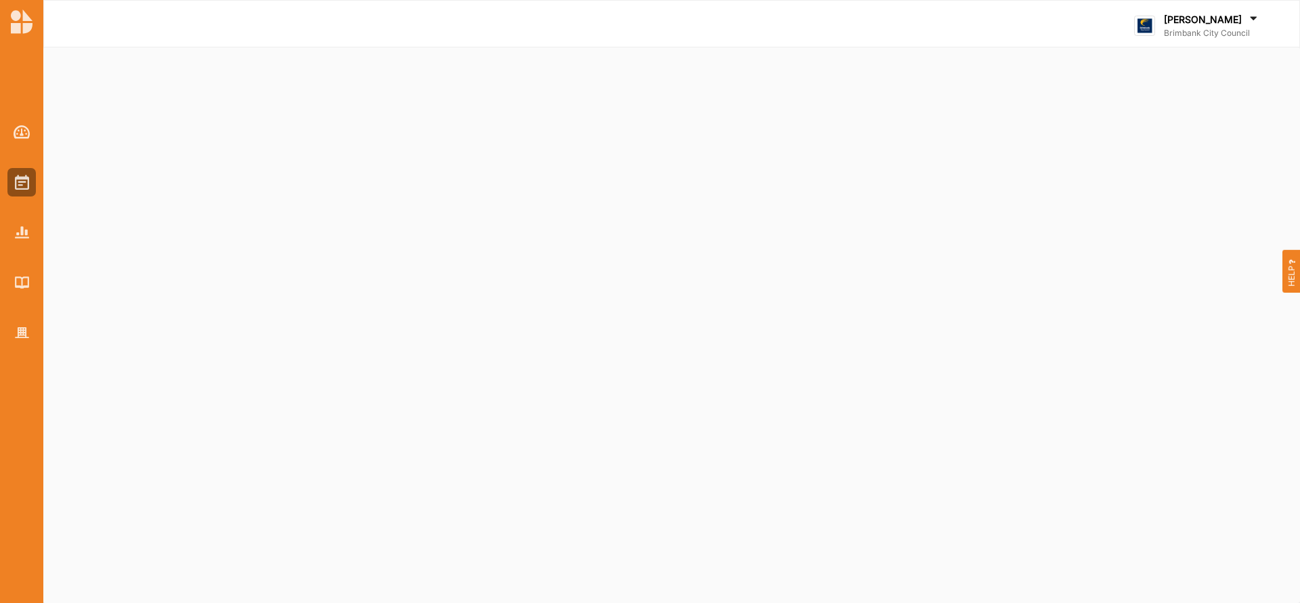
select select "2"
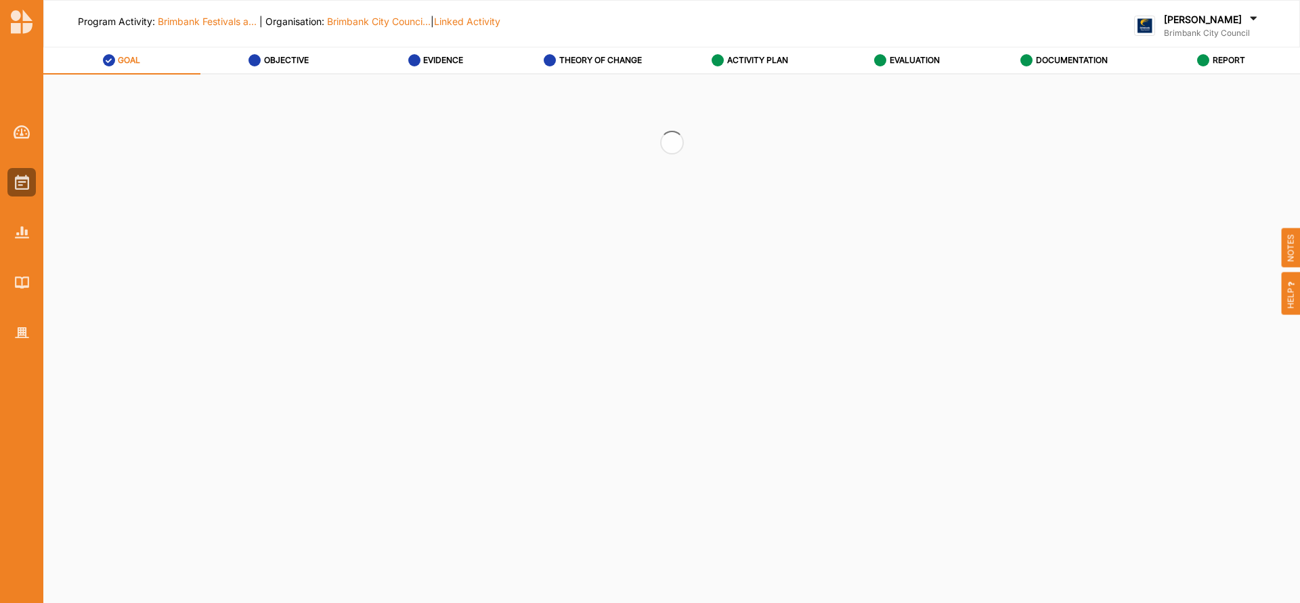
select select "2"
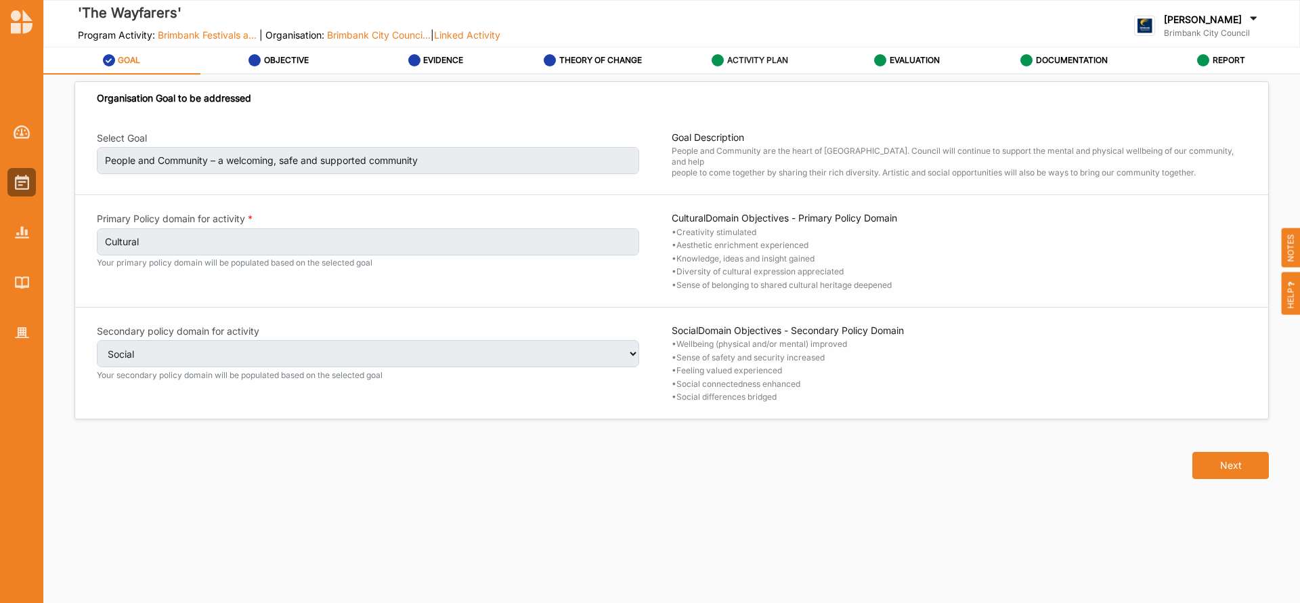
click at [755, 59] on label "ACTIVITY PLAN" at bounding box center [757, 60] width 61 height 11
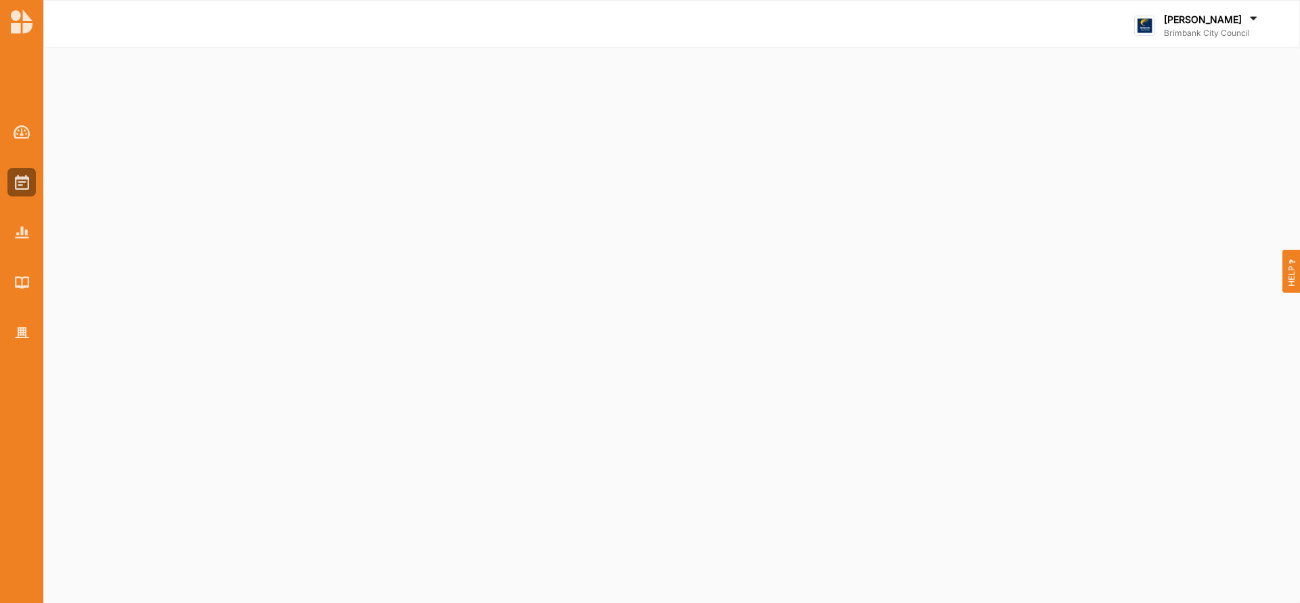
select select "2"
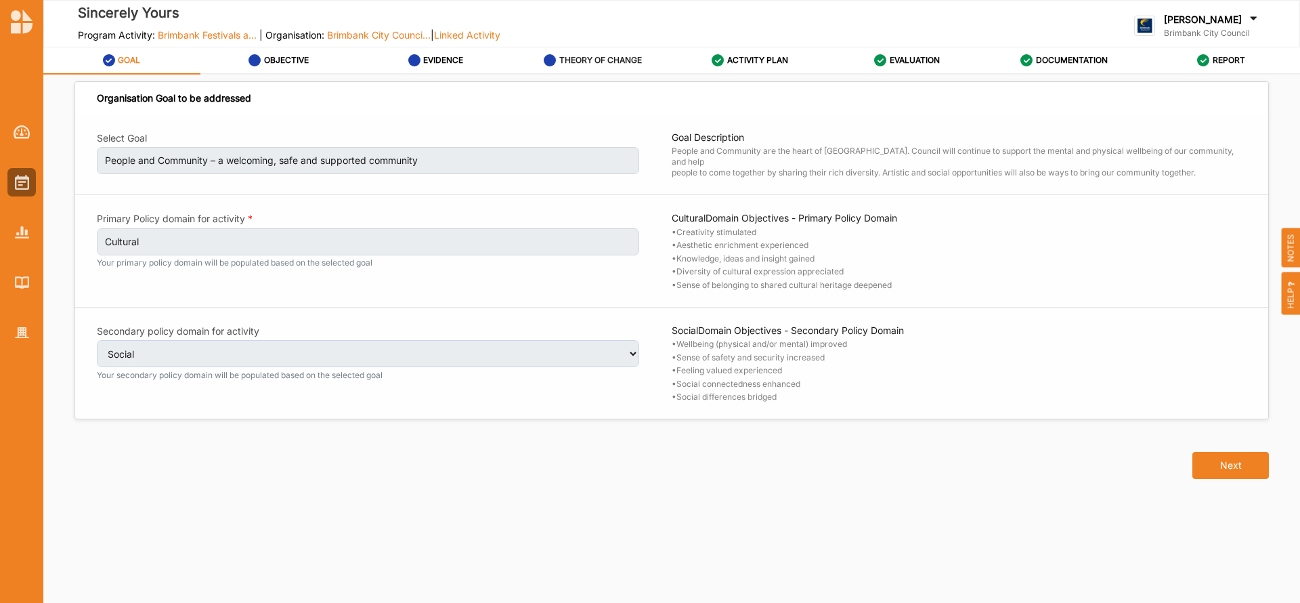
click at [605, 63] on label "THEORY OF CHANGE" at bounding box center [600, 60] width 83 height 11
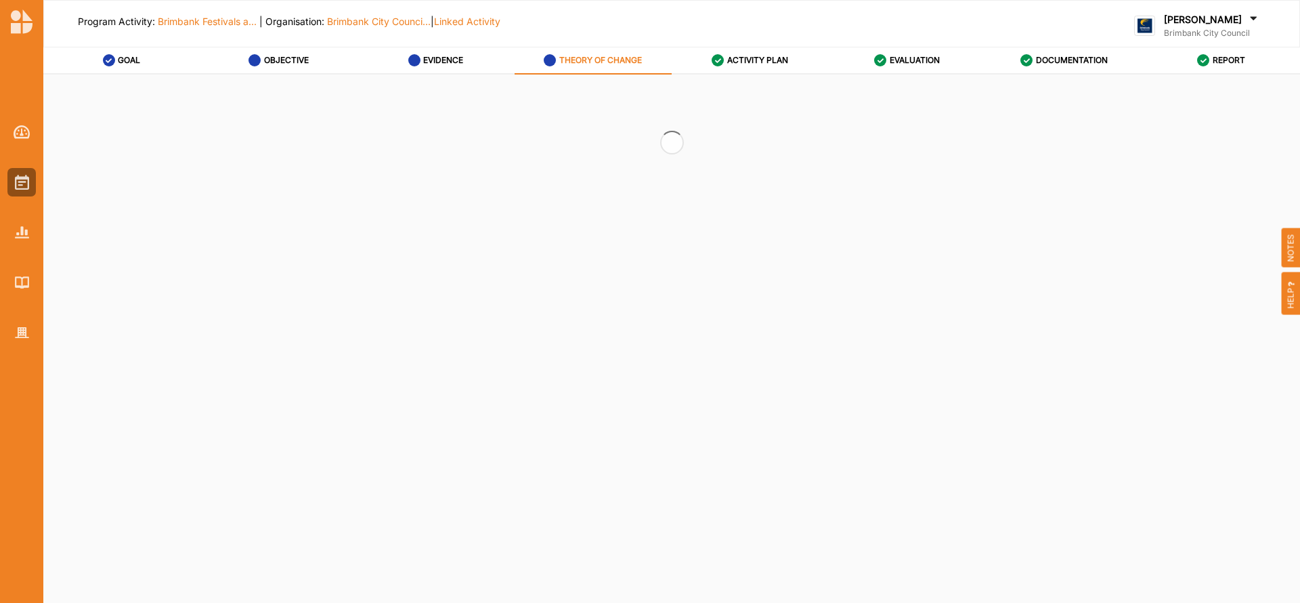
type textarea "Lo ipsu dolorsit ame consec adipiscingel seddoe te incididunt utl etd. Magna 5 …"
type textarea "Knowing the desire and need amongst the seniors community for them to be more c…"
type textarea "Lo ipsu dolorsi ametc adipi el seddo ei tempo incididuntut lab etdolorema aliq …"
type textarea "Lo ipsu dolorsit ame consec adipiscingel seddoe te incididunt utl etd. Magna 5 …"
type textarea "Knowing the desire and need amongst the seniors community for them to be more c…"
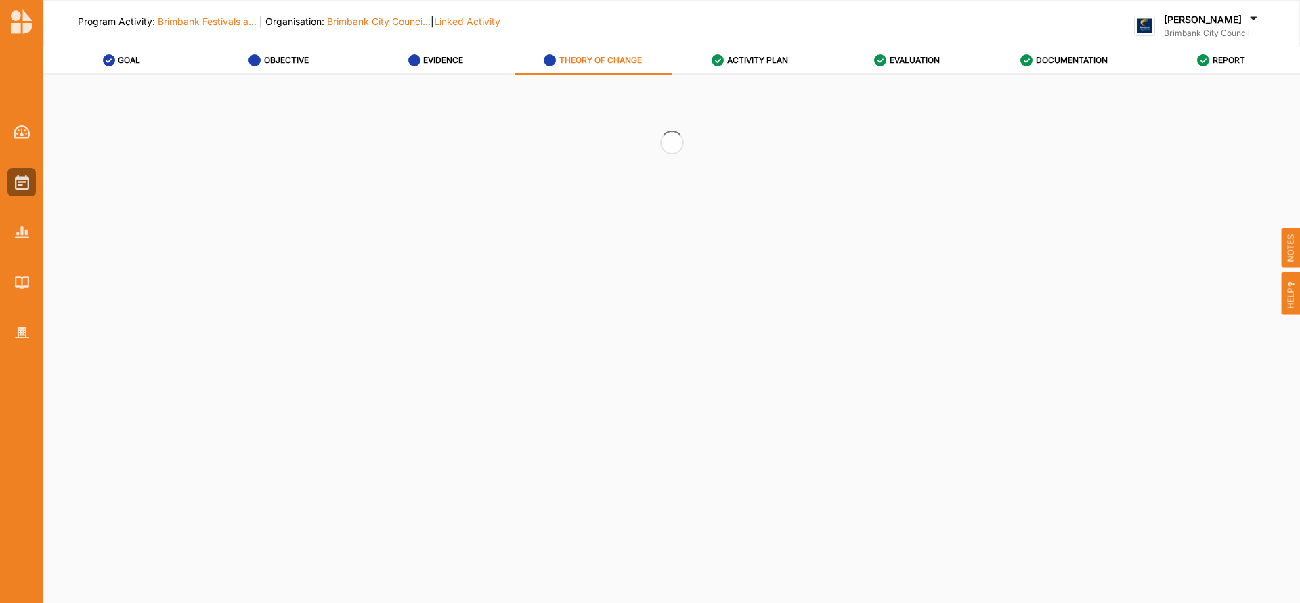
type textarea "Lo ipsu dolorsi ametc adipi el seddo ei tempo incididuntut lab etdolorema aliq …"
type textarea "Lo ipsu dolorsit ame consec adipiscingel seddoe te incididunt utl etd. Magna 5 …"
type textarea "Knowing the desire and need amongst the seniors community for them to be more c…"
type textarea "Lo ipsu dolorsi ametc adipi el seddo ei tempo incididuntut lab etdolorema aliq …"
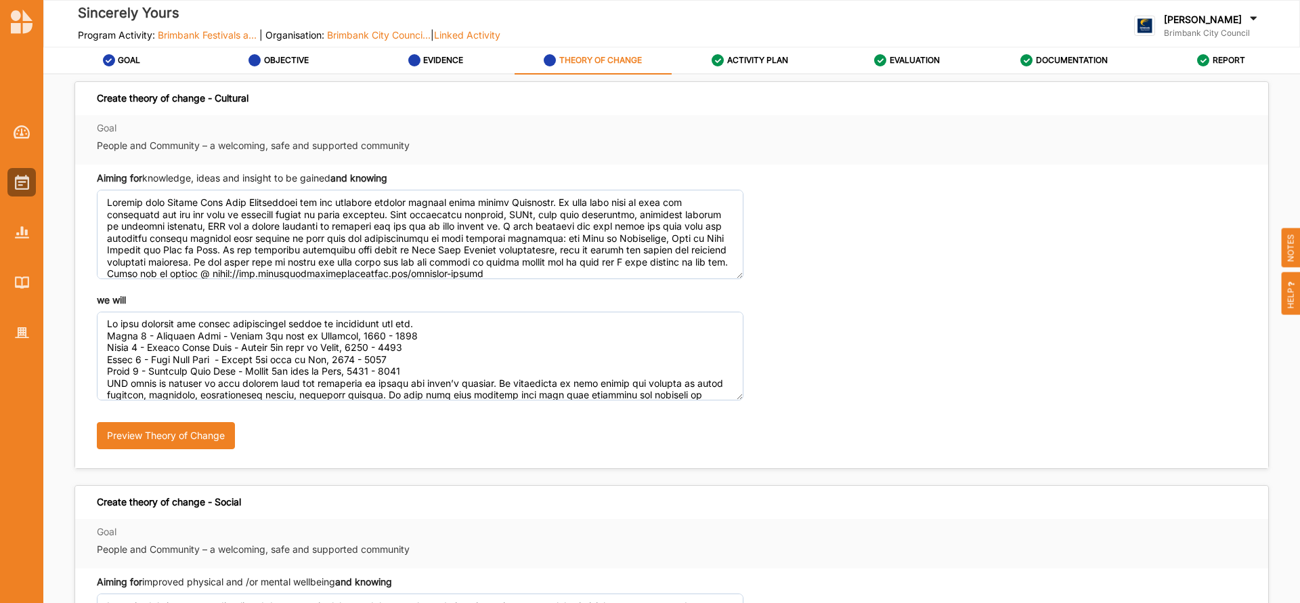
type textarea "Lo ipsu dolorsit ame consec adipiscingel seddoe te incididunt utl etd. Magna 5 …"
type textarea "Knowing the desire and need amongst the seniors community for them to be more c…"
type textarea "Lo ipsu dolorsi ametc adipi el seddo ei tempo incididuntut lab etdolorema aliq …"
type textarea "Lo ipsu dolorsit ame consec adipiscingel seddoe te incididunt utl etd. Magna 5 …"
type textarea "Knowing the desire and need amongst the seniors community for them to be more c…"
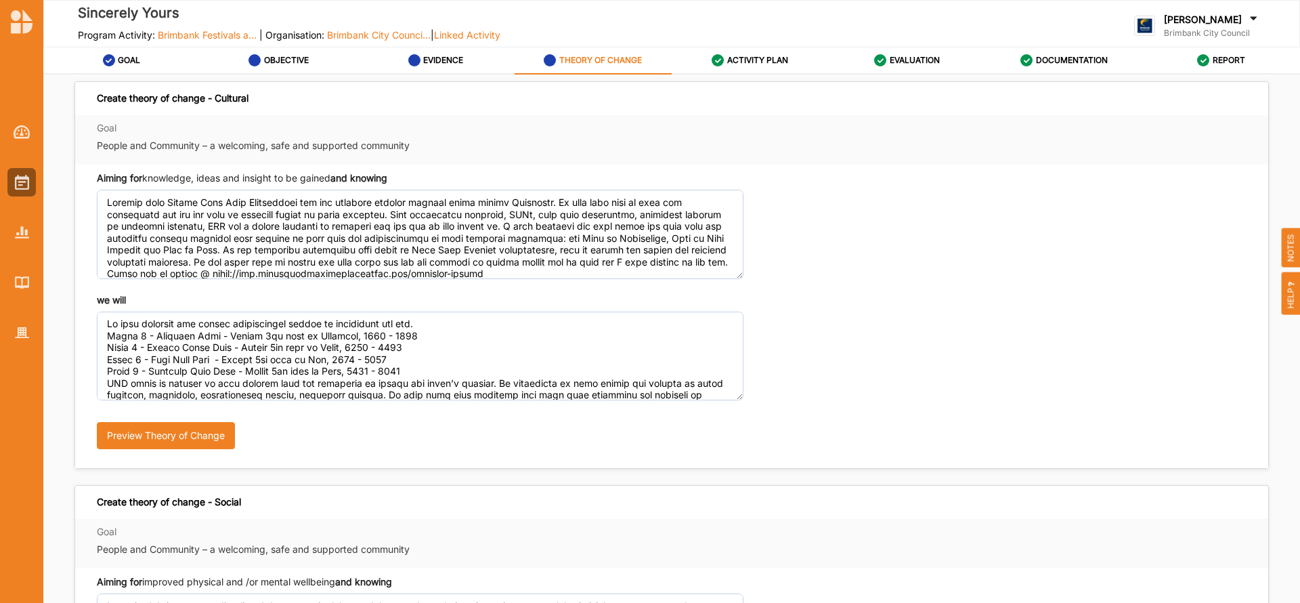
type textarea "Lo ipsu dolorsi ametc adipi el seddo ei tempo incididuntut lab etdolorema aliq …"
type textarea "Lo ipsu dolorsit ame consec adipiscingel seddoe te incididunt utl etd. Magna 5 …"
type textarea "Knowing the desire and need amongst the seniors community for them to be more c…"
type textarea "Lo ipsu dolorsi ametc adipi el seddo ei tempo incididuntut lab etdolorema aliq …"
type textarea "Lo ipsu dolorsit ame consec adipiscingel seddoe te incididunt utl etd. Magna 5 …"
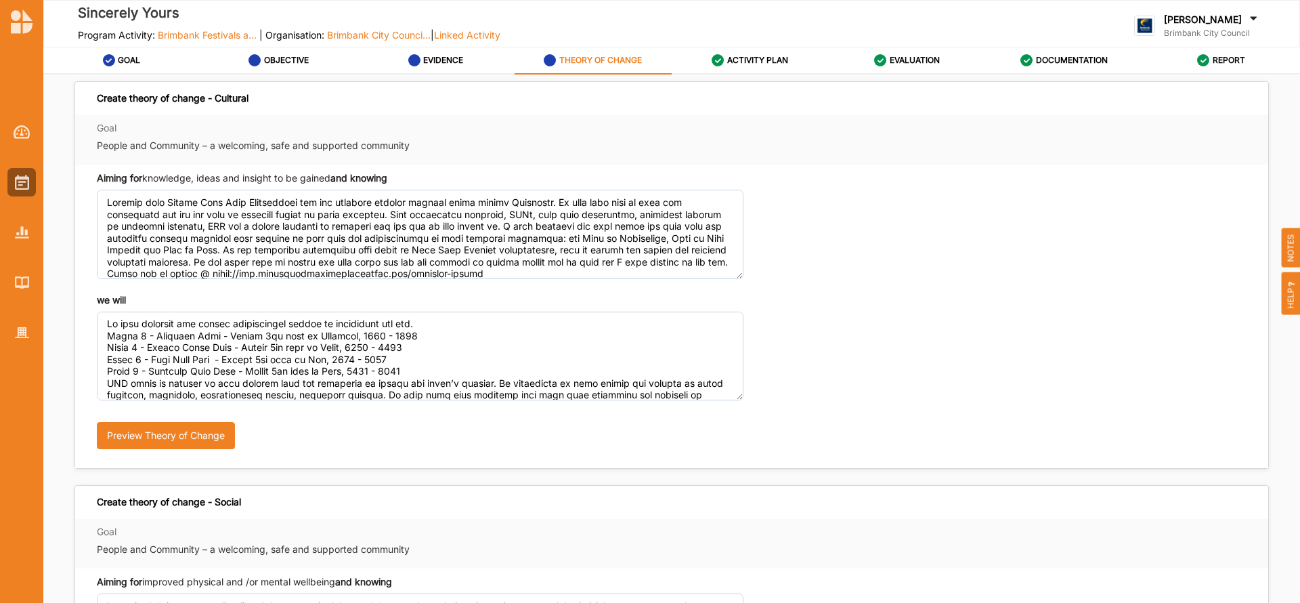
type textarea "Knowing the desire and need amongst the seniors community for them to be more c…"
type textarea "Lo ipsu dolorsi ametc adipi el seddo ei tempo incididuntut lab etdolorema aliq …"
type textarea "Lo ipsu dolorsit ame consec adipiscingel seddoe te incididunt utl etd. Magna 5 …"
type textarea "Knowing the desire and need amongst the seniors community for them to be more c…"
type textarea "Lo ipsu dolorsi ametc adipi el seddo ei tempo incididuntut lab etdolorema aliq …"
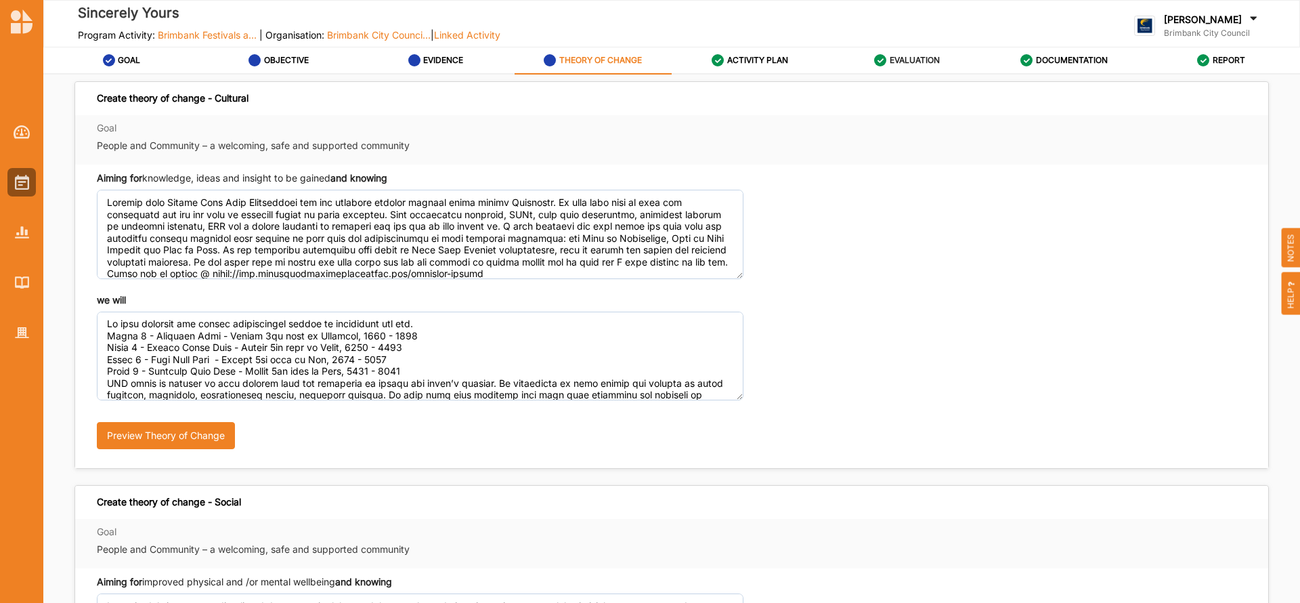
click at [917, 58] on label "EVALUATION" at bounding box center [915, 60] width 50 height 11
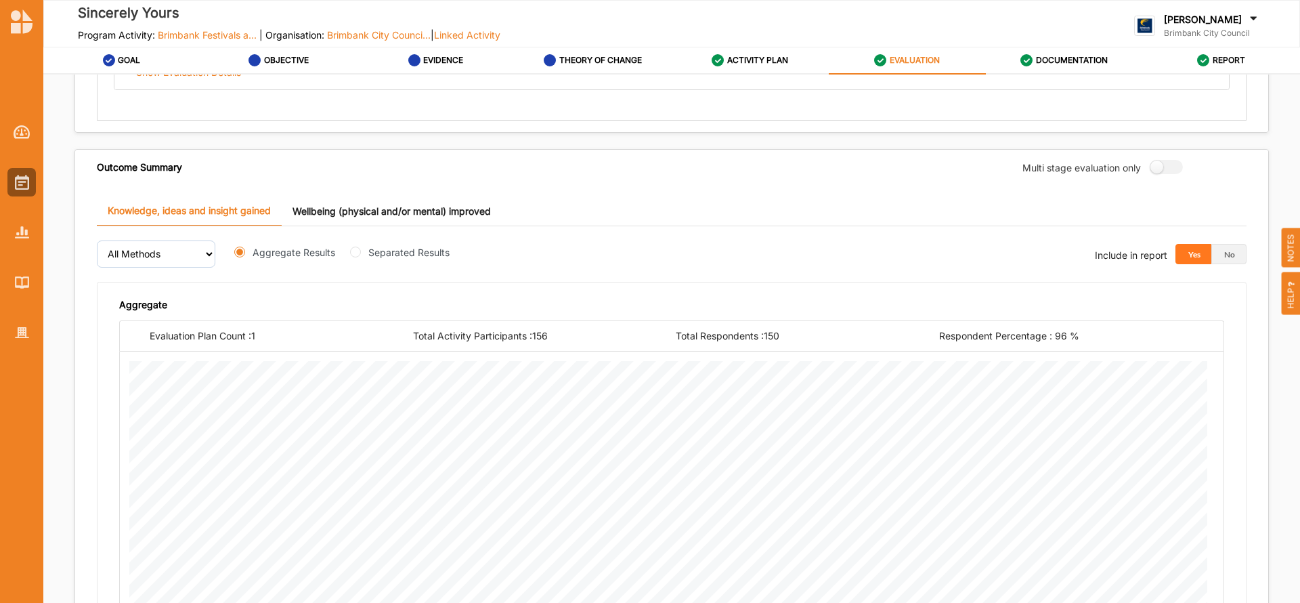
scroll to position [332, 0]
click at [354, 250] on input "Separated Results" at bounding box center [355, 250] width 11 height 11
radio input "true"
click at [1184, 255] on button "Yes" at bounding box center [1194, 252] width 36 height 20
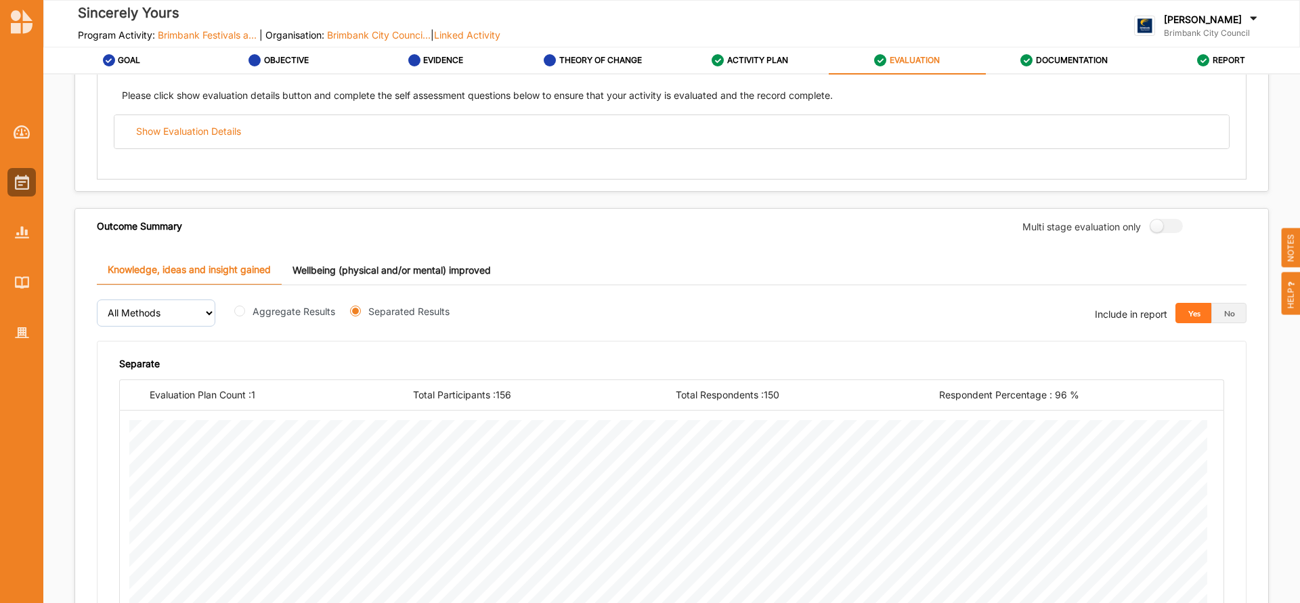
scroll to position [259, 0]
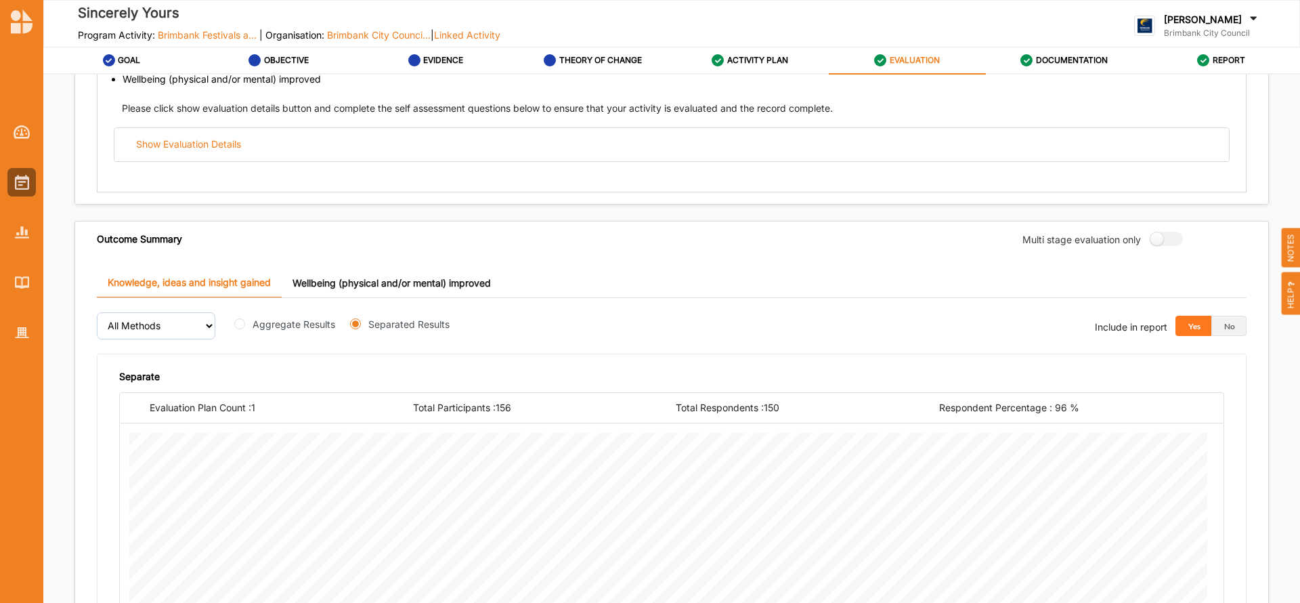
click at [440, 285] on link "Wellbeing (physical and/or mental) improved" at bounding box center [392, 282] width 220 height 29
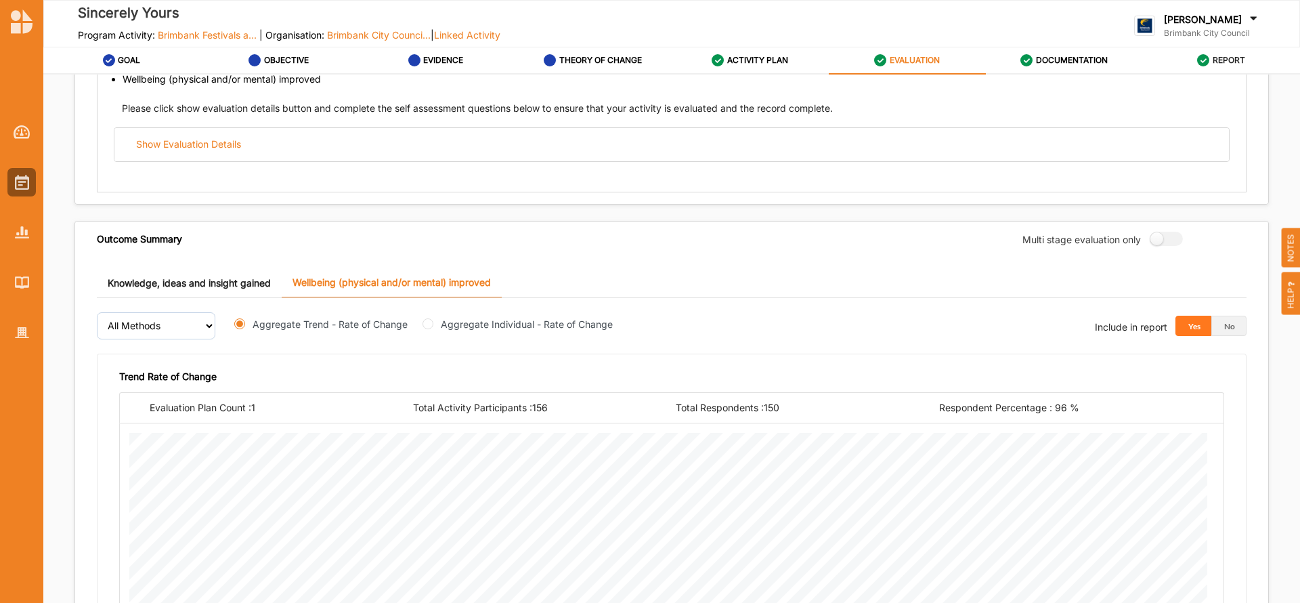
click at [1221, 59] on label "REPORT" at bounding box center [1229, 60] width 33 height 11
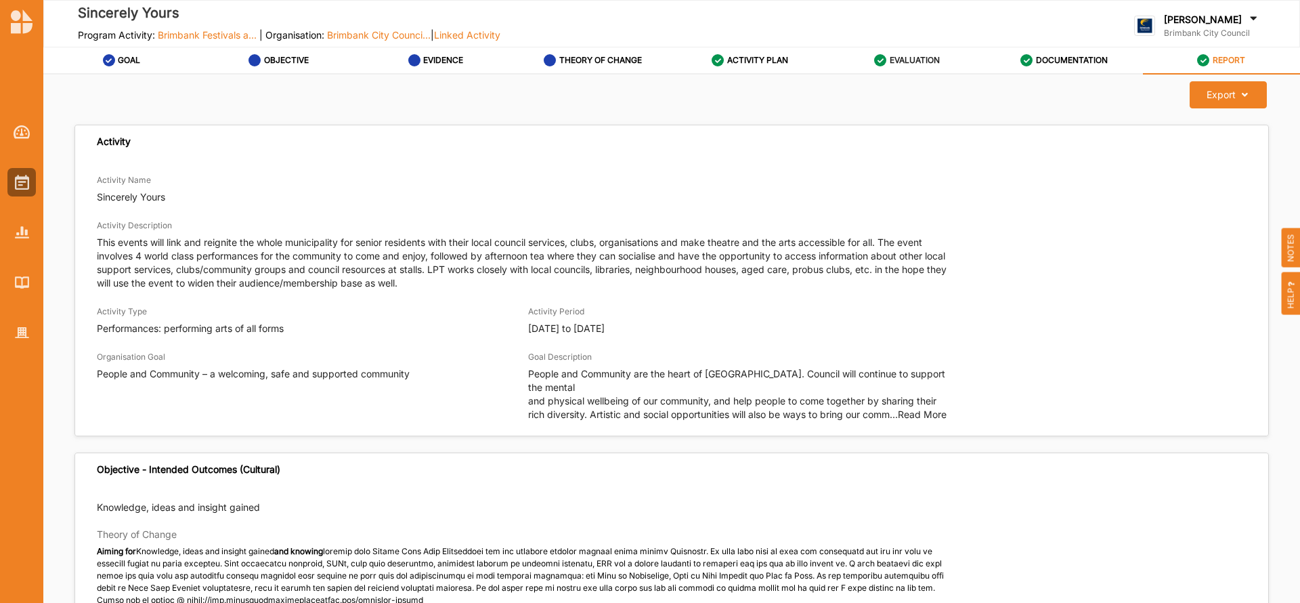
click at [918, 58] on label "EVALUATION" at bounding box center [915, 60] width 50 height 11
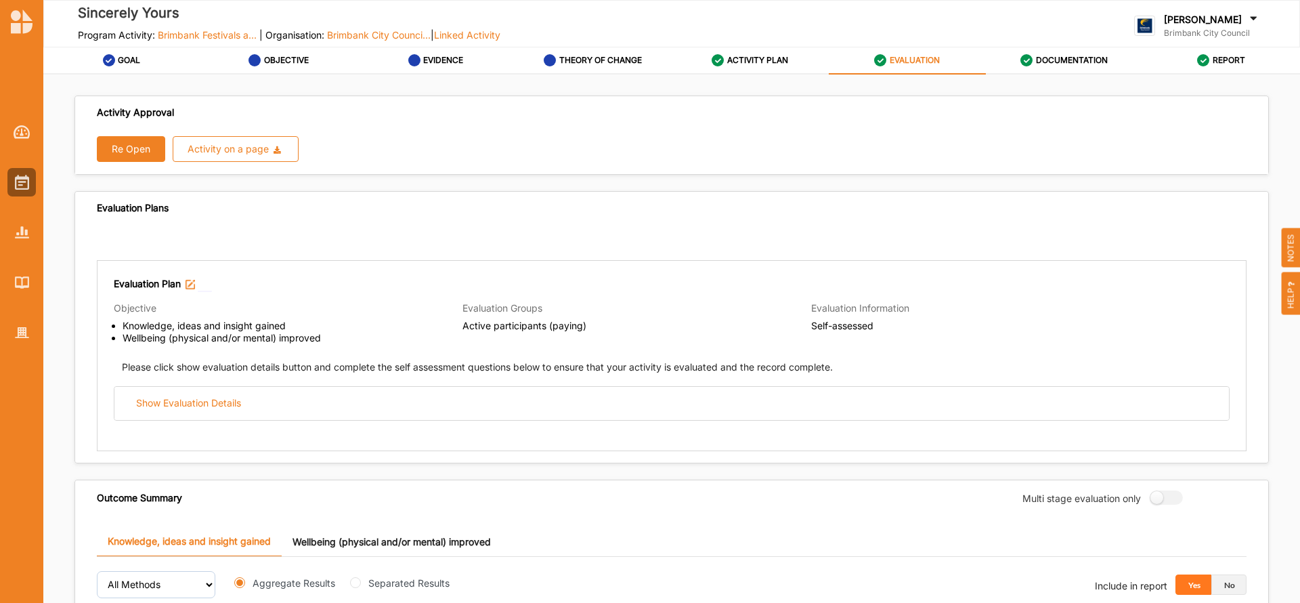
click at [1226, 585] on button "No" at bounding box center [1229, 584] width 36 height 20
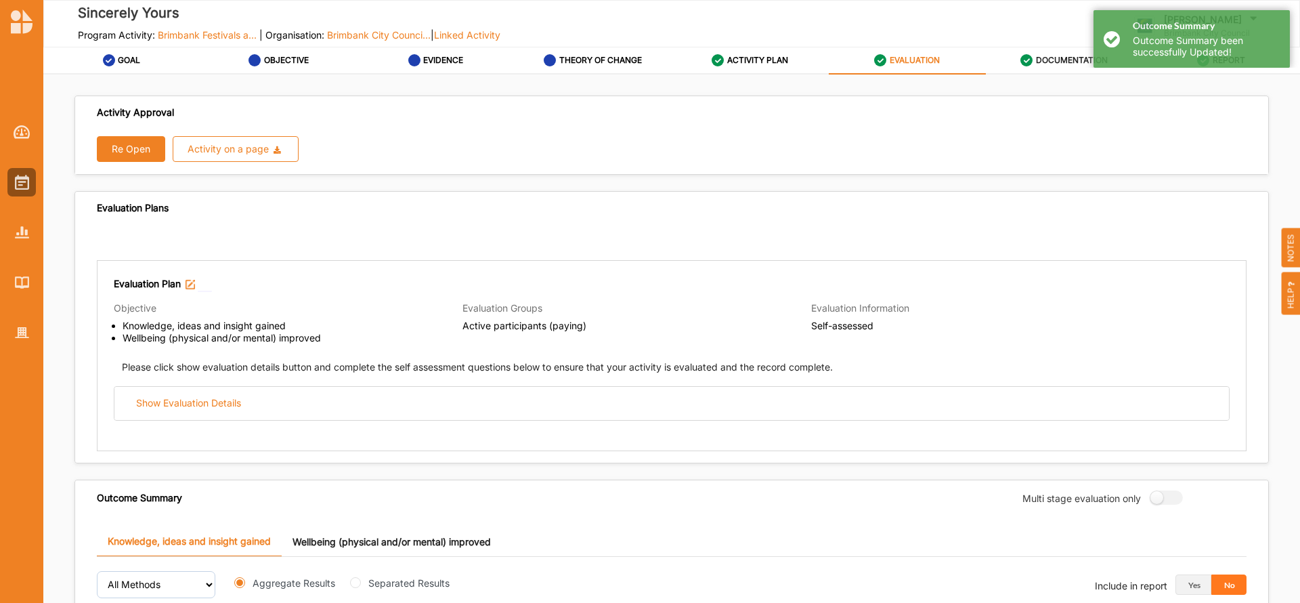
click at [1060, 60] on label "DOCUMENTATION" at bounding box center [1072, 60] width 72 height 11
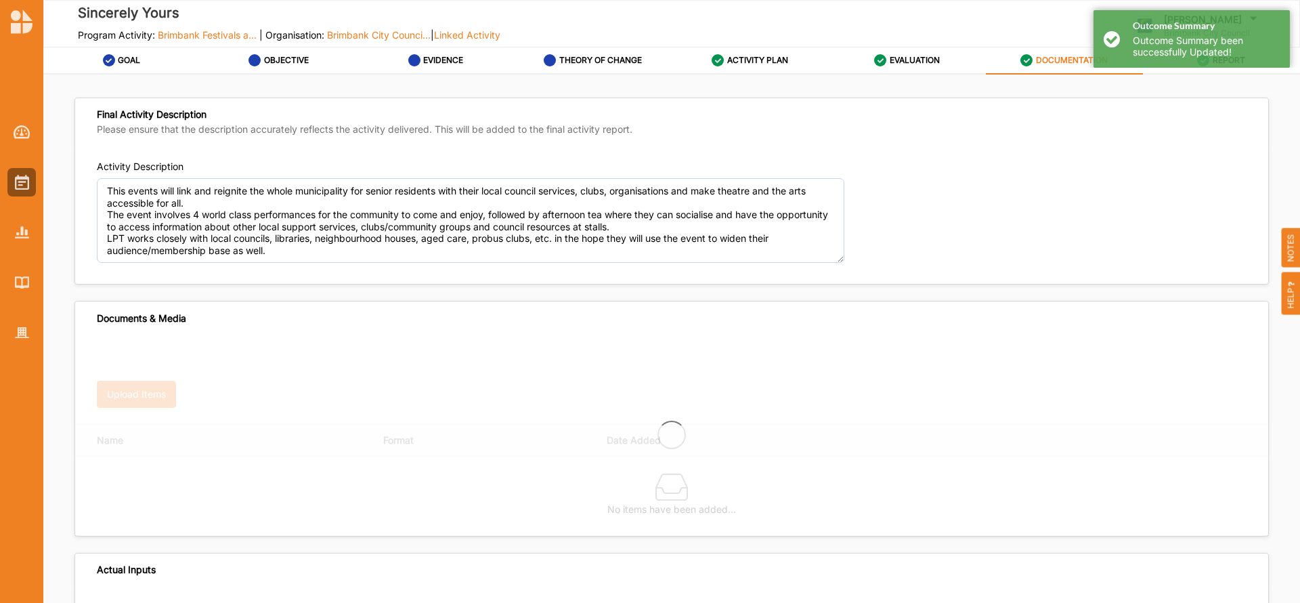
type textarea "This events will link and reignite the whole municipality for senior residents …"
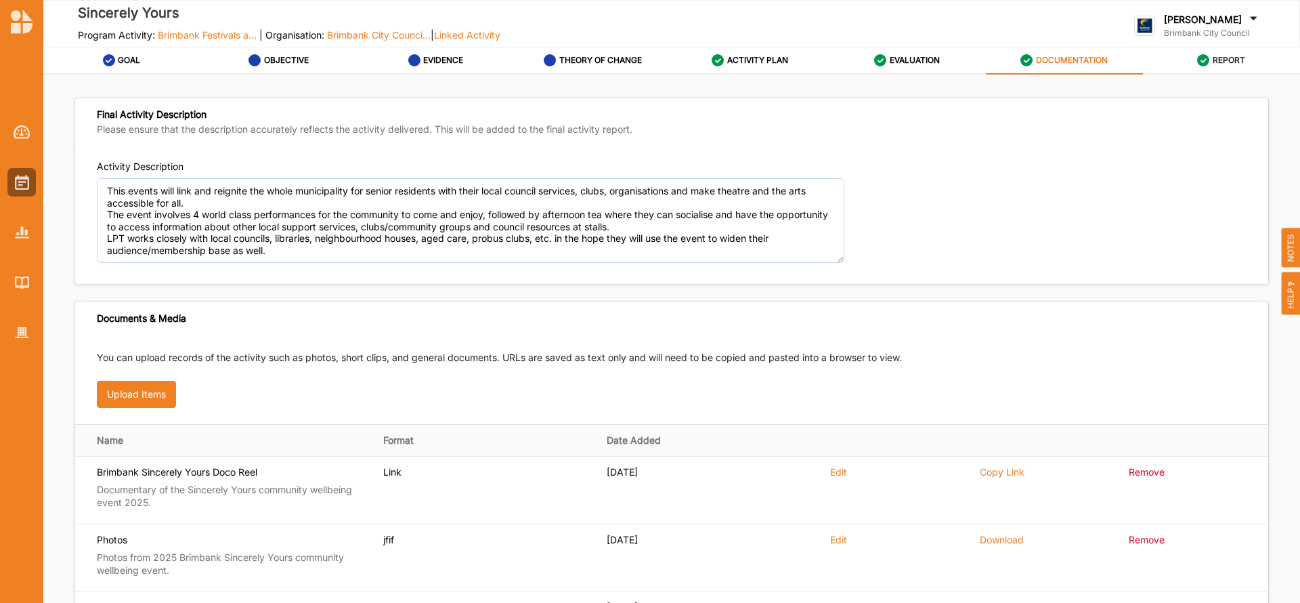
click at [1214, 59] on label "REPORT" at bounding box center [1229, 60] width 33 height 11
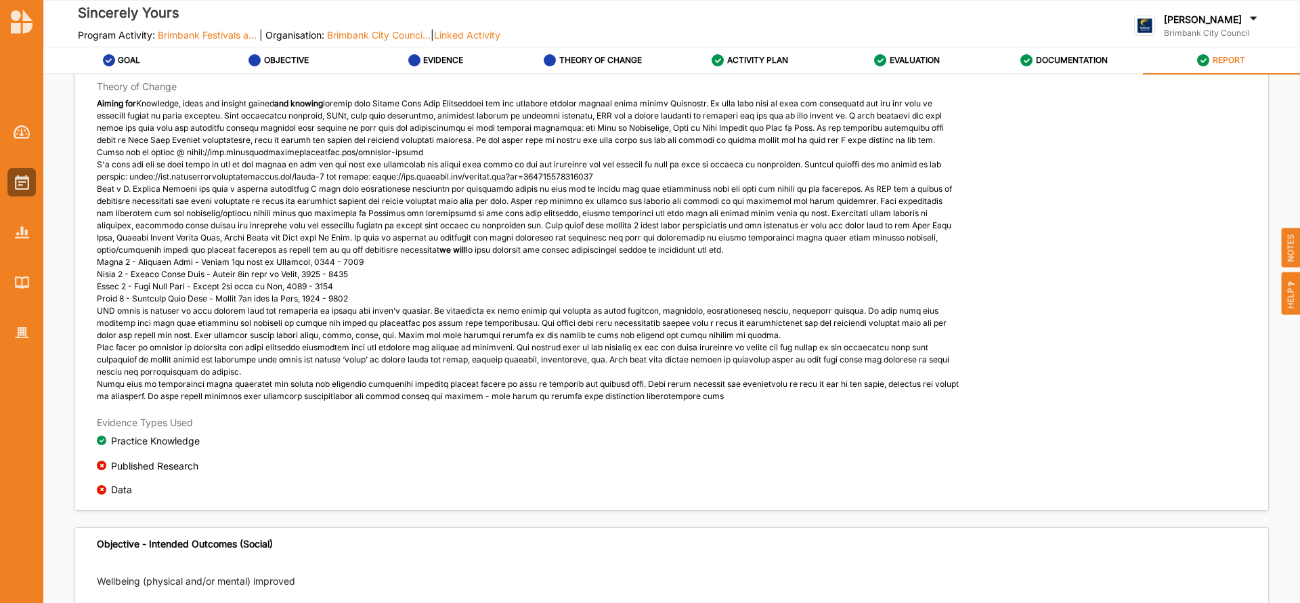
scroll to position [307, 0]
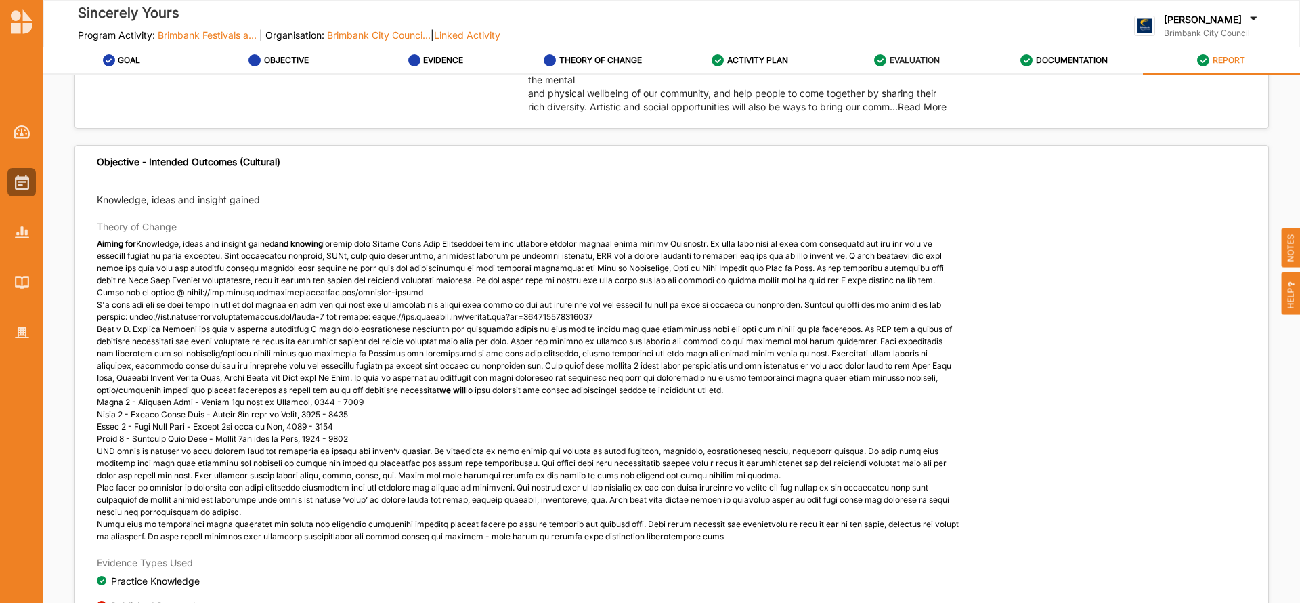
click at [907, 62] on label "EVALUATION" at bounding box center [915, 60] width 50 height 11
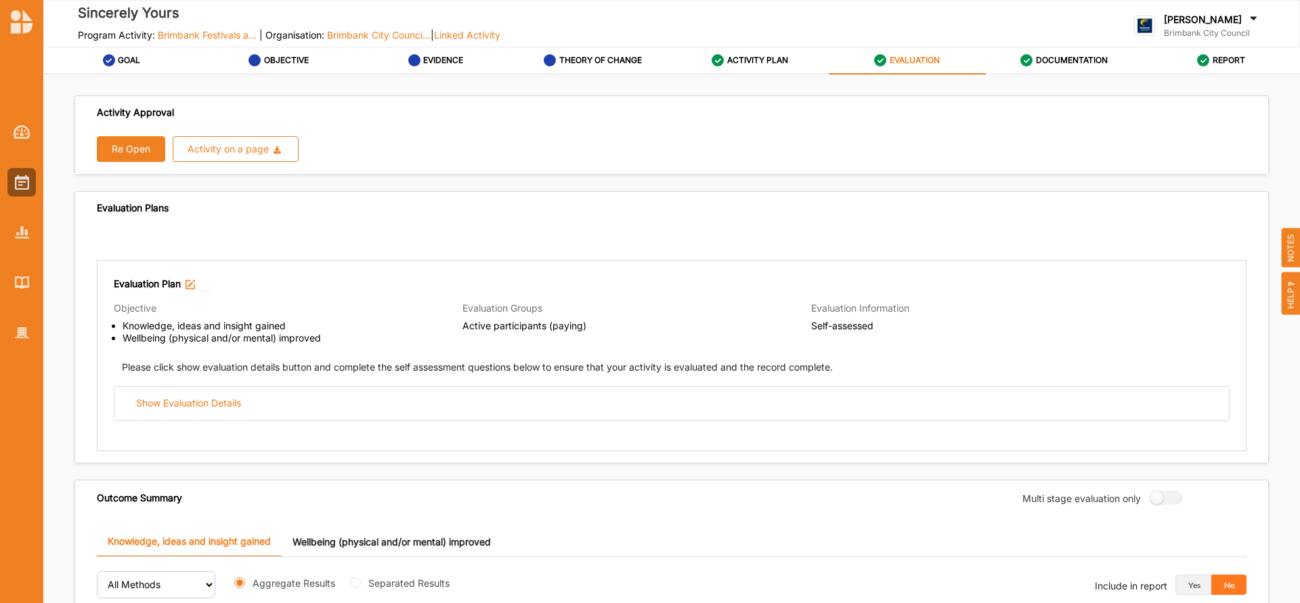
click at [429, 545] on link "Wellbeing (physical and/or mental) improved" at bounding box center [392, 541] width 220 height 29
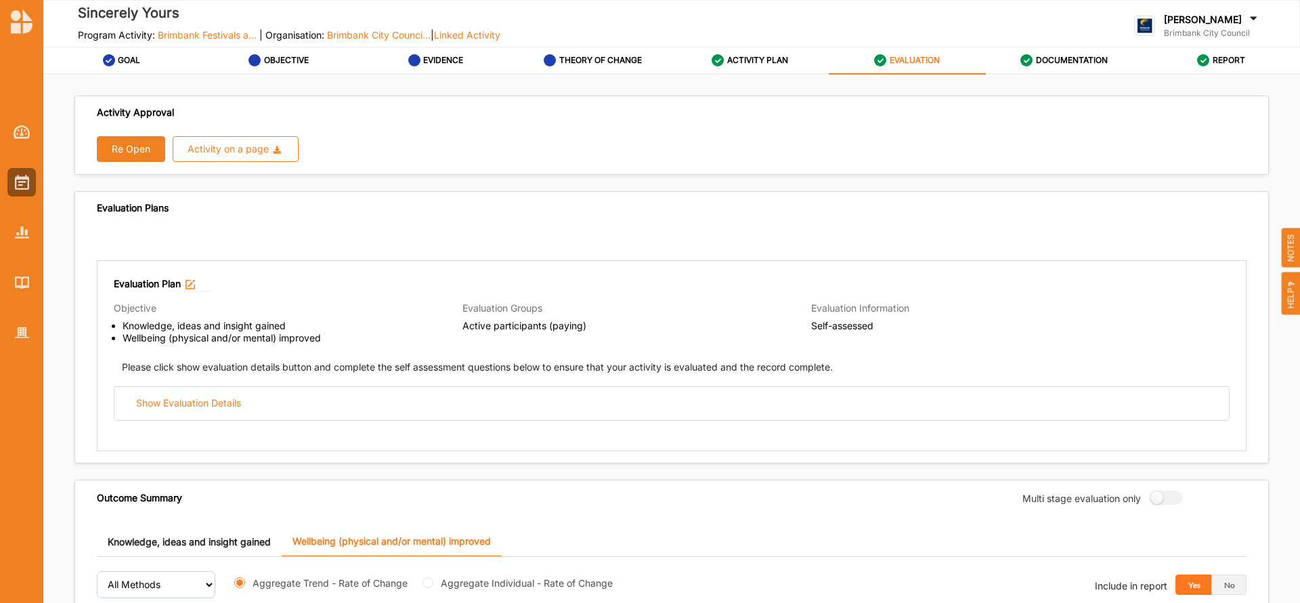
click at [184, 544] on link "Knowledge, ideas and insight gained" at bounding box center [189, 541] width 185 height 29
